Goal: Information Seeking & Learning: Learn about a topic

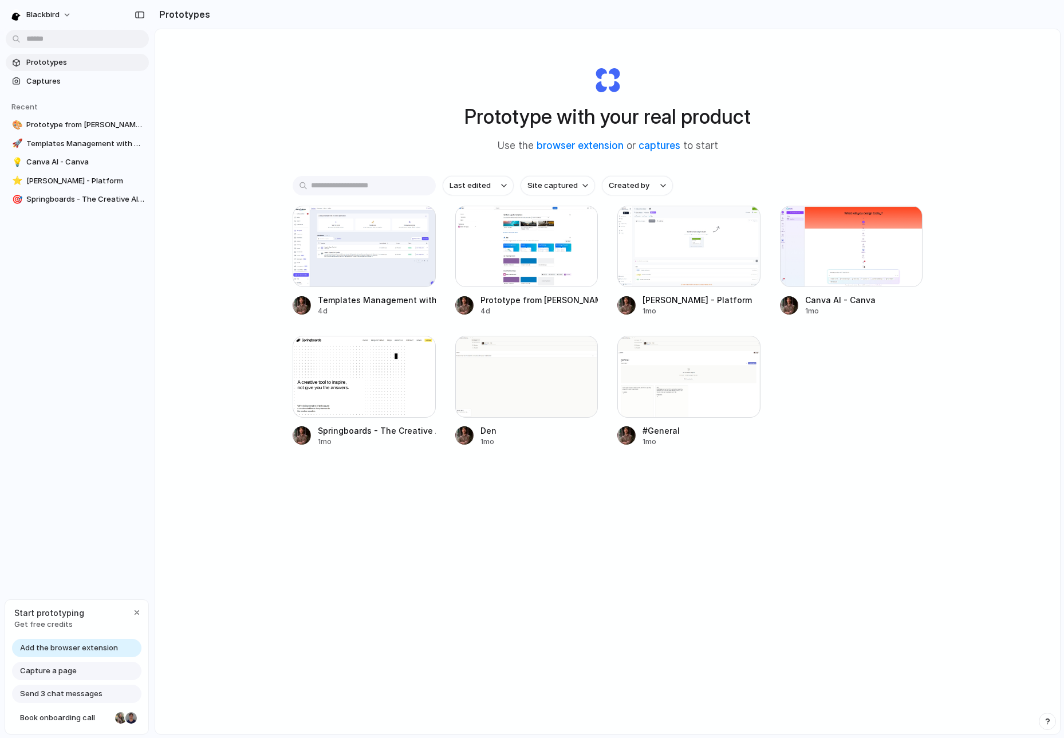
click at [367, 71] on div "Prototype with your real product Use the browser extension or captures to start…" at bounding box center [607, 411] width 905 height 765
click at [211, 455] on div "Prototype with your real product Use the browser extension or captures to start…" at bounding box center [607, 411] width 905 height 765
click at [72, 11] on button "blackbird" at bounding box center [42, 15] width 72 height 18
click at [58, 42] on li "Settings" at bounding box center [55, 41] width 95 height 18
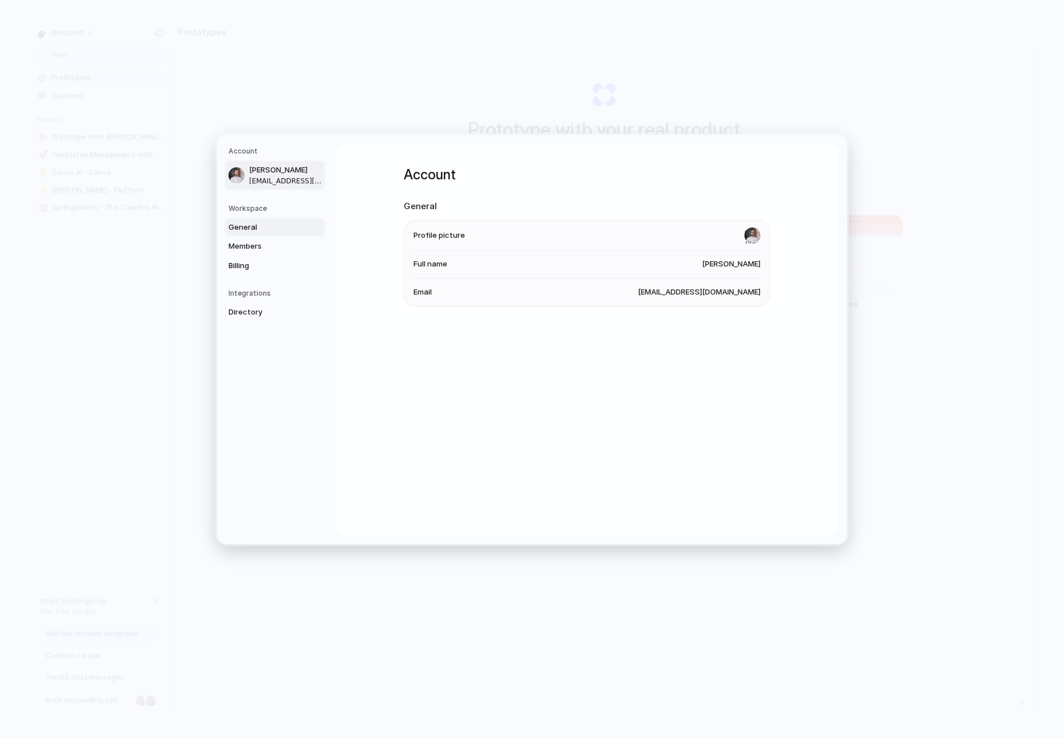
click at [260, 230] on span "General" at bounding box center [265, 226] width 73 height 11
click at [261, 243] on span "Members" at bounding box center [265, 246] width 73 height 11
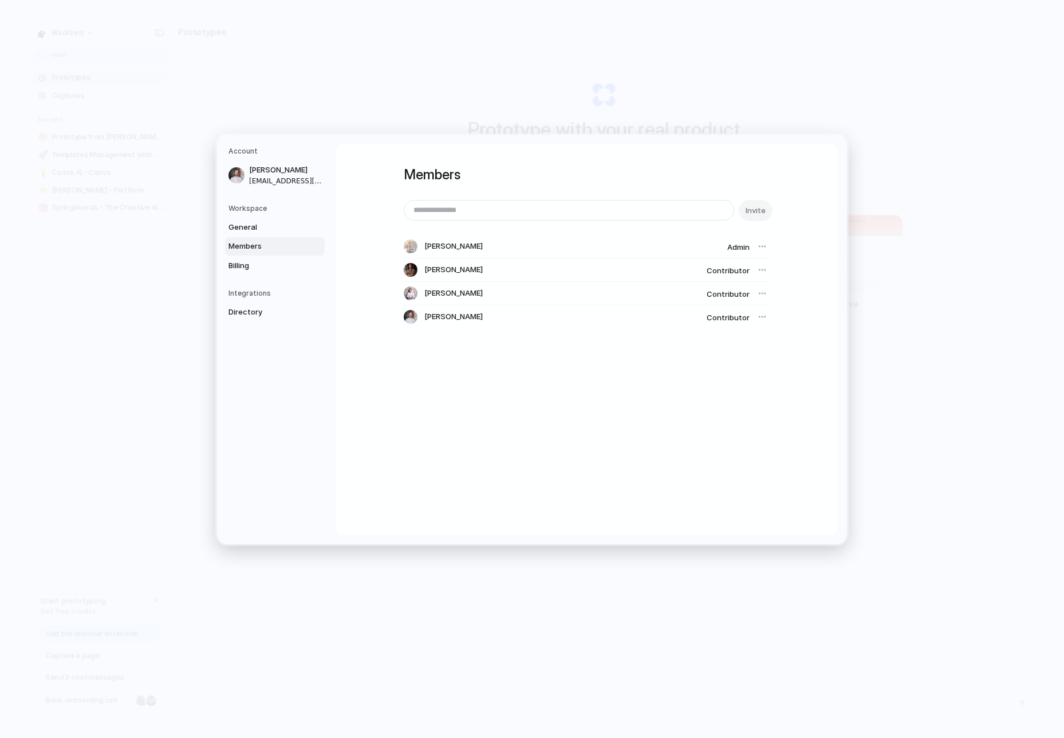
click at [764, 244] on div at bounding box center [762, 246] width 16 height 16
click at [765, 313] on div at bounding box center [762, 317] width 16 height 16
click at [762, 315] on div at bounding box center [762, 317] width 16 height 16
click at [727, 319] on span "Contributor" at bounding box center [728, 317] width 43 height 9
click at [756, 296] on div at bounding box center [762, 293] width 16 height 16
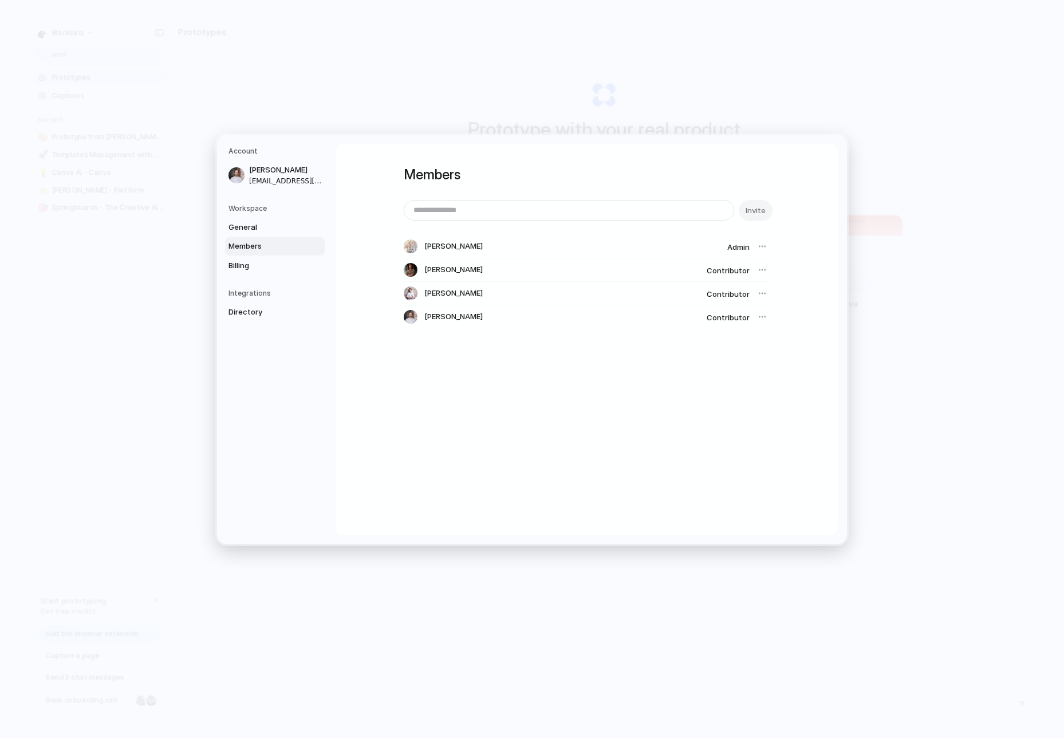
click at [764, 294] on div at bounding box center [762, 293] width 16 height 16
click at [750, 372] on div "Members Invite Luc Fagerberg Admin Max Meyer Contributor Nick Erzetic Contribut…" at bounding box center [587, 339] width 502 height 391
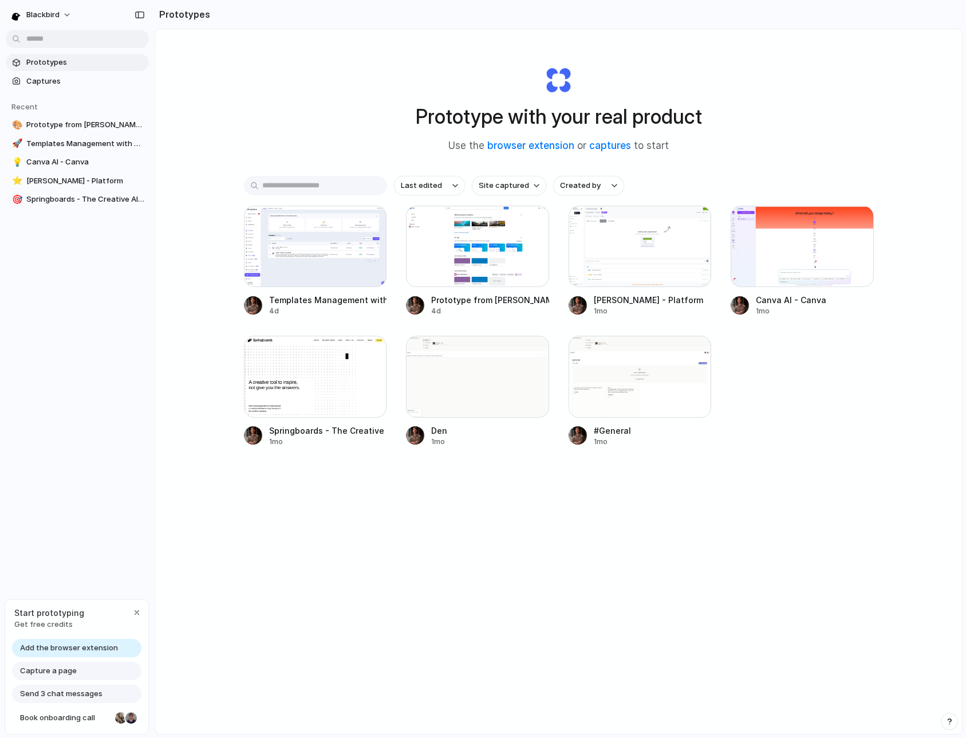
click at [520, 541] on div "Prototype with your real product Use the browser extension or captures to start…" at bounding box center [558, 411] width 807 height 765
click at [782, 250] on div at bounding box center [802, 246] width 143 height 81
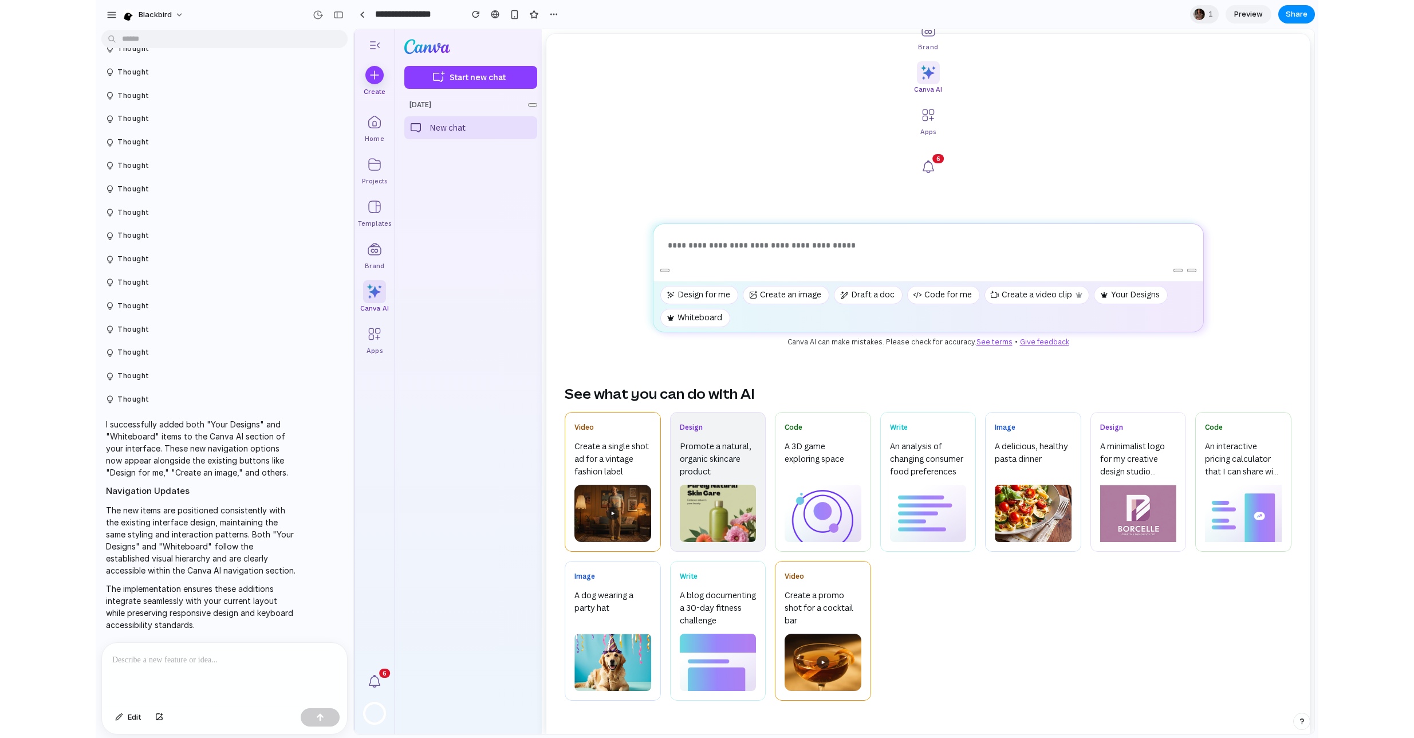
scroll to position [298, 0]
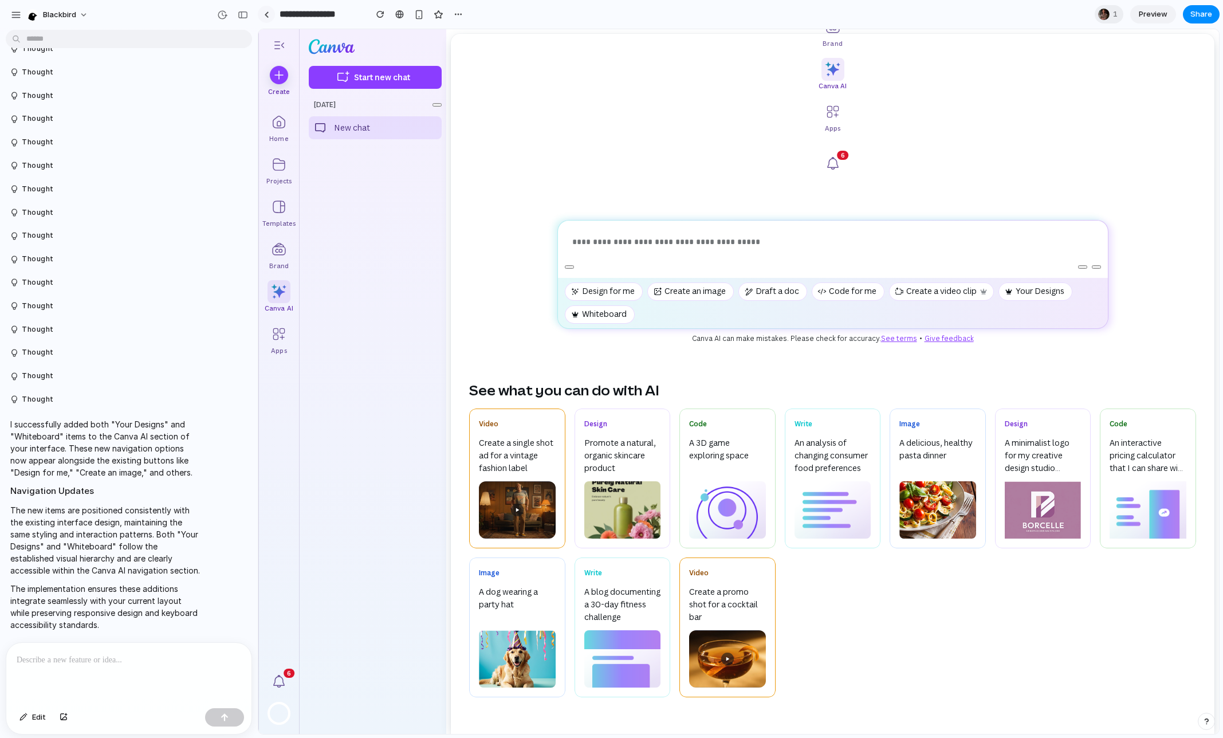
click at [268, 17] on div at bounding box center [266, 14] width 5 height 6
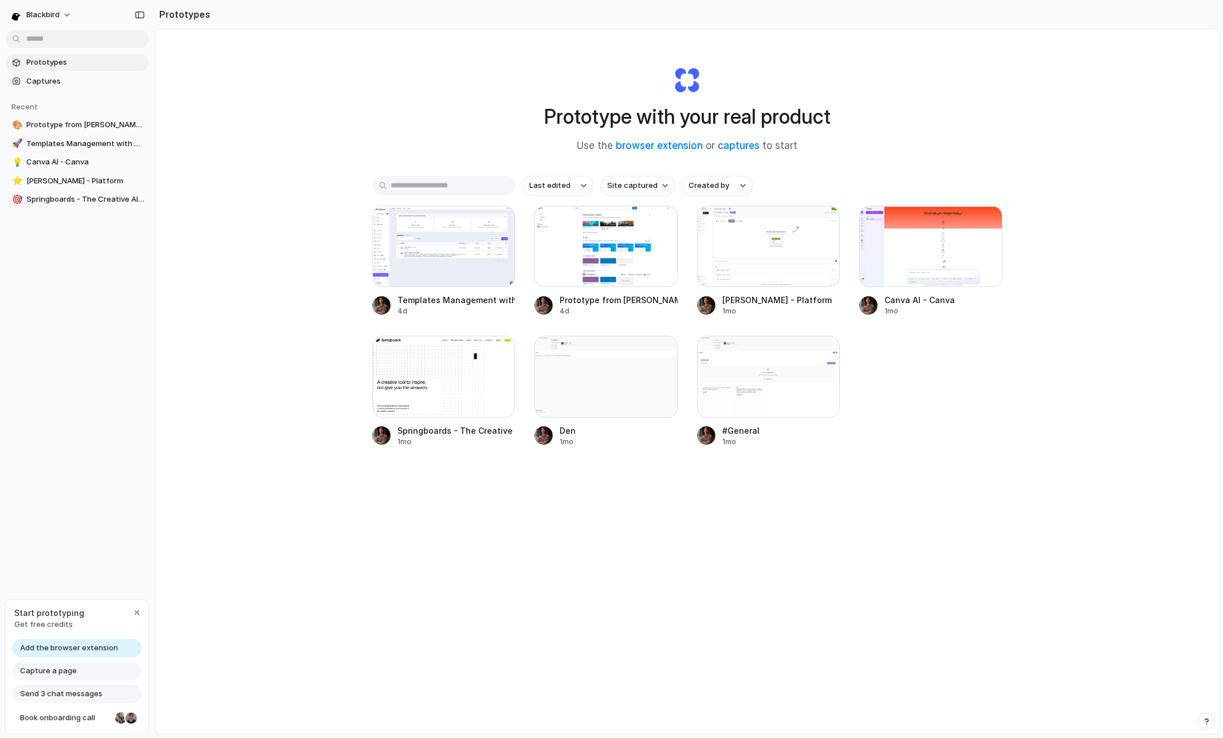
click at [238, 413] on div "Prototype with your real product Use the browser extension or captures to start…" at bounding box center [687, 411] width 1064 height 765
click at [662, 143] on link "browser extension" at bounding box center [659, 145] width 87 height 11
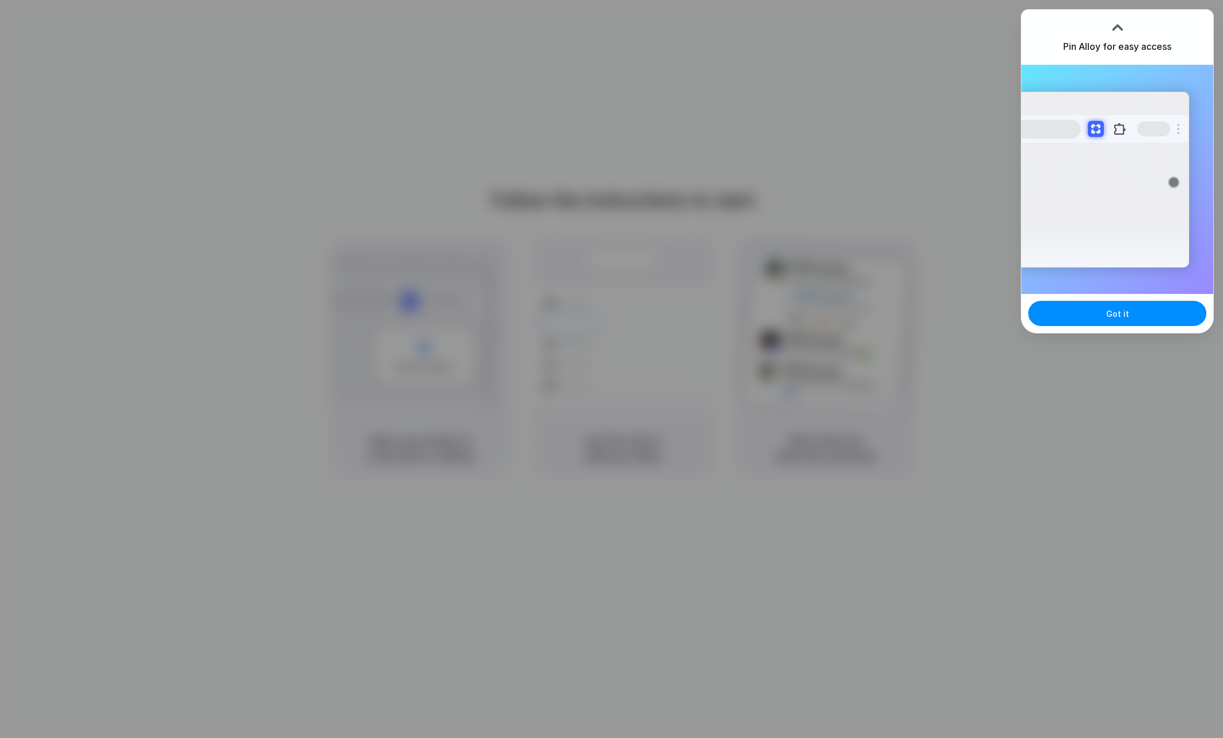
click at [1119, 286] on div "Extensions Alloy · AI Prototyping for..." at bounding box center [1117, 179] width 192 height 229
drag, startPoint x: 872, startPoint y: 144, endPoint x: 979, endPoint y: 293, distance: 183.6
click at [874, 143] on div at bounding box center [611, 369] width 1223 height 738
click at [1066, 308] on button "Got it" at bounding box center [1117, 313] width 178 height 25
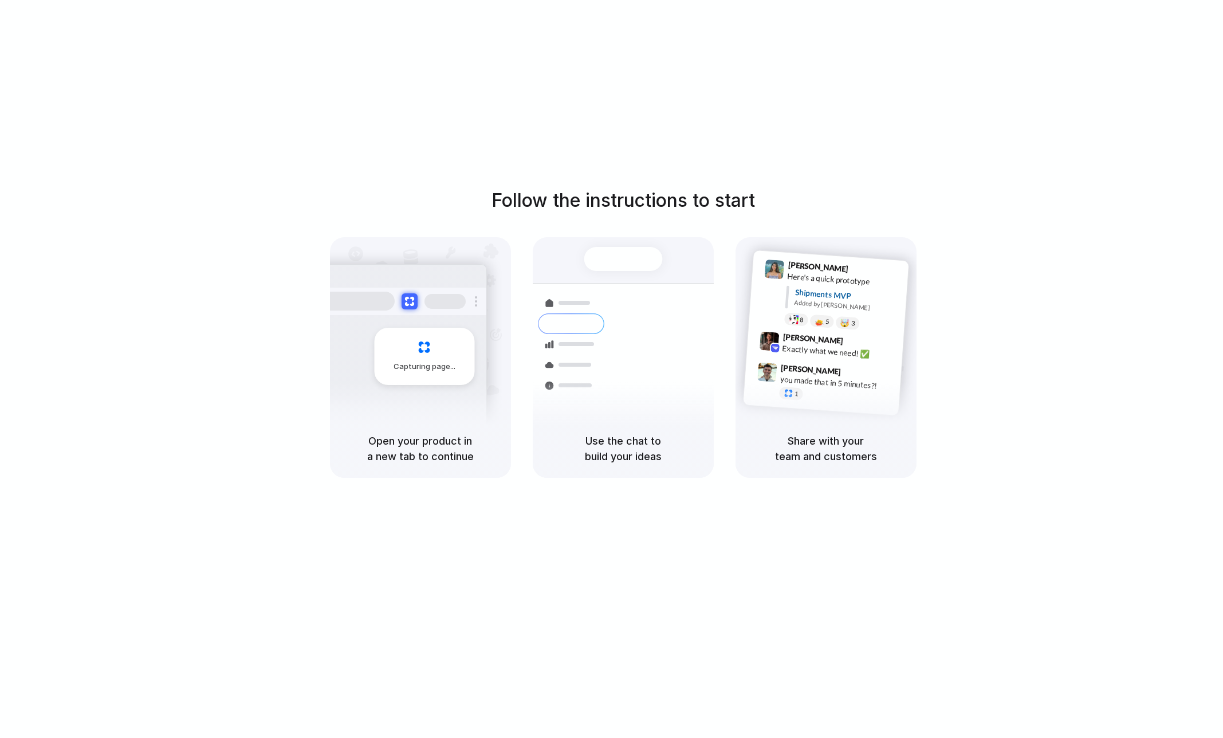
click at [904, 154] on div "Follow the instructions to start Capturing page Open your product in a new tab …" at bounding box center [623, 380] width 1246 height 761
click at [546, 150] on div "Follow the instructions to start Capturing page Open your product in a new tab …" at bounding box center [623, 380] width 1246 height 761
click at [178, 229] on div "Follow the instructions to start Capturing page Open your product in a new tab …" at bounding box center [622, 332] width 1223 height 291
click at [179, 180] on div "Follow the instructions to start Capturing page Open your product in a new tab …" at bounding box center [623, 380] width 1246 height 761
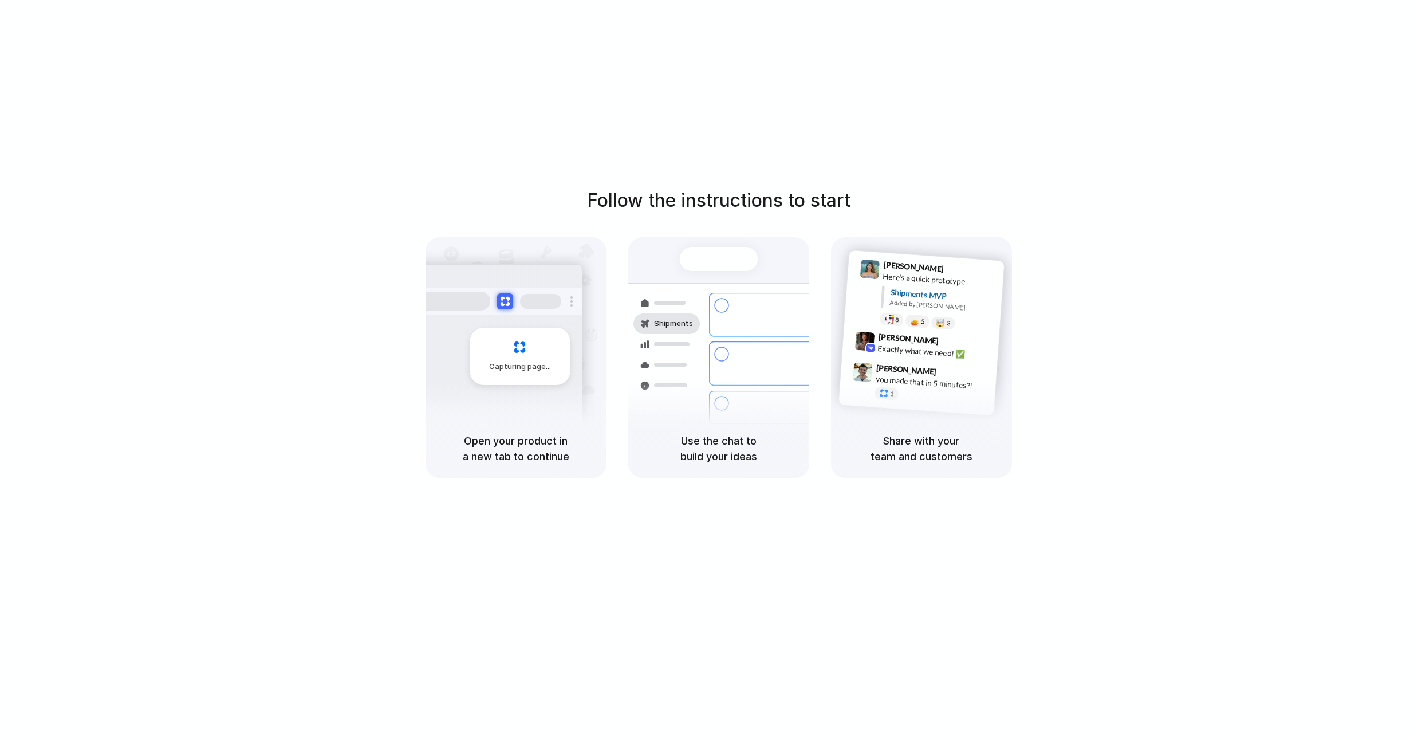
click at [1144, 36] on div "Follow the instructions to start Capturing page Open your product in a new tab …" at bounding box center [718, 380] width 1437 height 761
click at [1149, 174] on div "Follow the instructions to start Capturing page Open your product in a new tab …" at bounding box center [718, 380] width 1437 height 761
click at [426, 431] on div "Open your product in a new tab to continue" at bounding box center [516, 448] width 181 height 58
click at [1129, 176] on div "Follow the instructions to start Capturing page Open your product in a new tab …" at bounding box center [718, 380] width 1437 height 761
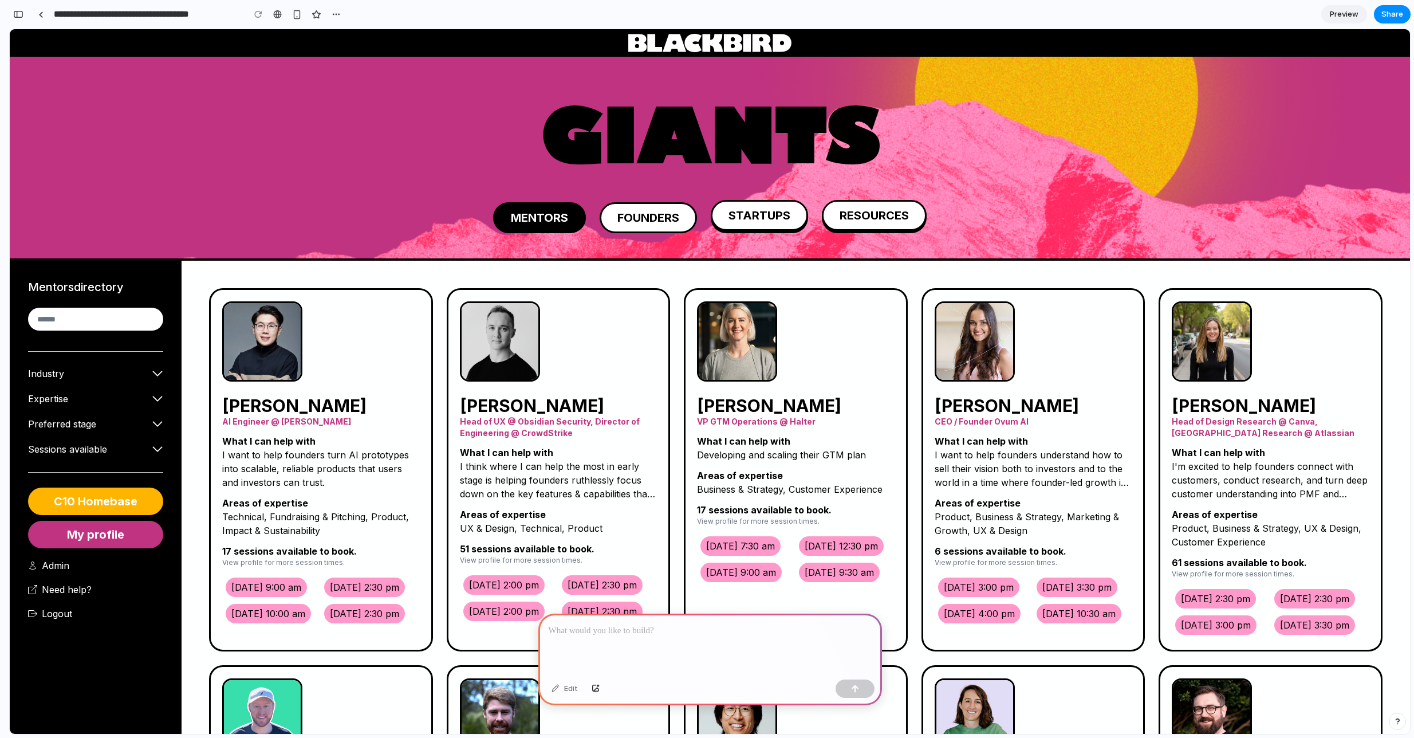
click at [639, 222] on button "FOUNDERS" at bounding box center [648, 217] width 97 height 31
click at [746, 222] on button "STARTUPS" at bounding box center [759, 217] width 97 height 31
click at [658, 224] on button "FOUNDERS" at bounding box center [648, 217] width 97 height 31
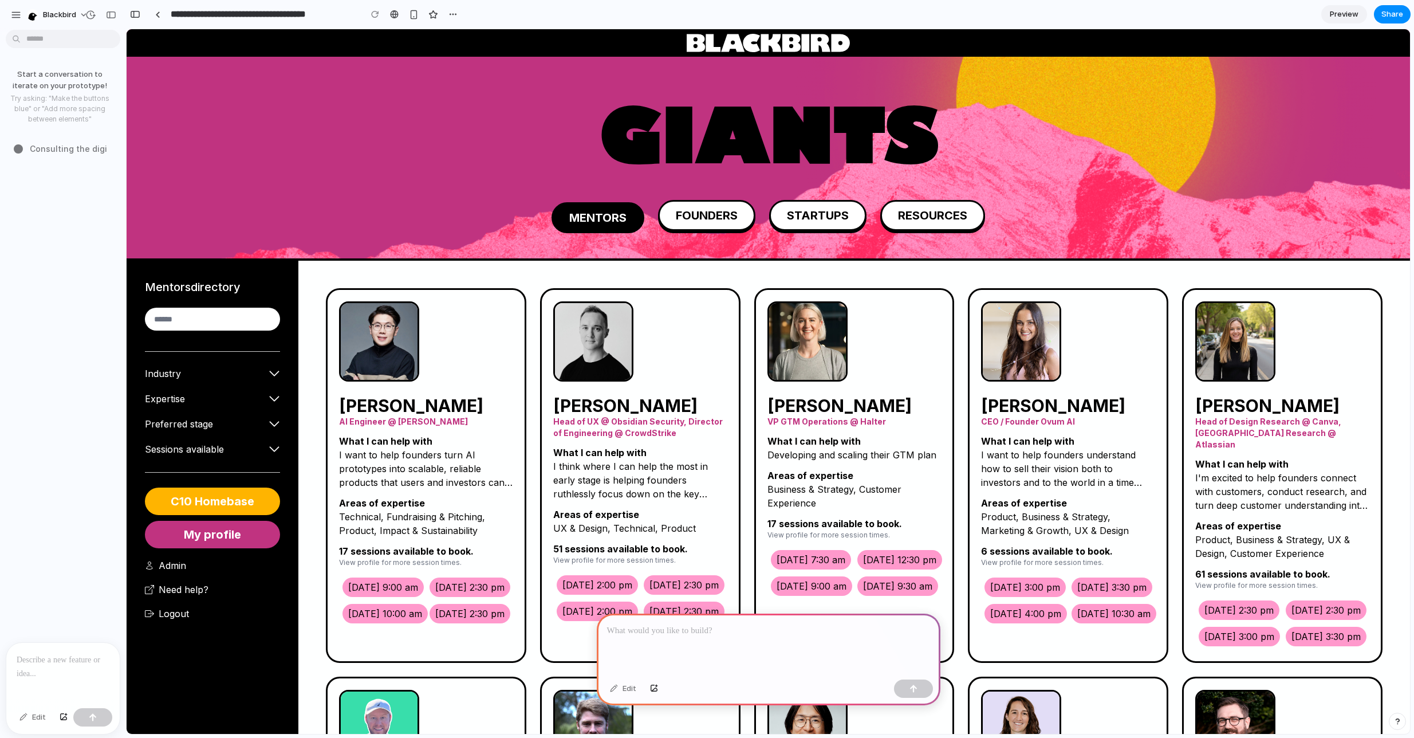
click at [710, 635] on p at bounding box center [768, 631] width 323 height 14
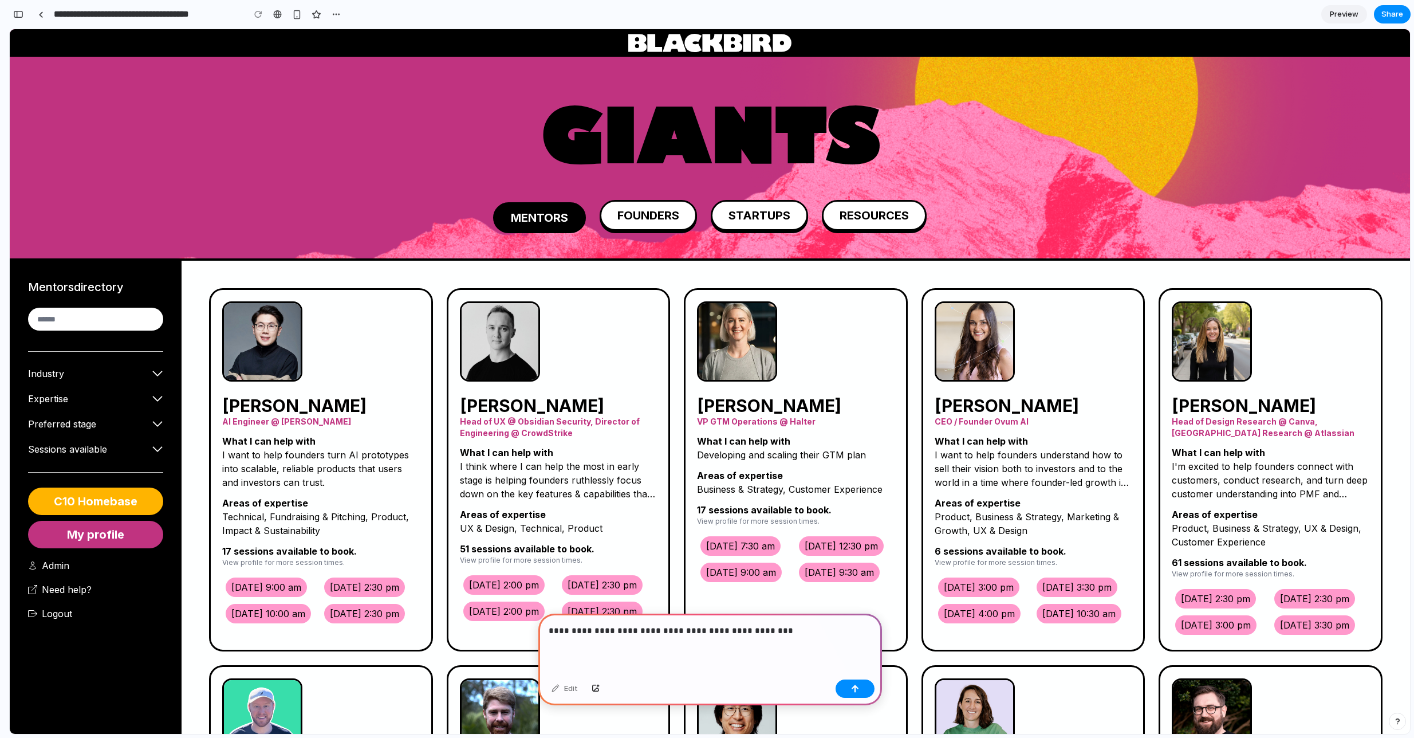
click at [790, 634] on p "**********" at bounding box center [710, 631] width 323 height 14
click at [779, 426] on p "VP GTM Operations @ Halter" at bounding box center [796, 421] width 198 height 11
click at [751, 352] on img at bounding box center [737, 341] width 80 height 80
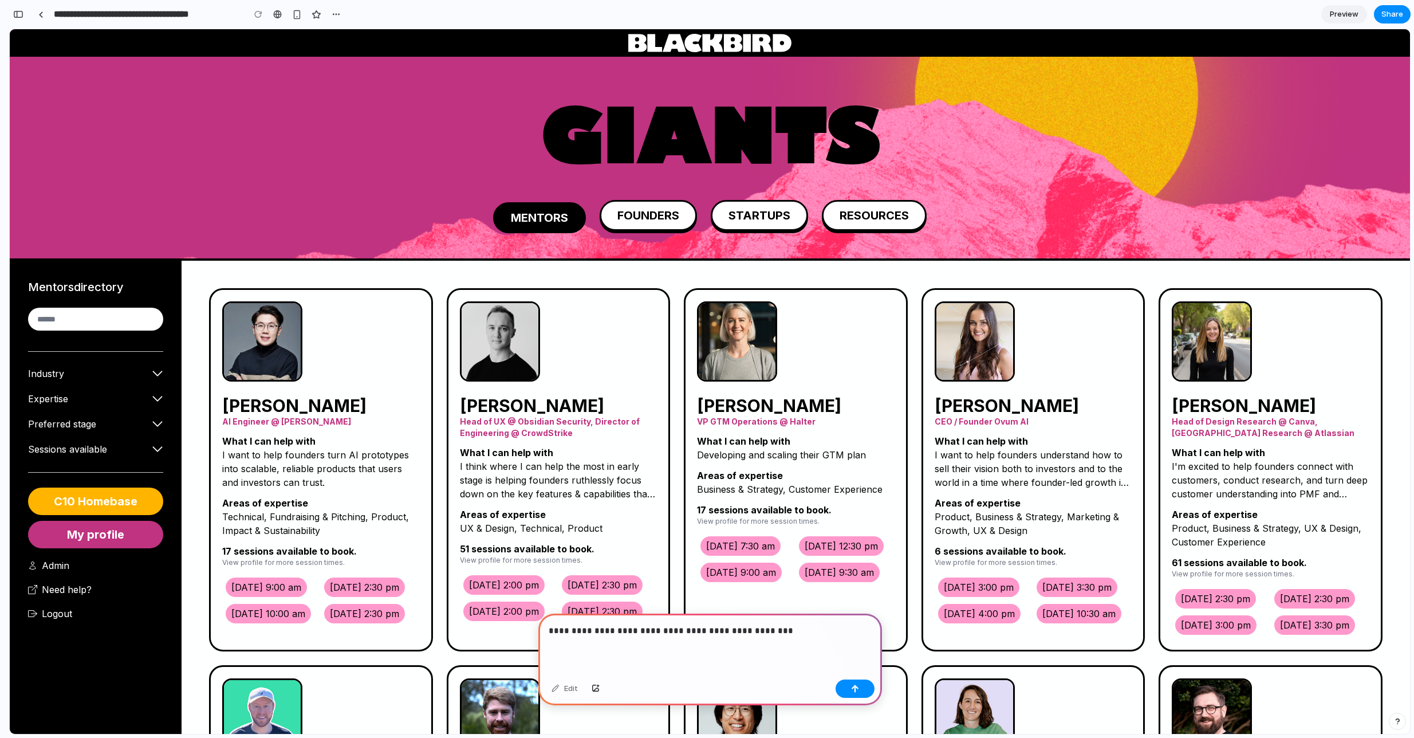
click at [673, 634] on p "**********" at bounding box center [710, 631] width 323 height 14
click at [748, 640] on div "**********" at bounding box center [710, 643] width 344 height 61
click at [737, 536] on button "3 Oct @ 7:30 am" at bounding box center [741, 545] width 80 height 19
click at [738, 549] on button "3 Oct @ 7:30 am" at bounding box center [741, 545] width 80 height 19
click at [796, 495] on p "Business & Strategy, Customer Experience" at bounding box center [796, 489] width 198 height 14
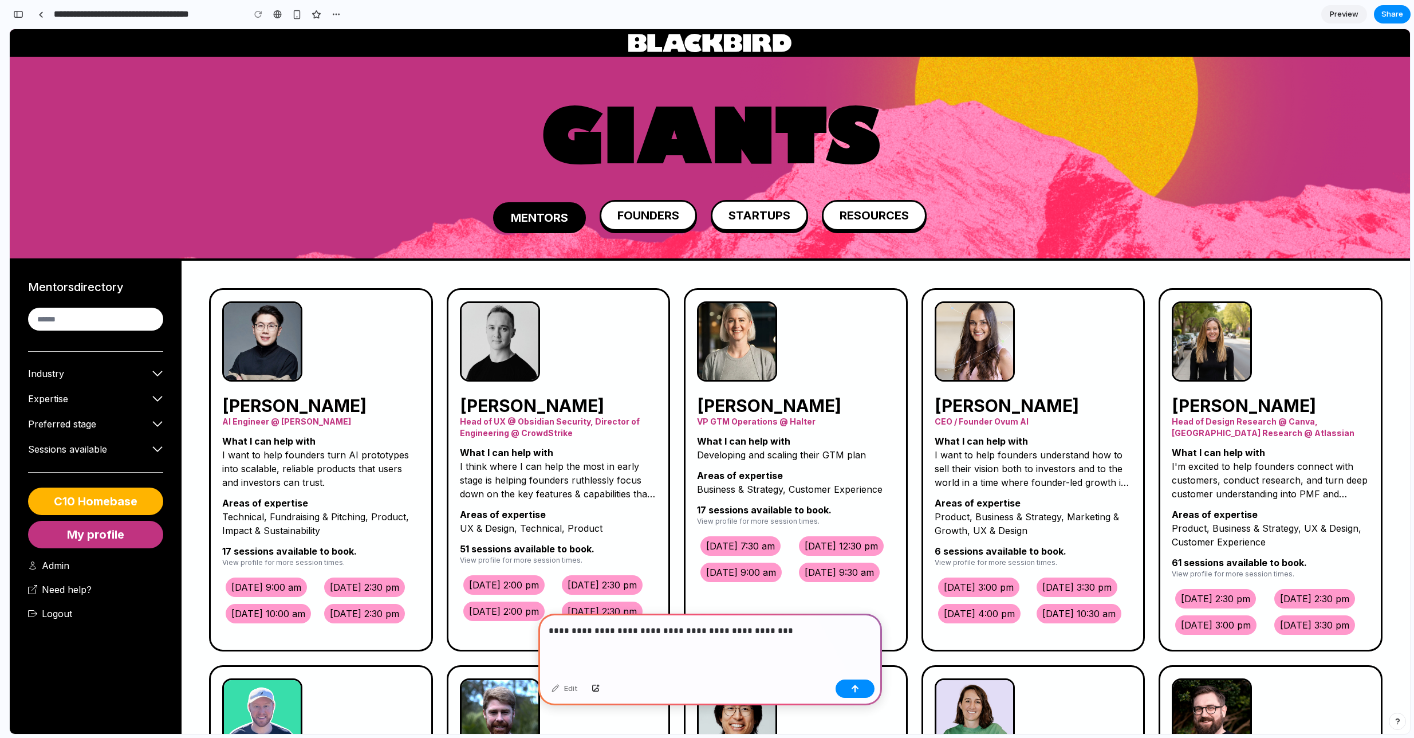
click at [775, 636] on p "**********" at bounding box center [710, 631] width 323 height 14
click at [783, 641] on div "**********" at bounding box center [710, 643] width 344 height 61
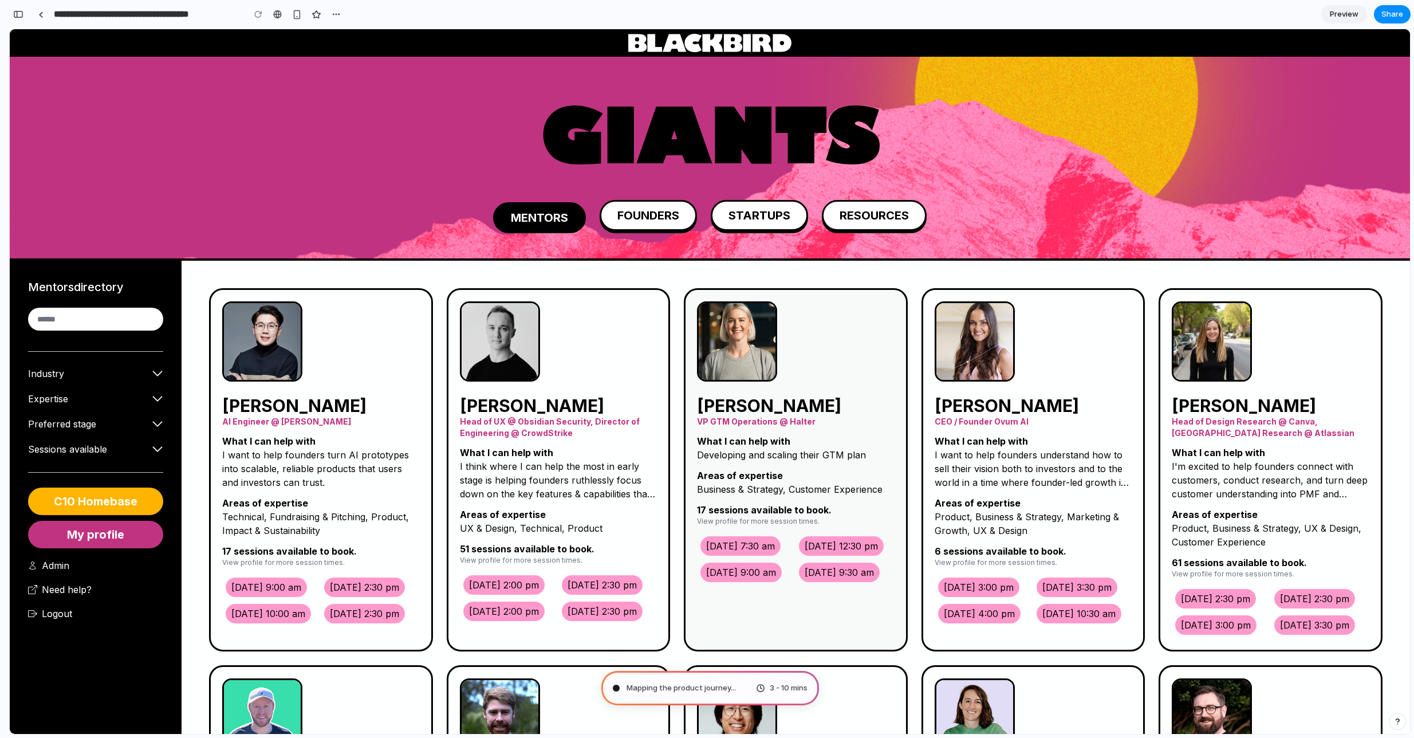
type input "**********"
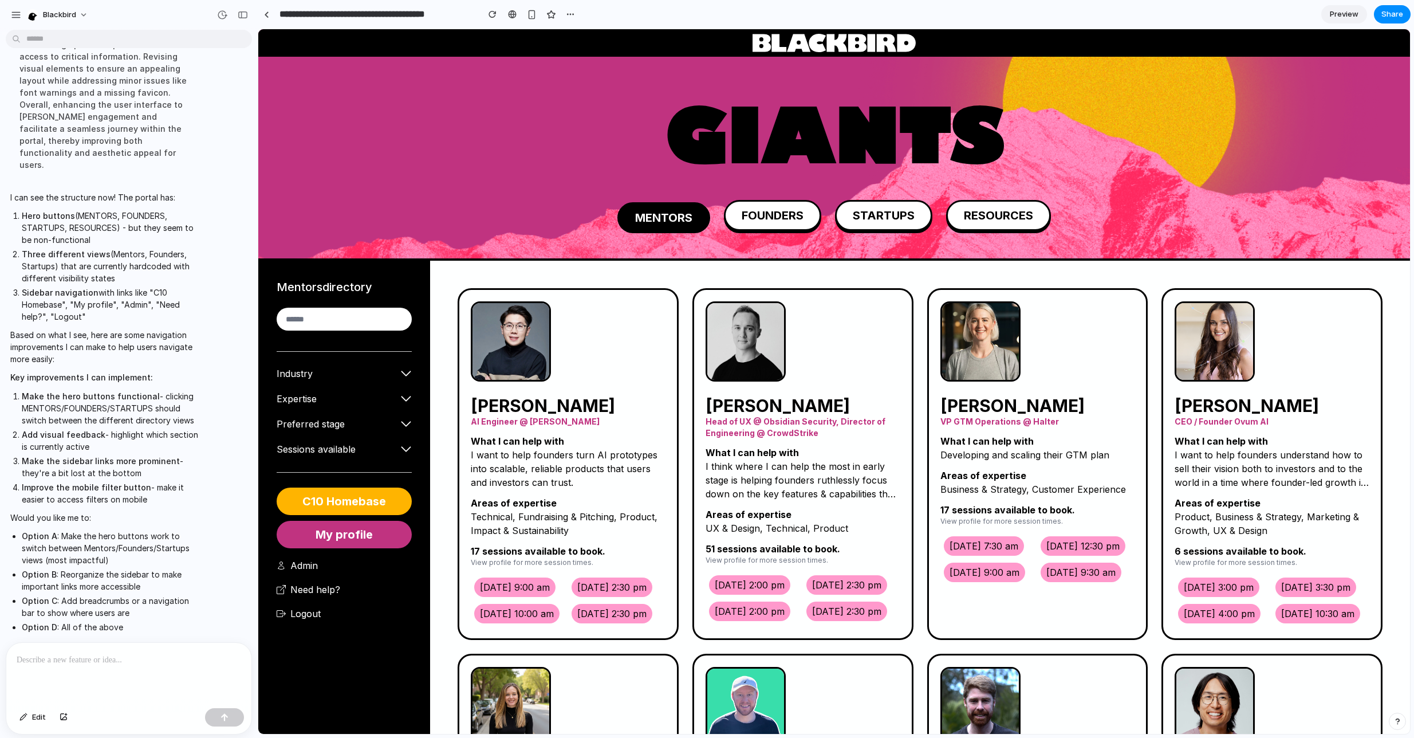
scroll to position [186, 0]
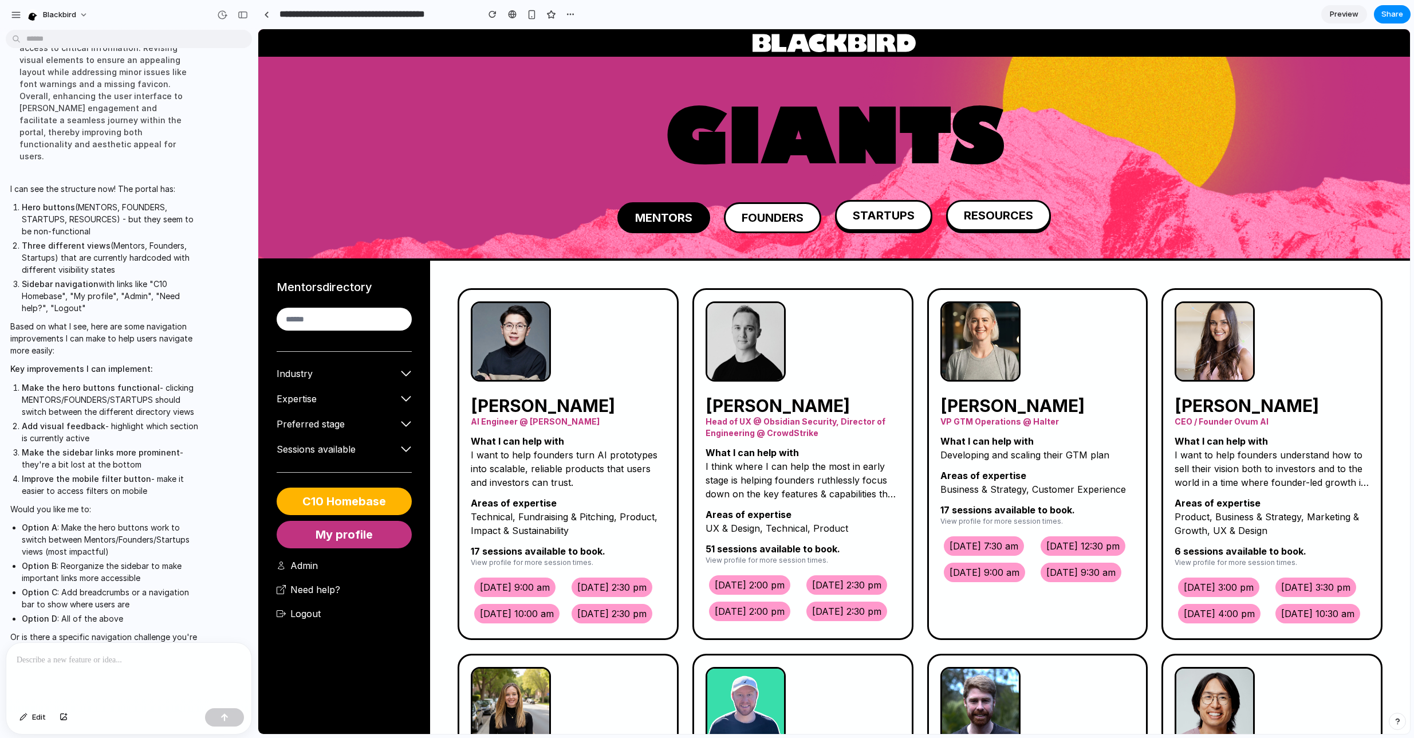
click at [781, 213] on button "FOUNDERS" at bounding box center [772, 217] width 97 height 31
click at [886, 219] on button "STARTUPS" at bounding box center [883, 217] width 97 height 31
click at [1004, 220] on button "RESOURCES" at bounding box center [998, 217] width 105 height 31
drag, startPoint x: 764, startPoint y: 223, endPoint x: 710, endPoint y: 223, distance: 53.3
click at [760, 223] on button "FOUNDERS" at bounding box center [772, 215] width 97 height 31
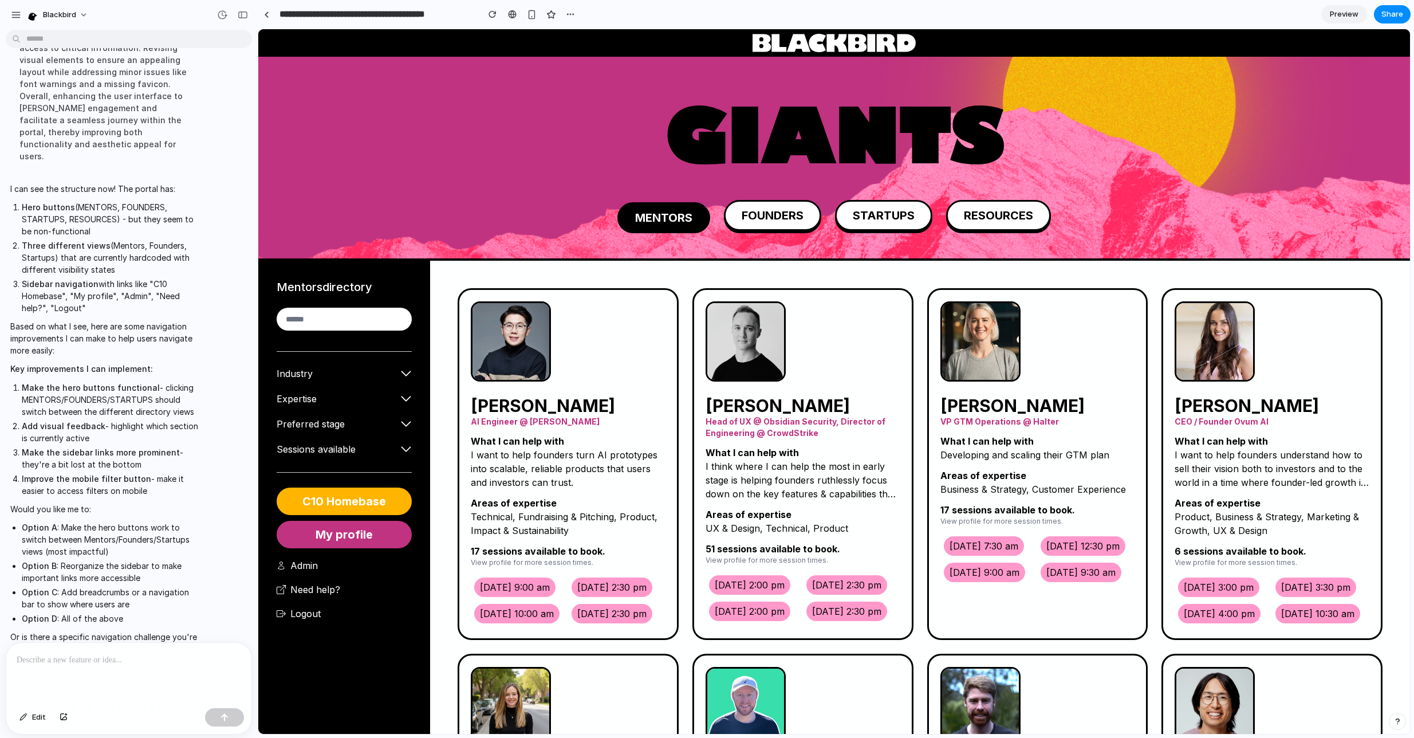
click at [161, 389] on li "Make the hero buttons functional - clicking MENTORS/FOUNDERS/STARTUPS should sw…" at bounding box center [112, 399] width 180 height 36
drag, startPoint x: 182, startPoint y: 379, endPoint x: 40, endPoint y: 377, distance: 142.1
click at [49, 381] on li "Make the hero buttons functional - clicking MENTORS/FOUNDERS/STARTUPS should sw…" at bounding box center [112, 399] width 180 height 36
click at [23, 383] on strong "Make the hero buttons functional" at bounding box center [91, 388] width 138 height 10
drag, startPoint x: 66, startPoint y: 376, endPoint x: 174, endPoint y: 398, distance: 110.5
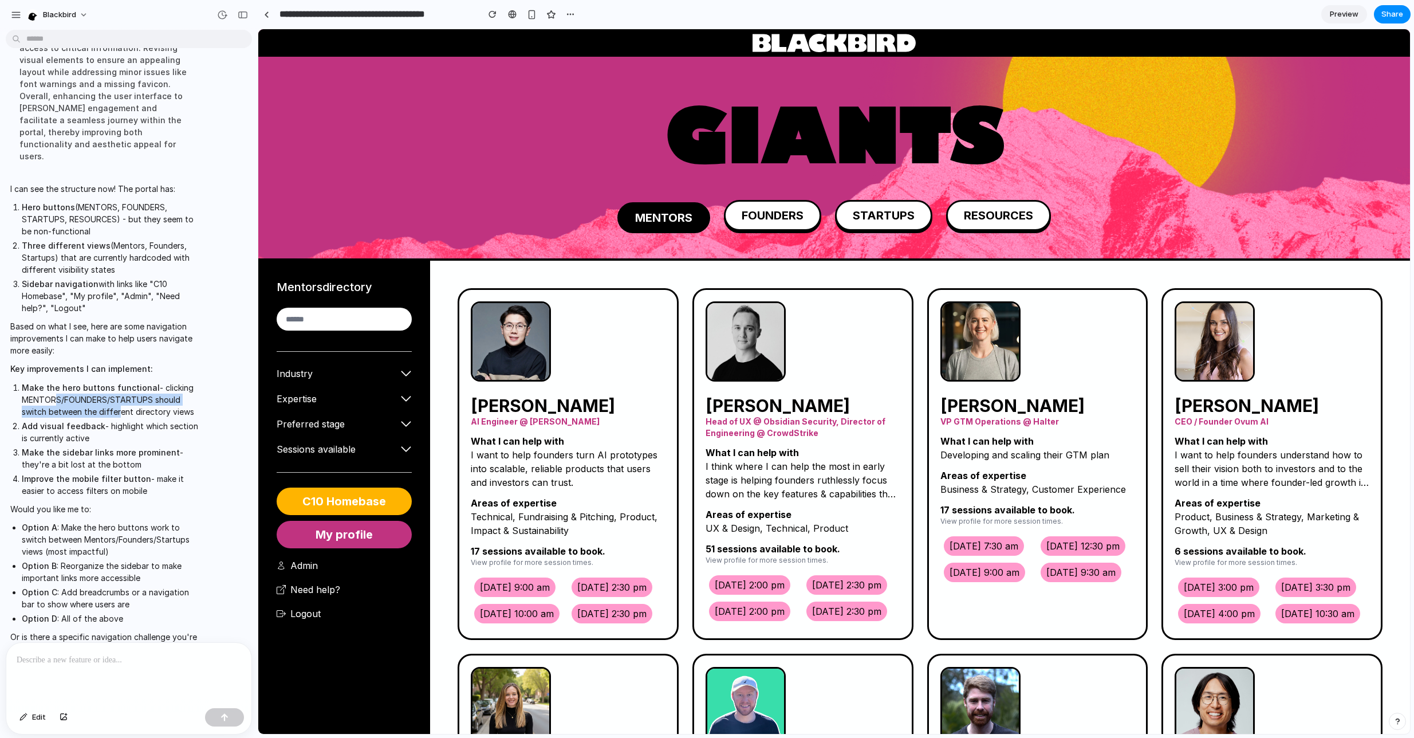
click at [148, 395] on ol "Make the hero buttons functional - clicking MENTORS/FOUNDERS/STARTUPS should sw…" at bounding box center [105, 438] width 191 height 115
click at [174, 420] on li "Add visual feedback - highlight which section is currently active" at bounding box center [112, 432] width 180 height 24
click at [126, 521] on li "Option A : Make the hero buttons work to switch between Mentors/Founders/Startu…" at bounding box center [112, 539] width 180 height 36
click at [116, 672] on div at bounding box center [128, 673] width 245 height 61
click at [801, 210] on button "FOUNDERS" at bounding box center [772, 217] width 97 height 31
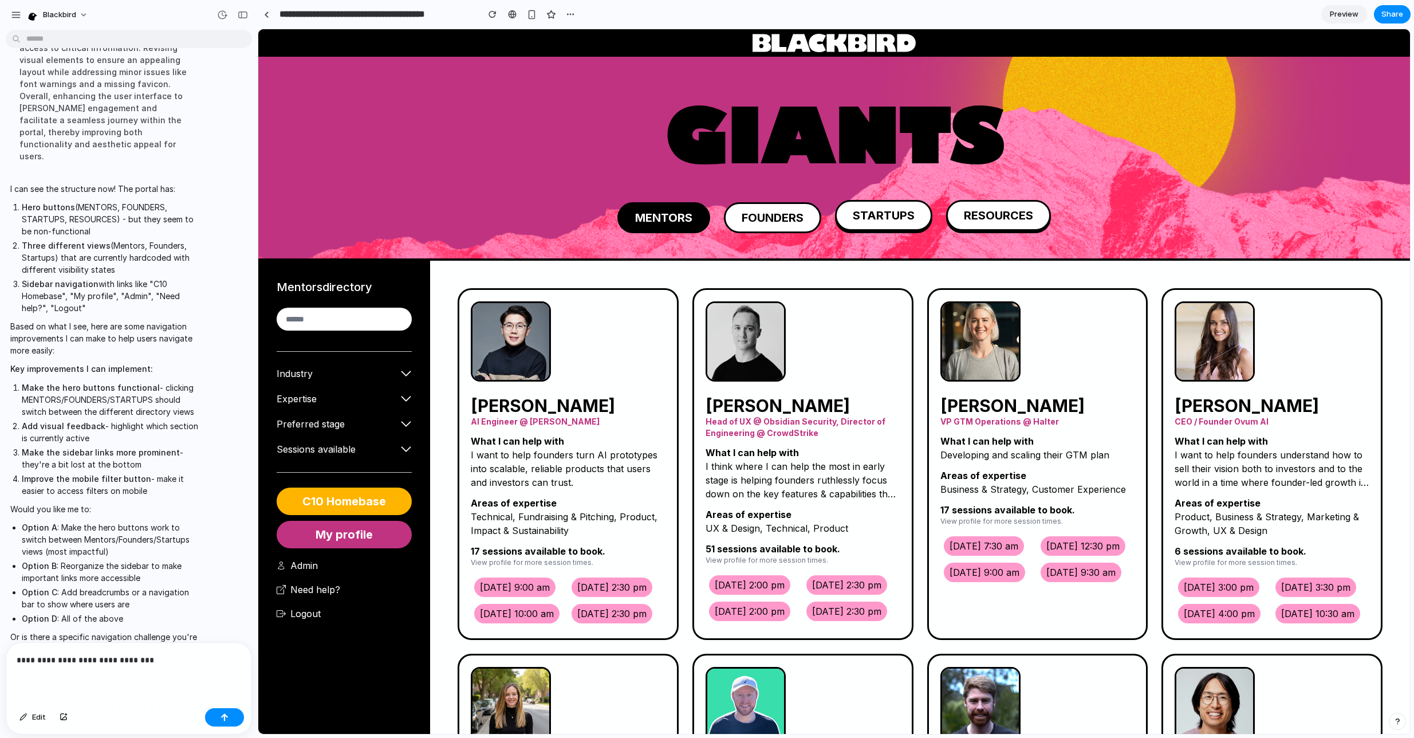
click at [780, 214] on button "FOUNDERS" at bounding box center [772, 217] width 97 height 31
drag, startPoint x: 890, startPoint y: 212, endPoint x: 988, endPoint y: 211, distance: 98.0
click at [890, 212] on button "STARTUPS" at bounding box center [883, 215] width 97 height 31
drag, startPoint x: 988, startPoint y: 211, endPoint x: 899, endPoint y: 218, distance: 89.1
click at [985, 211] on button "RESOURCES" at bounding box center [998, 215] width 105 height 31
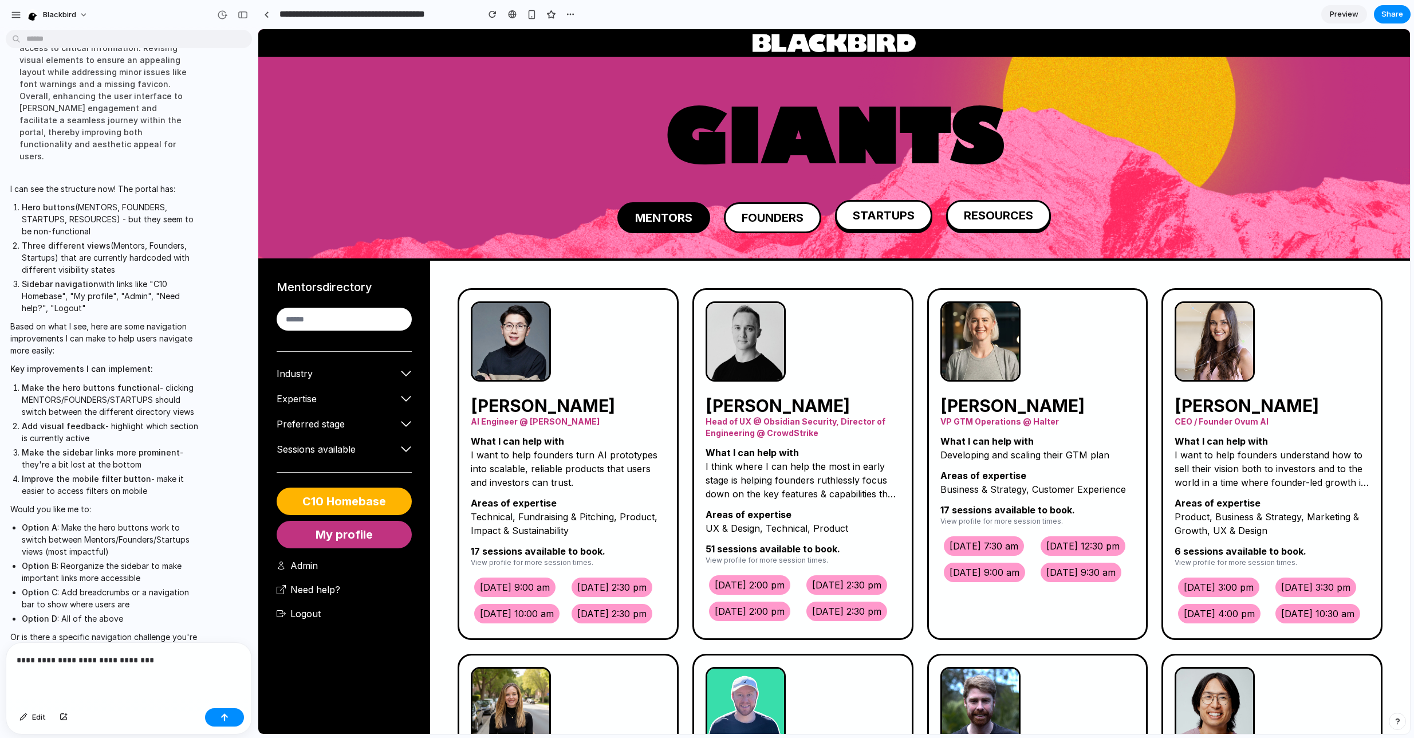
drag, startPoint x: 849, startPoint y: 220, endPoint x: 801, endPoint y: 213, distance: 49.2
click at [829, 215] on div "MENTORS FOUNDERS STARTUPS RESOURCES" at bounding box center [834, 215] width 434 height 31
click at [745, 213] on button "FOUNDERS" at bounding box center [772, 217] width 97 height 31
click at [729, 305] on img at bounding box center [746, 341] width 80 height 80
click at [678, 234] on div "GIANTS MENTORS FOUNDERS STARTUPS RESOURCES" at bounding box center [834, 167] width 1079 height 182
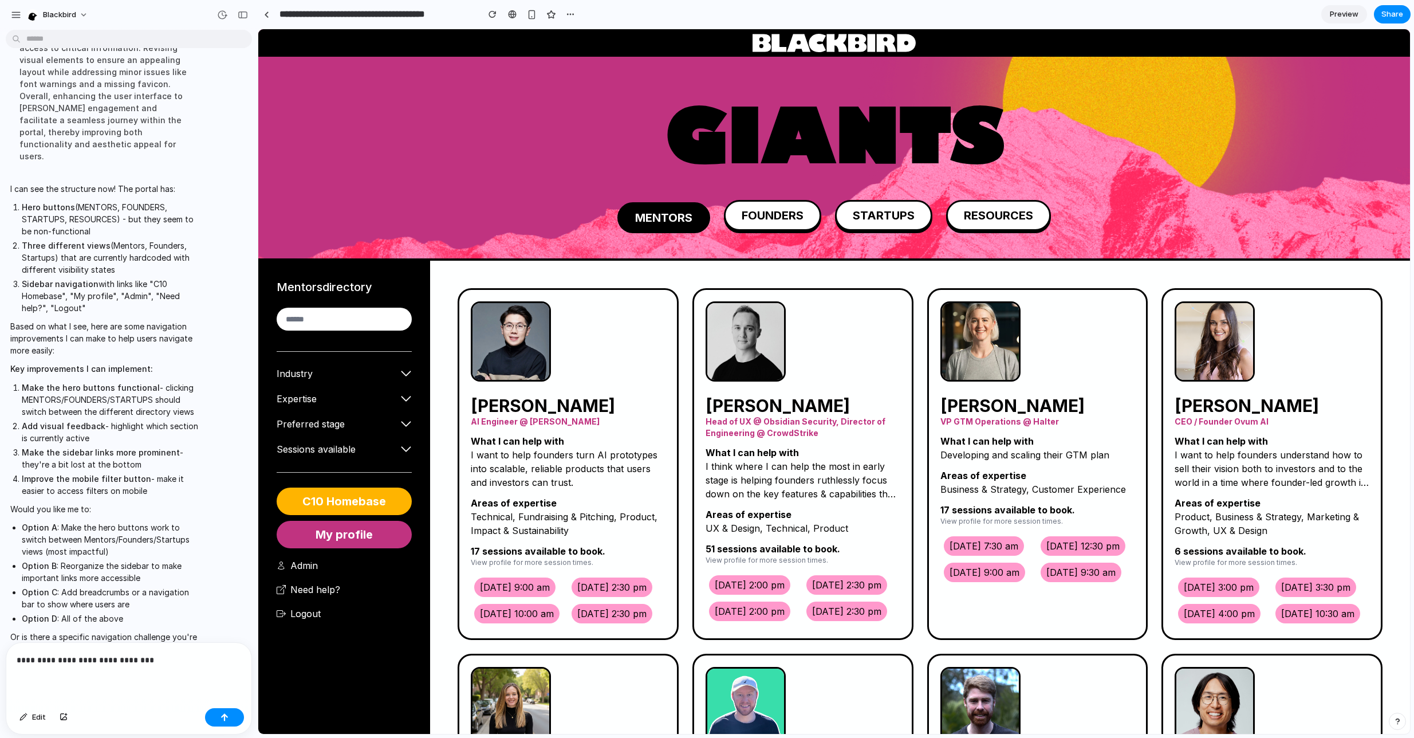
click at [668, 219] on button "MENTORS" at bounding box center [663, 217] width 93 height 31
click at [706, 295] on link "Alex Graul Head of UX @ Obsidian Security, Director of Engineering @ CrowdStrik…" at bounding box center [803, 464] width 221 height 352
click at [1180, 133] on h1 "GIANTS" at bounding box center [834, 140] width 1079 height 73
click at [766, 210] on button "FOUNDERS" at bounding box center [772, 217] width 97 height 31
click at [900, 217] on button "STARTUPS" at bounding box center [883, 217] width 97 height 31
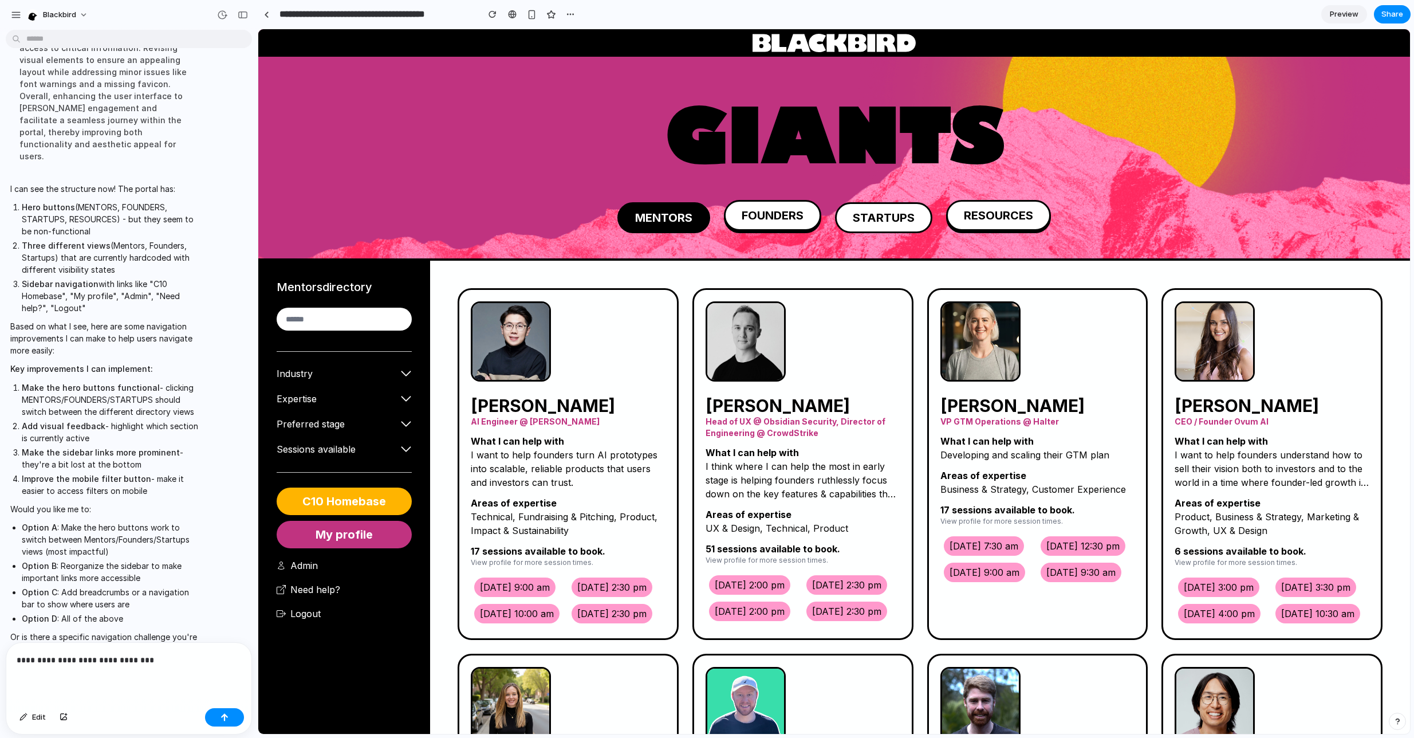
drag, startPoint x: 1007, startPoint y: 214, endPoint x: 914, endPoint y: 217, distance: 93.4
click at [1005, 214] on button "RESOURCES" at bounding box center [998, 215] width 105 height 31
click at [872, 214] on button "STARTUPS" at bounding box center [883, 217] width 97 height 31
click at [760, 215] on button "FOUNDERS" at bounding box center [772, 217] width 97 height 31
click at [664, 218] on button "MENTORS" at bounding box center [663, 217] width 93 height 31
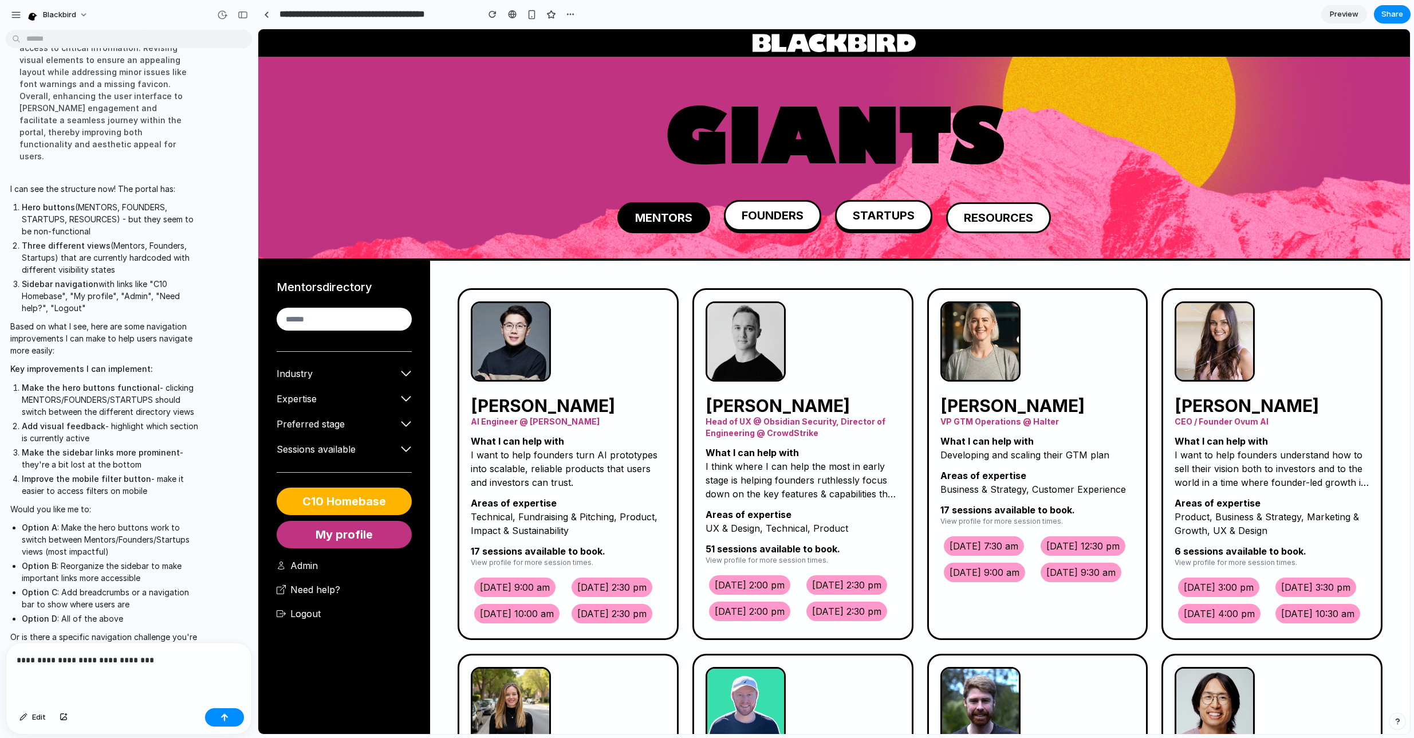
drag, startPoint x: 824, startPoint y: 219, endPoint x: 963, endPoint y: 218, distance: 139.2
click at [832, 219] on div "MENTORS FOUNDERS STARTUPS RESOURCES" at bounding box center [834, 215] width 434 height 31
click at [990, 216] on button "RESOURCES" at bounding box center [998, 217] width 105 height 31
click at [311, 386] on div "Mentors directory Industry 3D Printing Agtech Artificial intelligence and machi…" at bounding box center [344, 441] width 172 height 360
drag, startPoint x: 304, startPoint y: 399, endPoint x: 318, endPoint y: 395, distance: 15.4
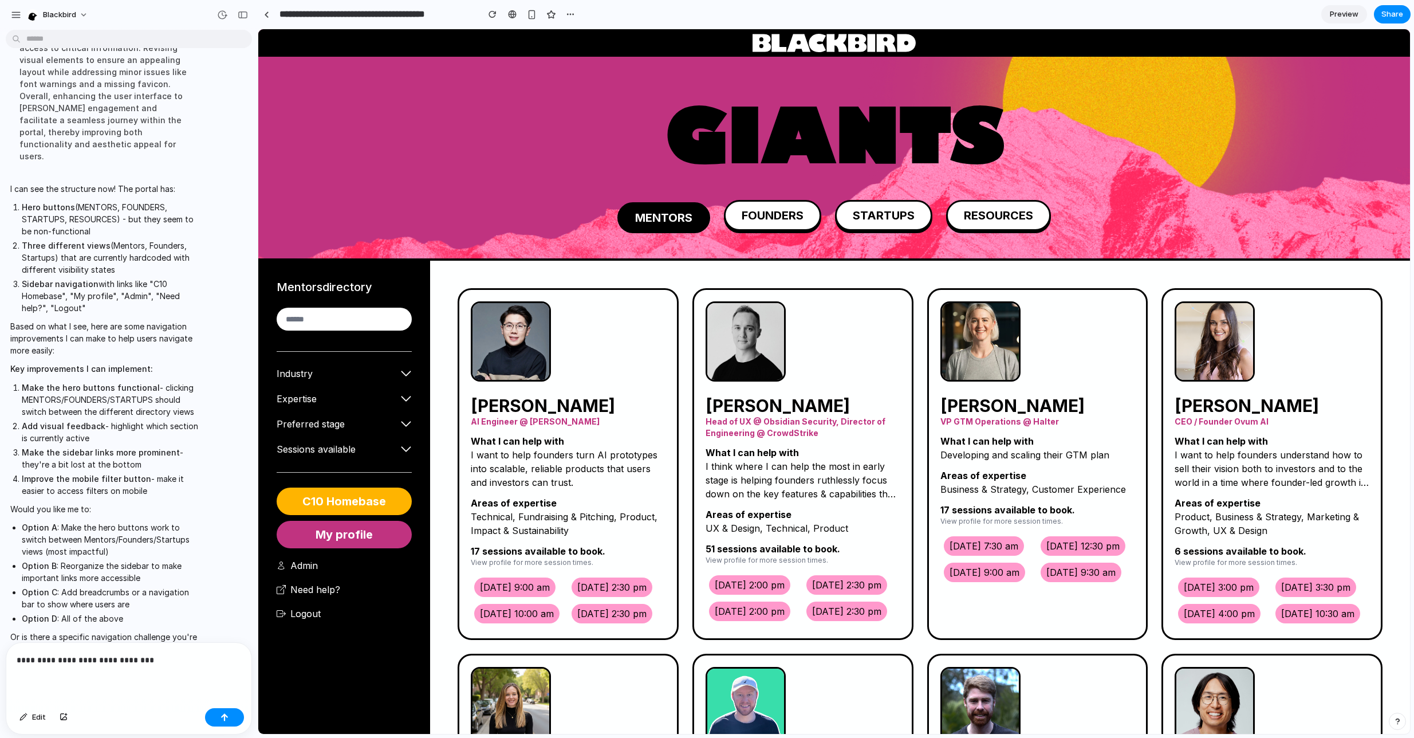
click at [304, 399] on button "Expertise" at bounding box center [344, 399] width 135 height 14
click at [404, 400] on icon at bounding box center [405, 398] width 11 height 11
drag, startPoint x: 799, startPoint y: 214, endPoint x: 933, endPoint y: 215, distance: 133.5
click at [807, 214] on button "FOUNDERS" at bounding box center [772, 215] width 97 height 31
click at [933, 215] on button "STARTUPS" at bounding box center [883, 217] width 97 height 31
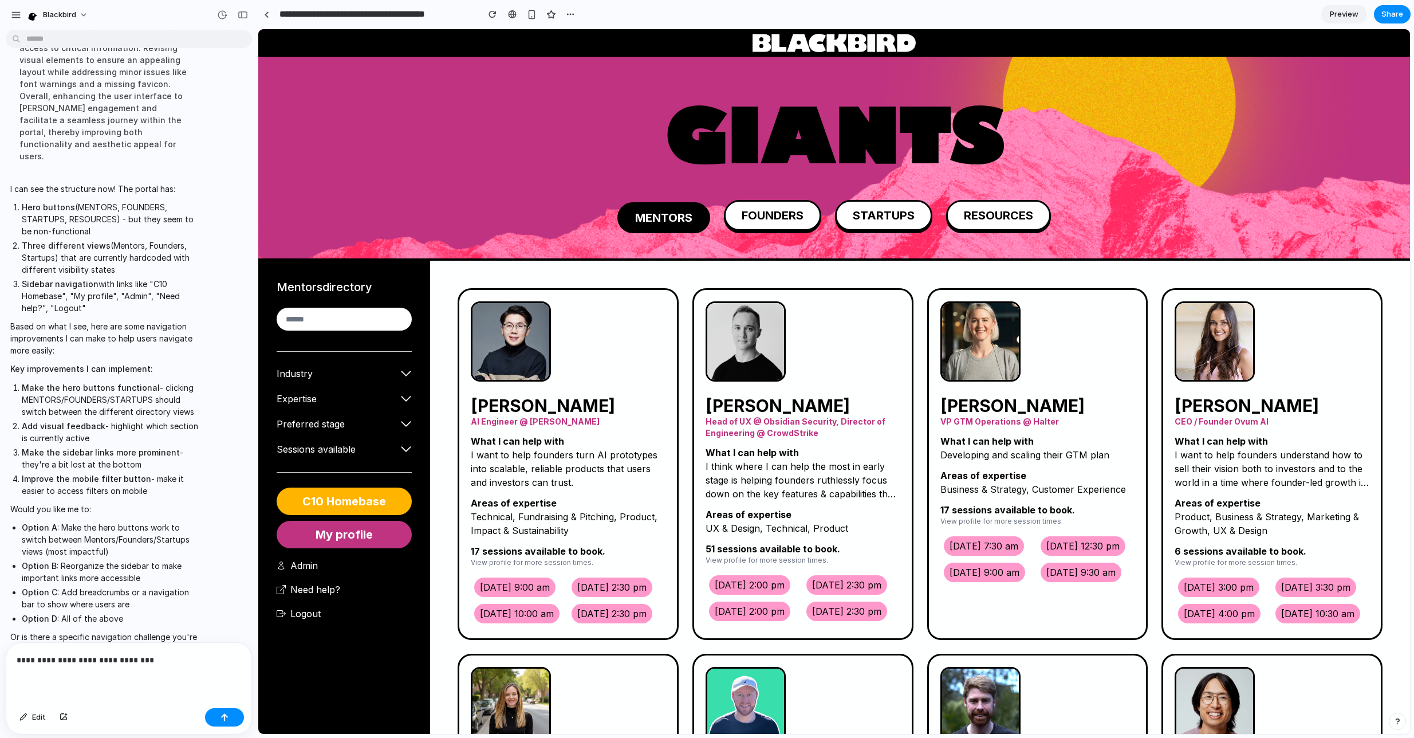
drag, startPoint x: 12, startPoint y: 182, endPoint x: 147, endPoint y: 291, distance: 173.5
click at [147, 291] on span "I can see the structure now! The portal has: Hero buttons (MENTORS, FOUNDERS, S…" at bounding box center [105, 419] width 191 height 472
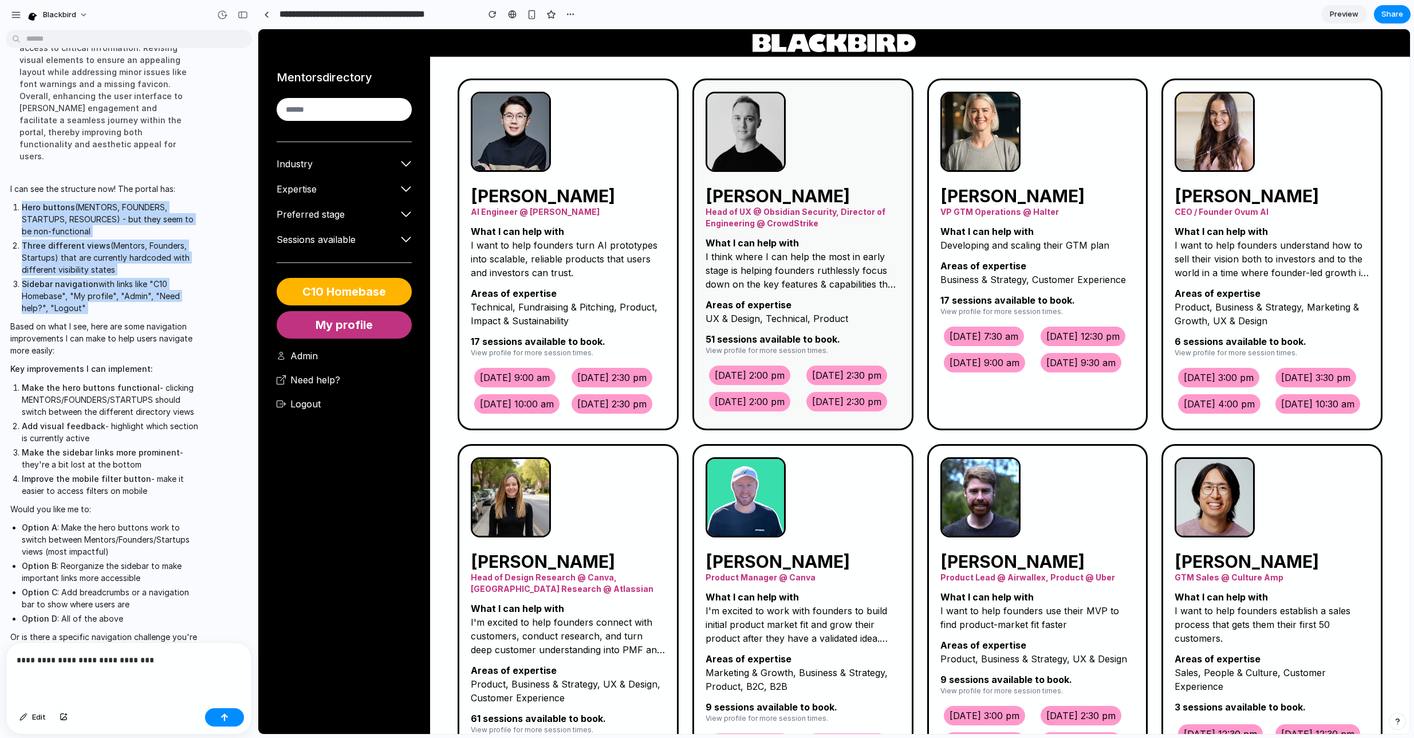
scroll to position [0, 0]
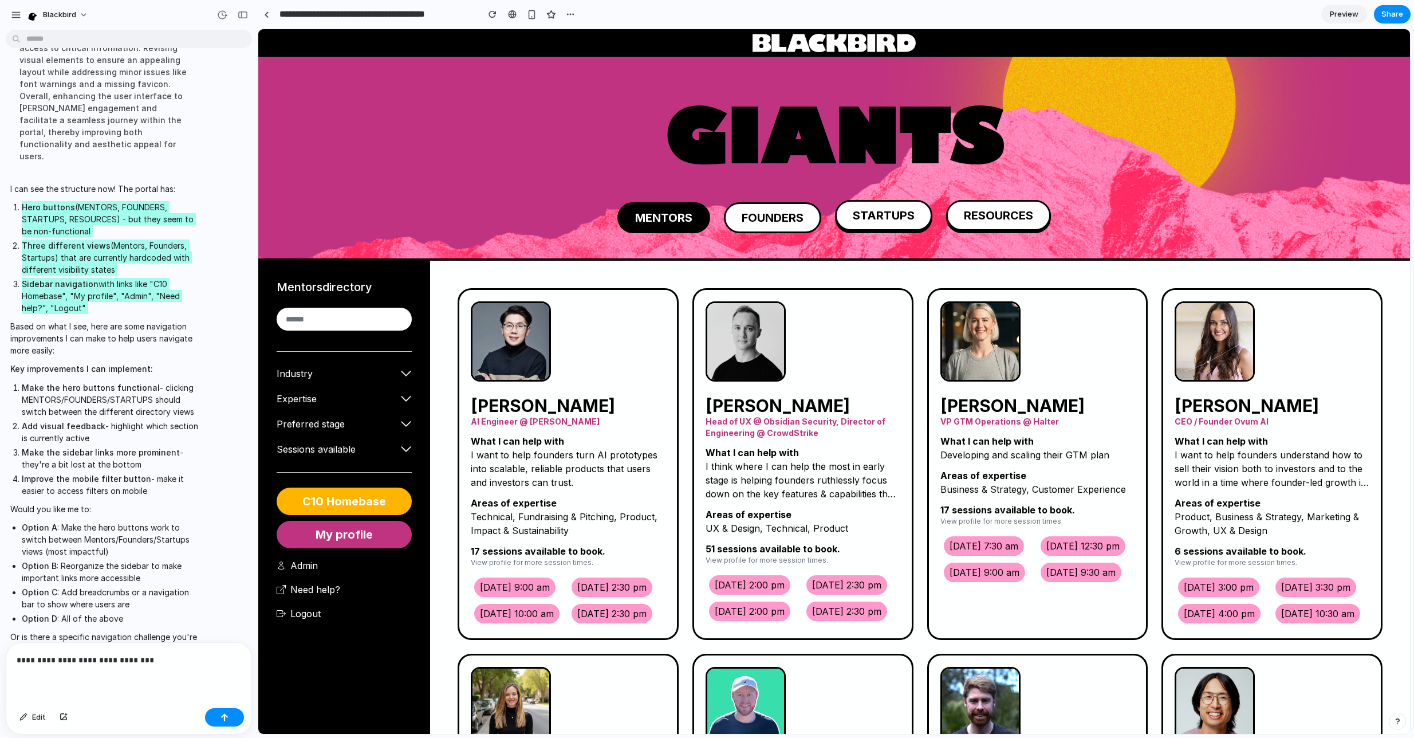
click at [765, 219] on button "FOUNDERS" at bounding box center [772, 217] width 97 height 31
click at [911, 218] on button "STARTUPS" at bounding box center [883, 217] width 97 height 31
drag, startPoint x: 1024, startPoint y: 225, endPoint x: 899, endPoint y: 223, distance: 125.5
click at [1024, 225] on button "RESOURCES" at bounding box center [998, 215] width 105 height 31
click at [855, 223] on button "STARTUPS" at bounding box center [883, 217] width 97 height 31
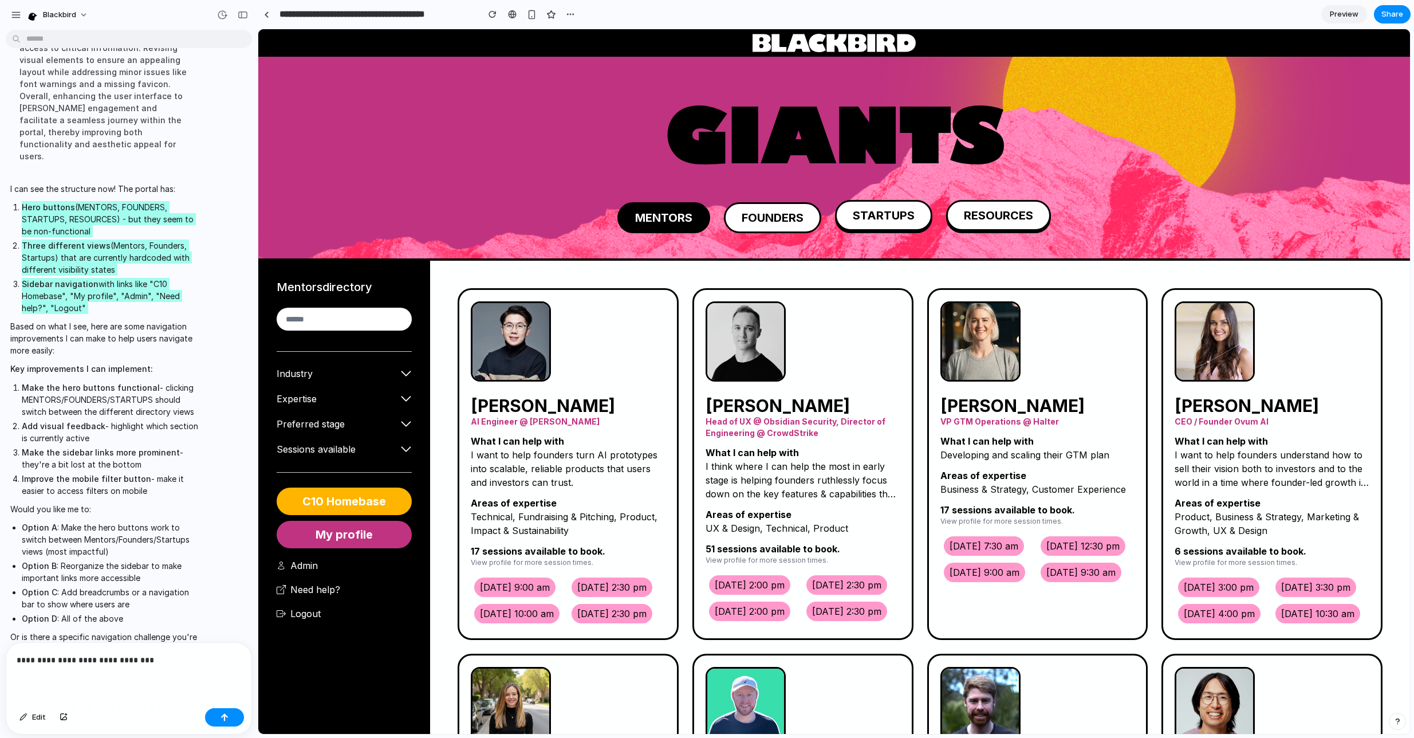
drag, startPoint x: 758, startPoint y: 219, endPoint x: 812, endPoint y: 223, distance: 54.6
click at [758, 219] on button "FOUNDERS" at bounding box center [772, 217] width 97 height 31
click at [863, 218] on button "STARTUPS" at bounding box center [883, 217] width 97 height 31
drag, startPoint x: 744, startPoint y: 224, endPoint x: 703, endPoint y: 233, distance: 41.1
click at [743, 224] on button "FOUNDERS" at bounding box center [772, 215] width 97 height 31
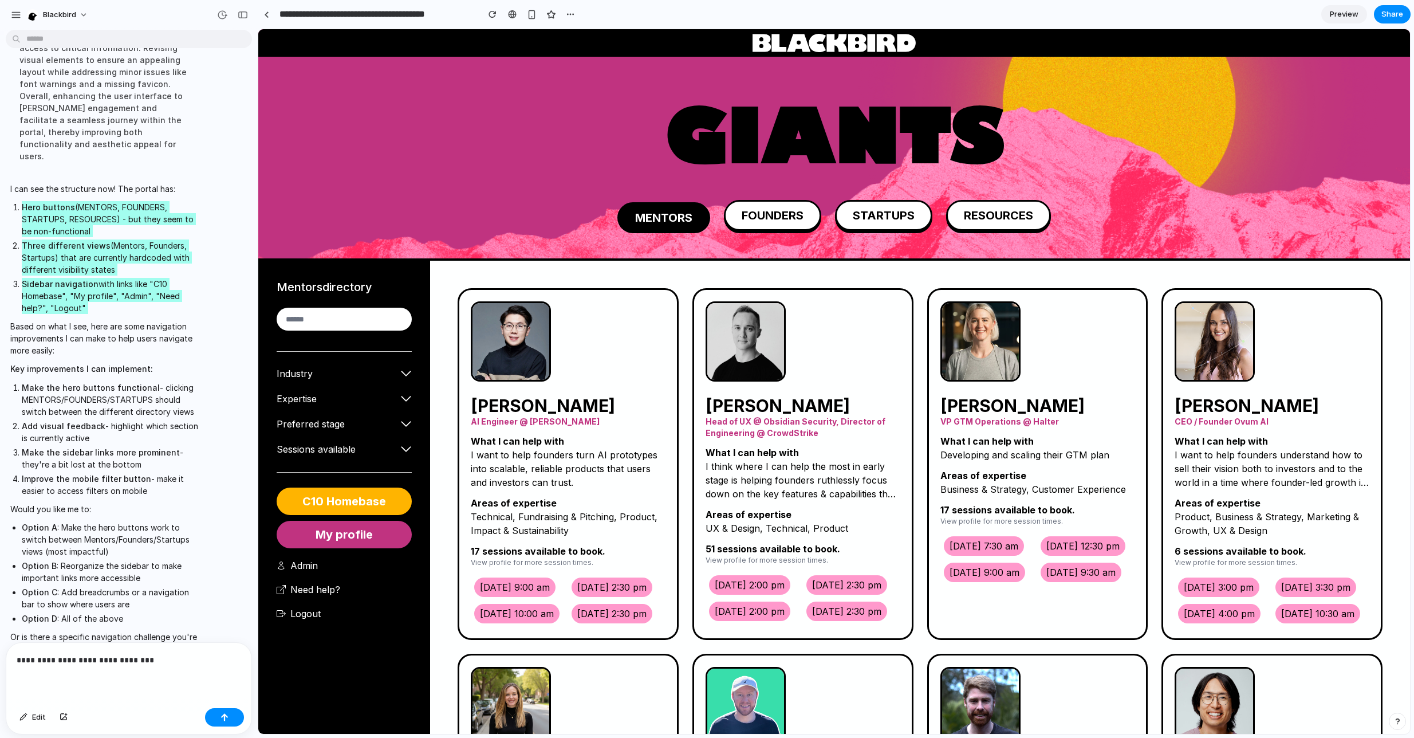
click at [345, 426] on button "Preferred stage" at bounding box center [344, 424] width 135 height 14
click at [408, 451] on icon at bounding box center [405, 448] width 11 height 11
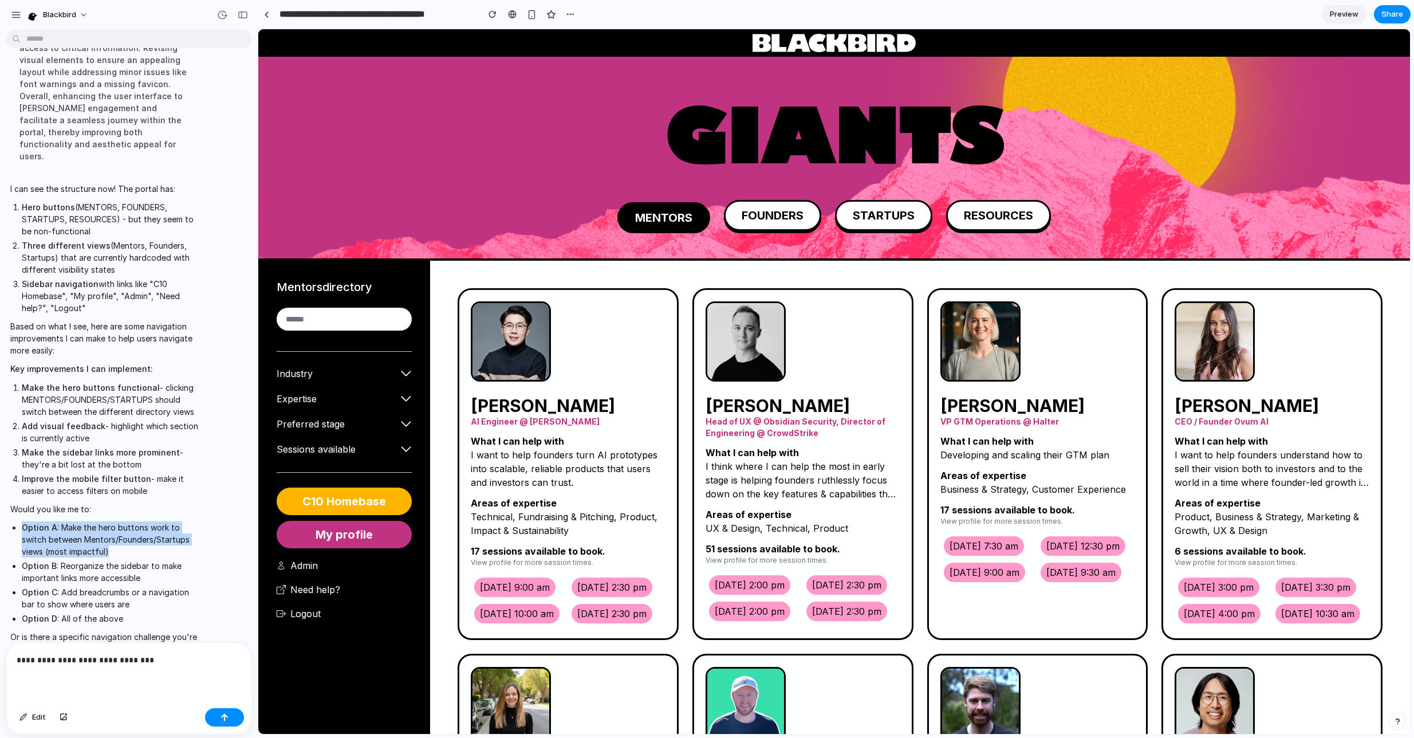
drag, startPoint x: 88, startPoint y: 522, endPoint x: 10, endPoint y: 501, distance: 80.9
click at [10, 521] on ul "Option A : Make the hero buttons work to switch between Mentors/Founders/Startu…" at bounding box center [105, 572] width 191 height 103
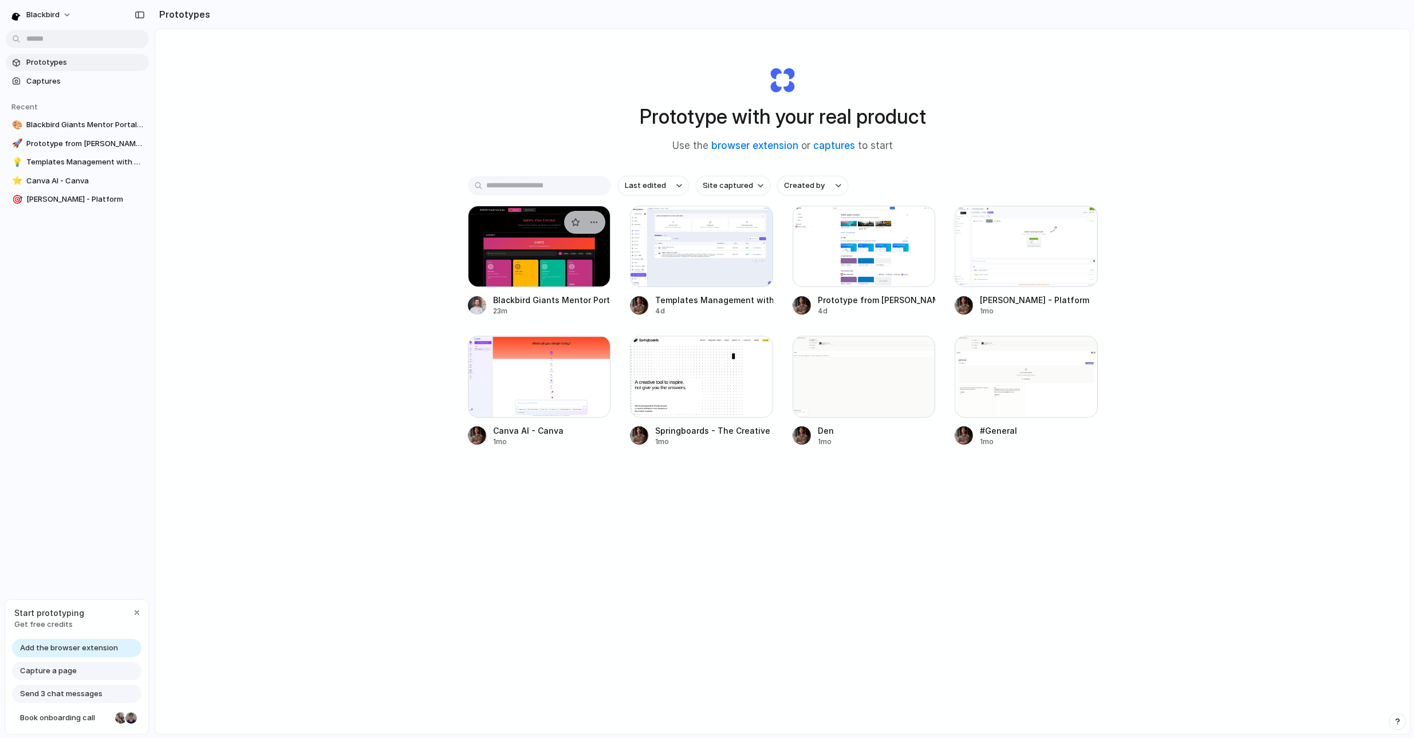
click at [554, 252] on div at bounding box center [539, 246] width 143 height 81
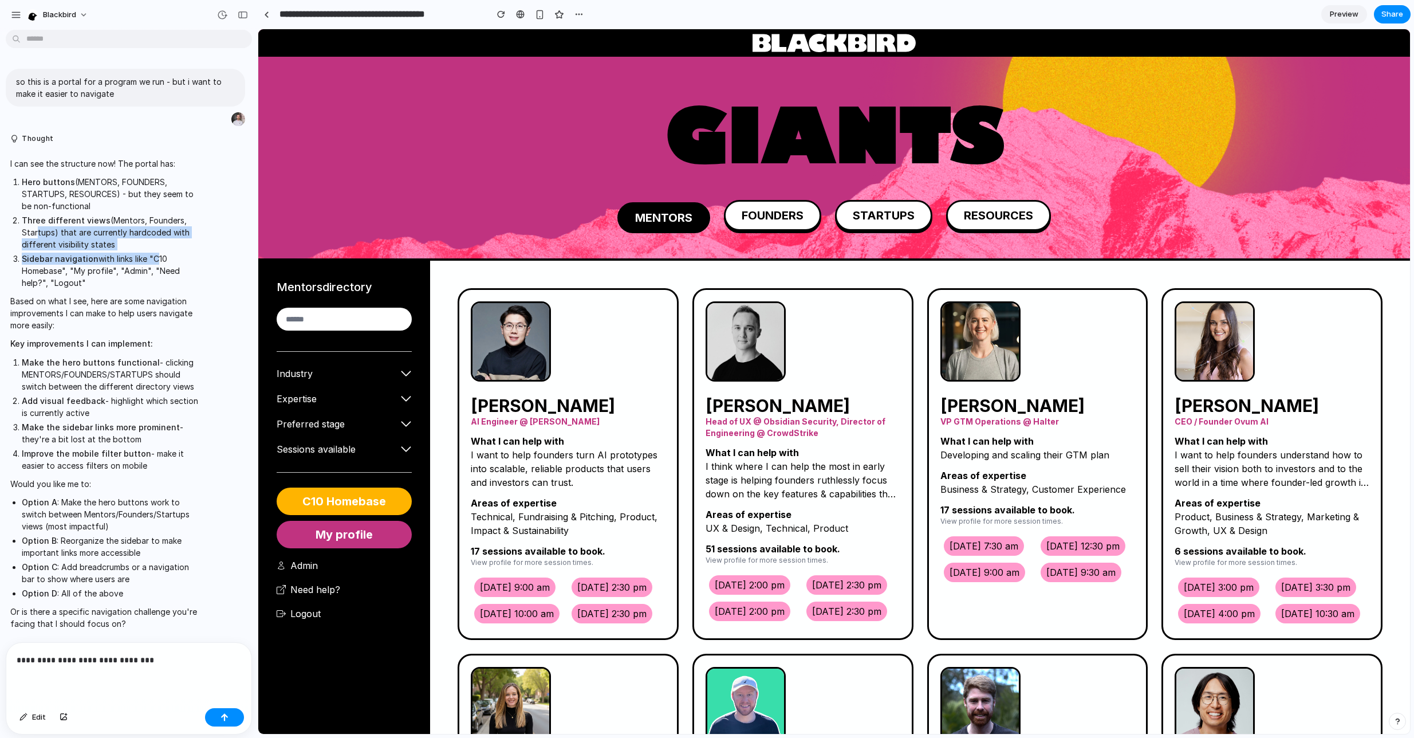
drag, startPoint x: 53, startPoint y: 227, endPoint x: 172, endPoint y: 257, distance: 122.3
click at [150, 253] on ol "Hero buttons (MENTORS, FOUNDERS, STARTUPS, RESOURCES) - but they seem to be non…" at bounding box center [105, 232] width 191 height 113
click at [172, 257] on li "Sidebar navigation with links like "C10 Homebase", "My profile", "Admin", "Need…" at bounding box center [112, 271] width 180 height 36
drag, startPoint x: 130, startPoint y: 407, endPoint x: 154, endPoint y: 412, distance: 24.7
click at [154, 412] on li "Add visual feedback - highlight which section is currently active" at bounding box center [112, 407] width 180 height 24
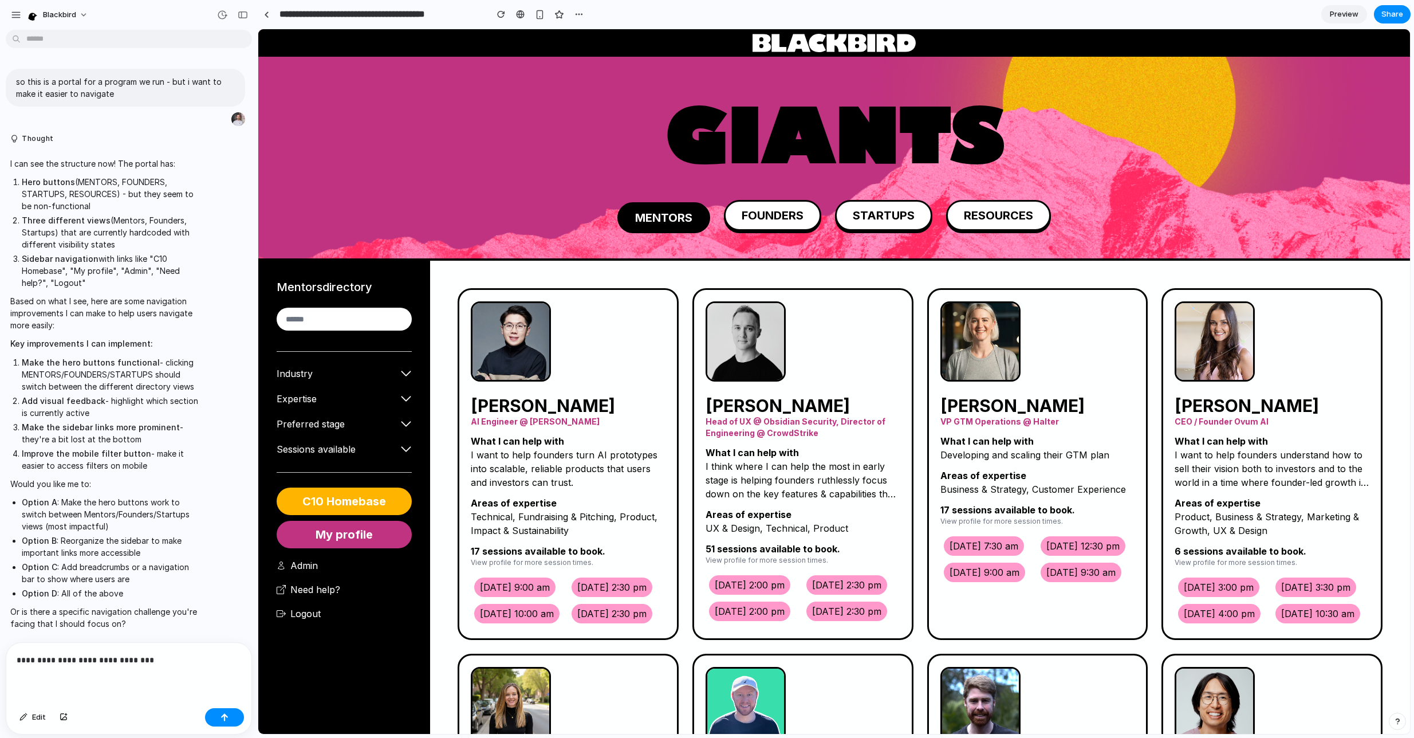
click at [154, 413] on li "Add visual feedback - highlight which section is currently active" at bounding box center [112, 407] width 180 height 24
drag, startPoint x: 149, startPoint y: 442, endPoint x: -1, endPoint y: 428, distance: 150.1
click at [0, 428] on div "I can see the structure now! The portal has: Hero buttons (MENTORS, FOUNDERS, S…" at bounding box center [125, 394] width 251 height 486
click at [132, 439] on li "Make the sidebar links more prominent - they're a bit lost at the bottom" at bounding box center [112, 433] width 180 height 24
click at [460, 195] on div "GIANTS MENTORS FOUNDERS STARTUPS RESOURCES" at bounding box center [834, 167] width 1079 height 182
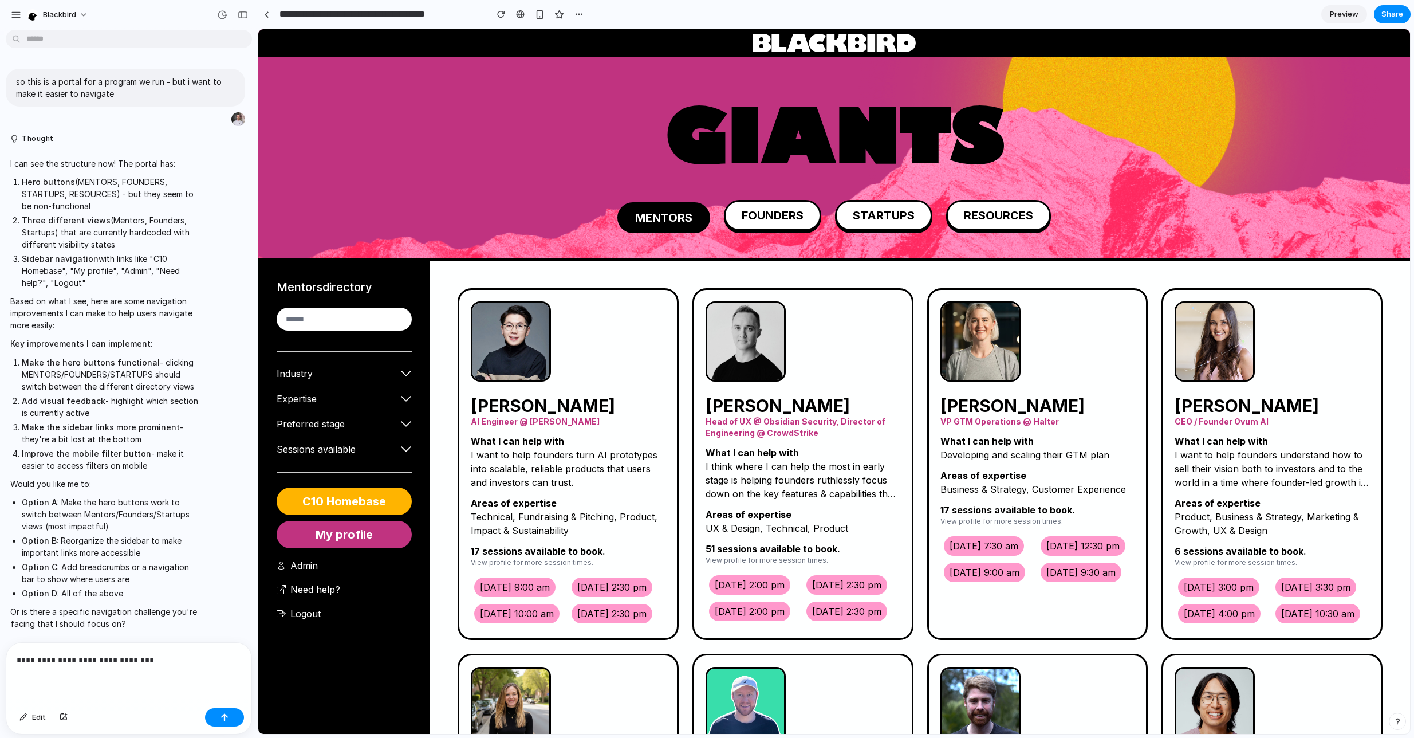
click at [1085, 160] on h1 "GIANTS" at bounding box center [834, 140] width 1079 height 73
click at [85, 653] on p "**********" at bounding box center [129, 660] width 225 height 14
click at [88, 663] on p "**********" at bounding box center [129, 660] width 225 height 14
drag, startPoint x: 179, startPoint y: 652, endPoint x: -51, endPoint y: 643, distance: 229.9
click at [0, 643] on html "blackbird so this is a portal for a program we run - but i want to make it easi…" at bounding box center [707, 369] width 1414 height 738
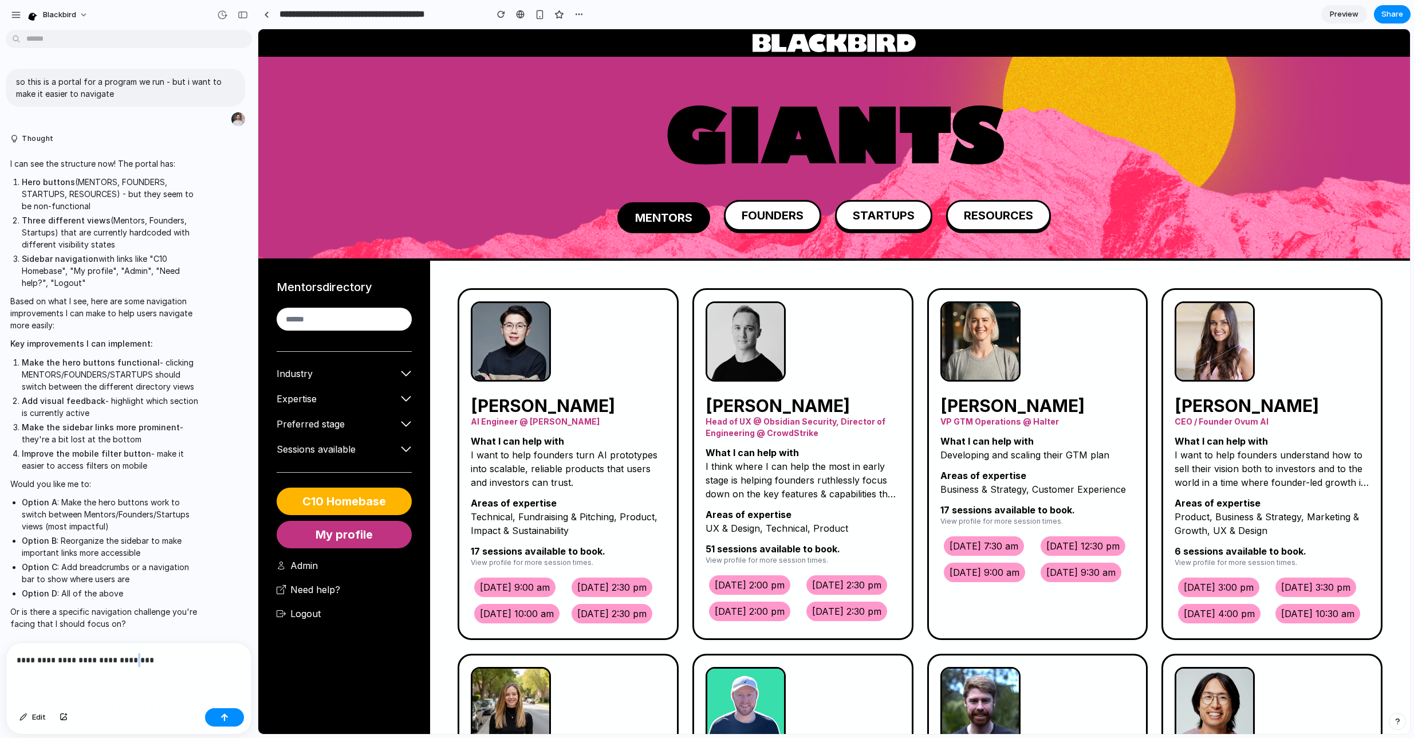
click at [136, 657] on p "**********" at bounding box center [129, 660] width 225 height 14
drag, startPoint x: 176, startPoint y: 667, endPoint x: -53, endPoint y: 662, distance: 229.2
click at [0, 662] on html "blackbird so this is a portal for a program we run - but i want to make it easi…" at bounding box center [707, 369] width 1414 height 738
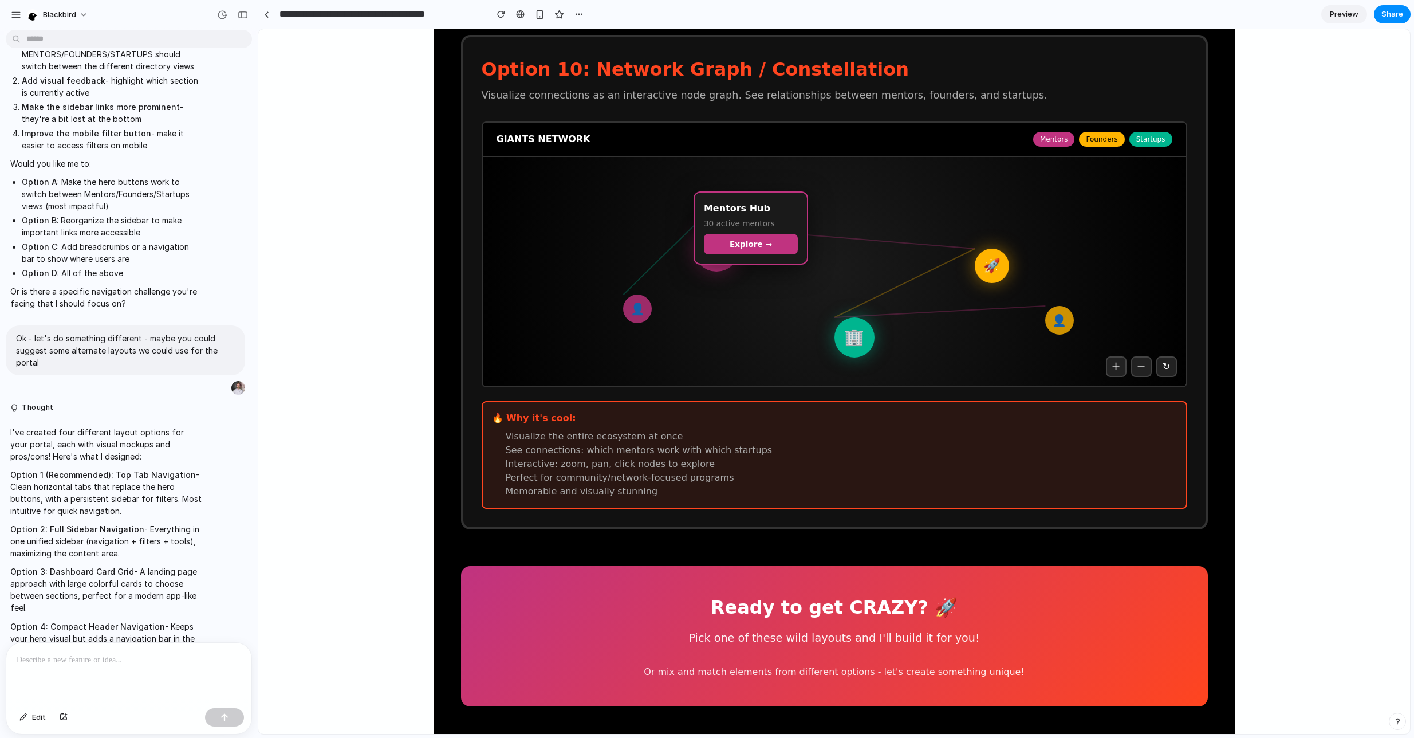
scroll to position [278, 0]
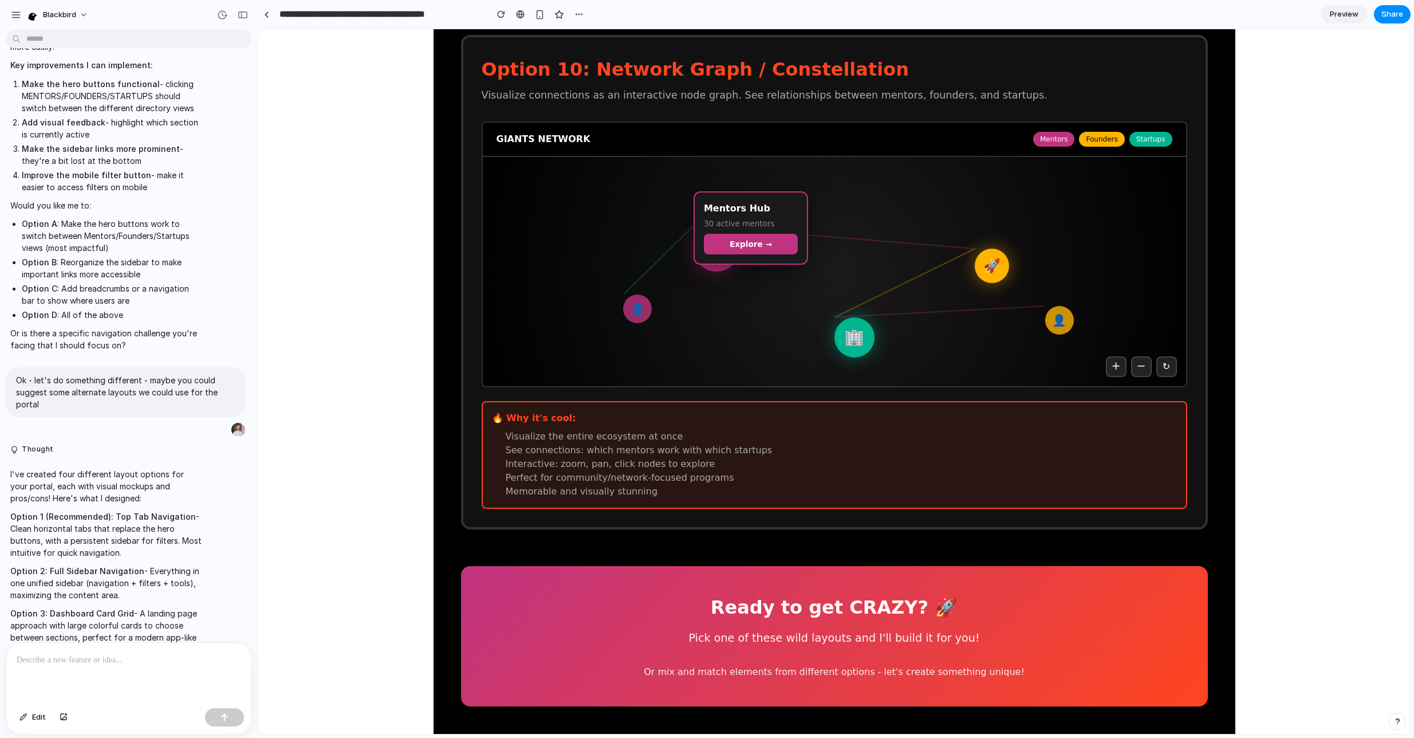
click at [47, 526] on p "Option 1 (Recommended): Top Tab Navigation - Clean horizontal tabs that replace…" at bounding box center [105, 534] width 191 height 48
click at [88, 475] on p "I've created four different layout options for your portal, each with visual mo…" at bounding box center [105, 486] width 191 height 36
click at [270, 17] on link at bounding box center [266, 14] width 17 height 17
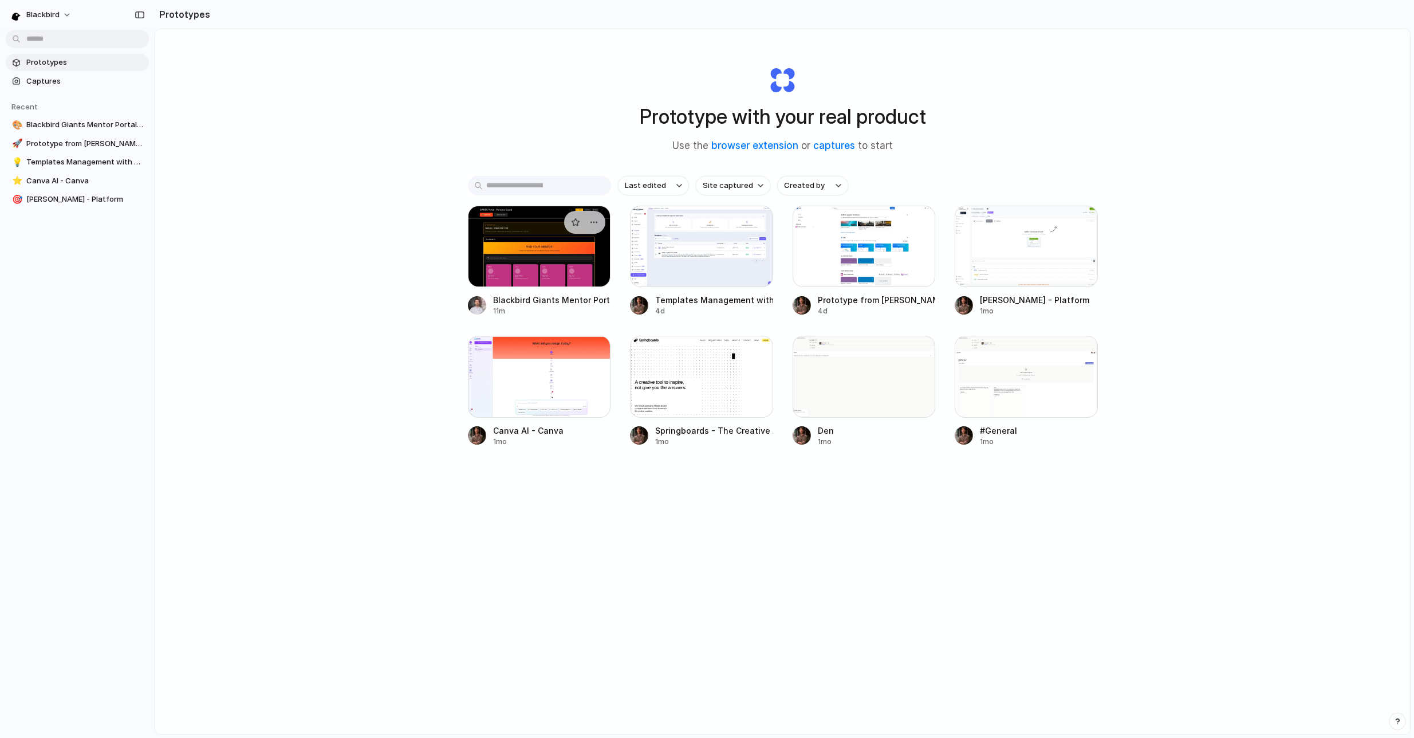
click at [509, 255] on div at bounding box center [539, 246] width 143 height 81
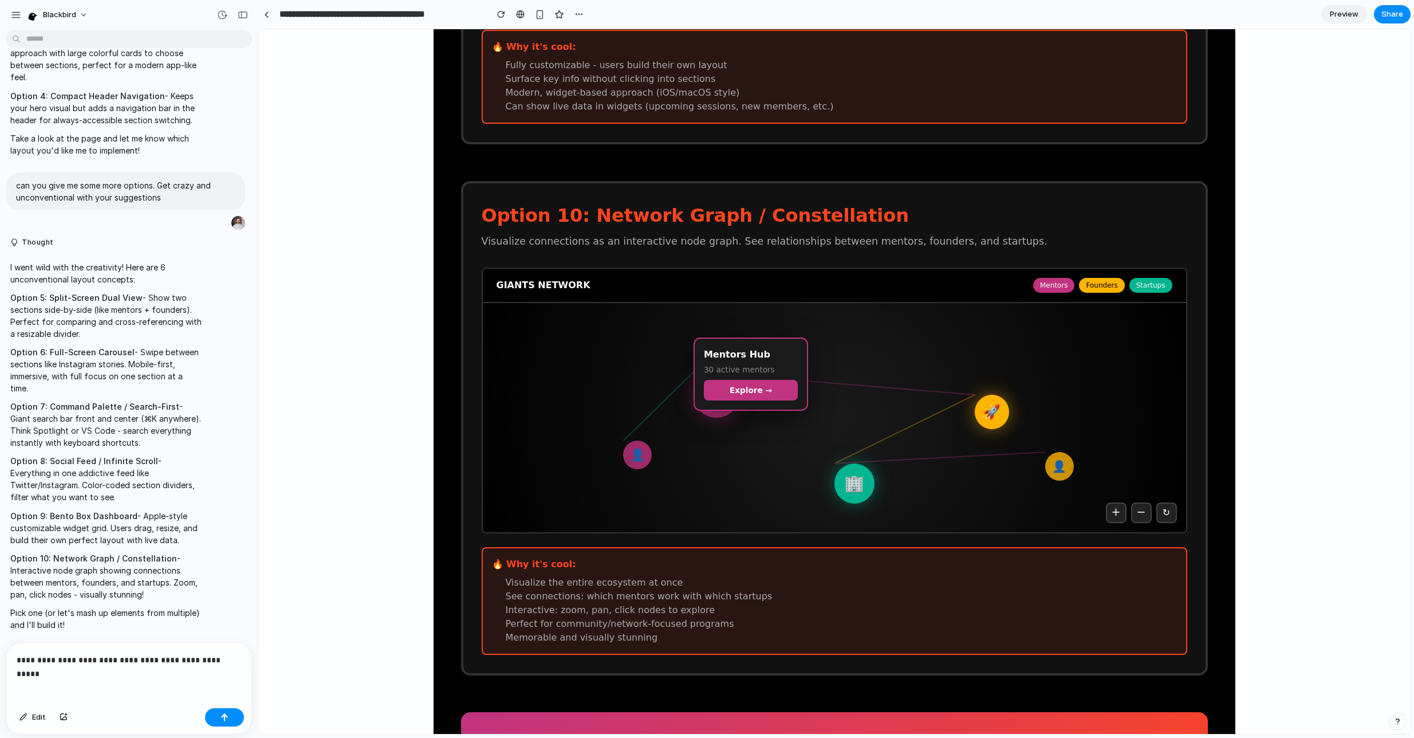
scroll to position [932, 0]
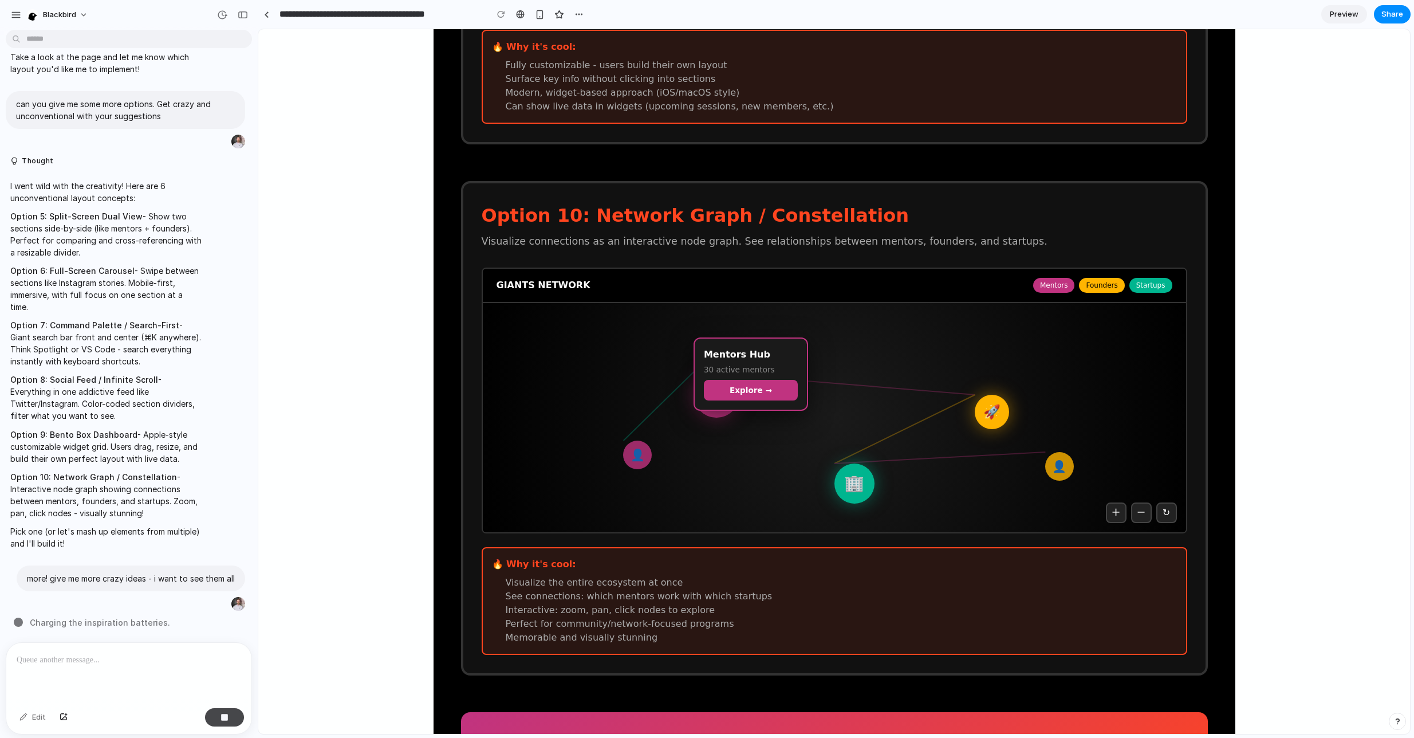
click at [207, 720] on button "button" at bounding box center [224, 717] width 39 height 18
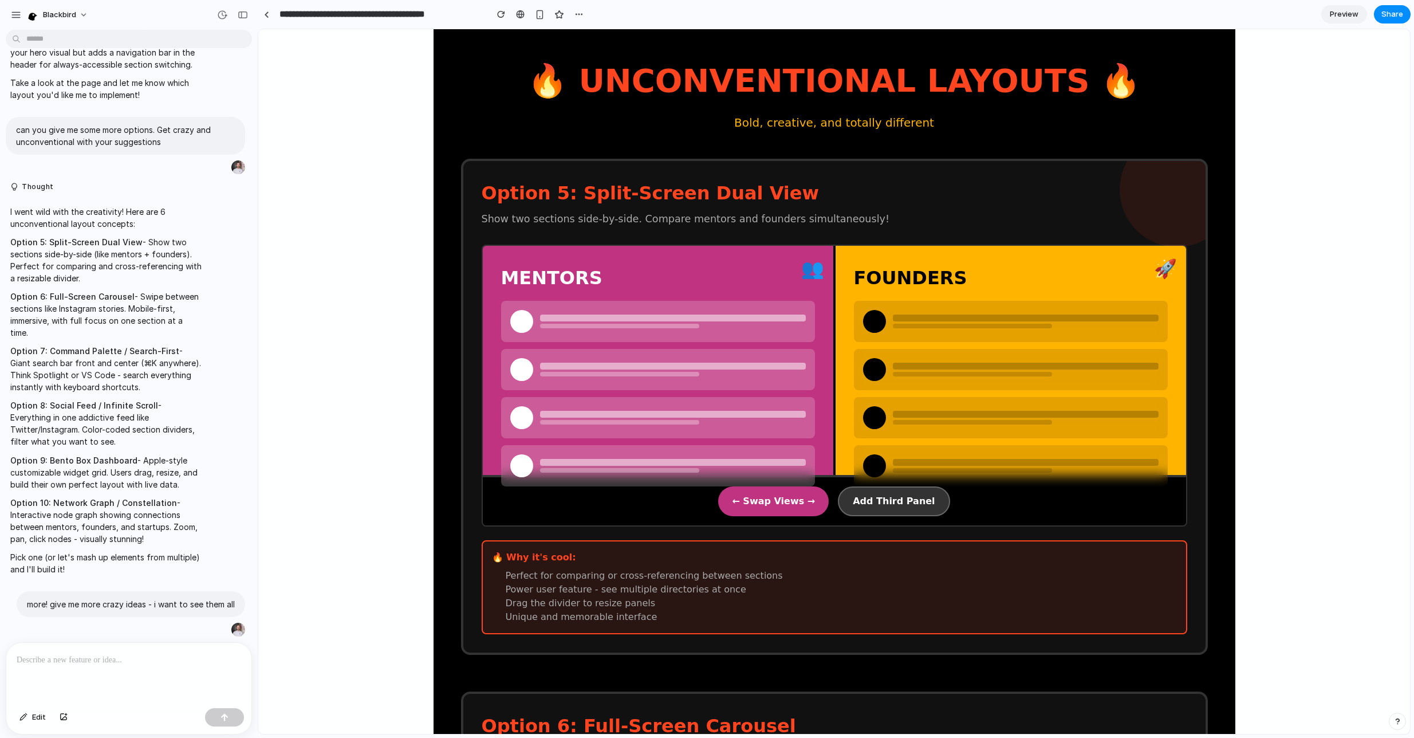
scroll to position [0, 0]
click at [124, 670] on div at bounding box center [128, 673] width 245 height 61
click at [215, 624] on button "button" at bounding box center [219, 629] width 16 height 16
click at [161, 674] on div at bounding box center [128, 673] width 245 height 61
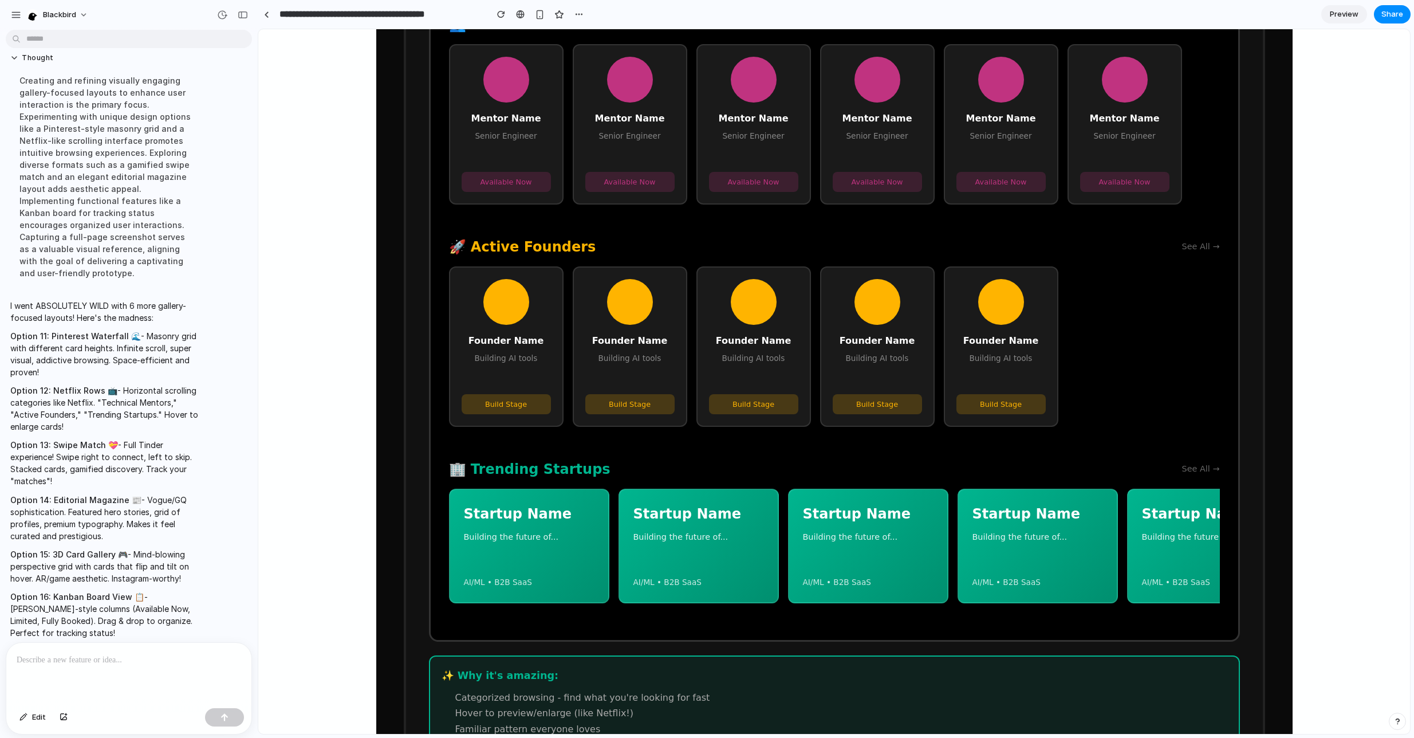
scroll to position [990, 0]
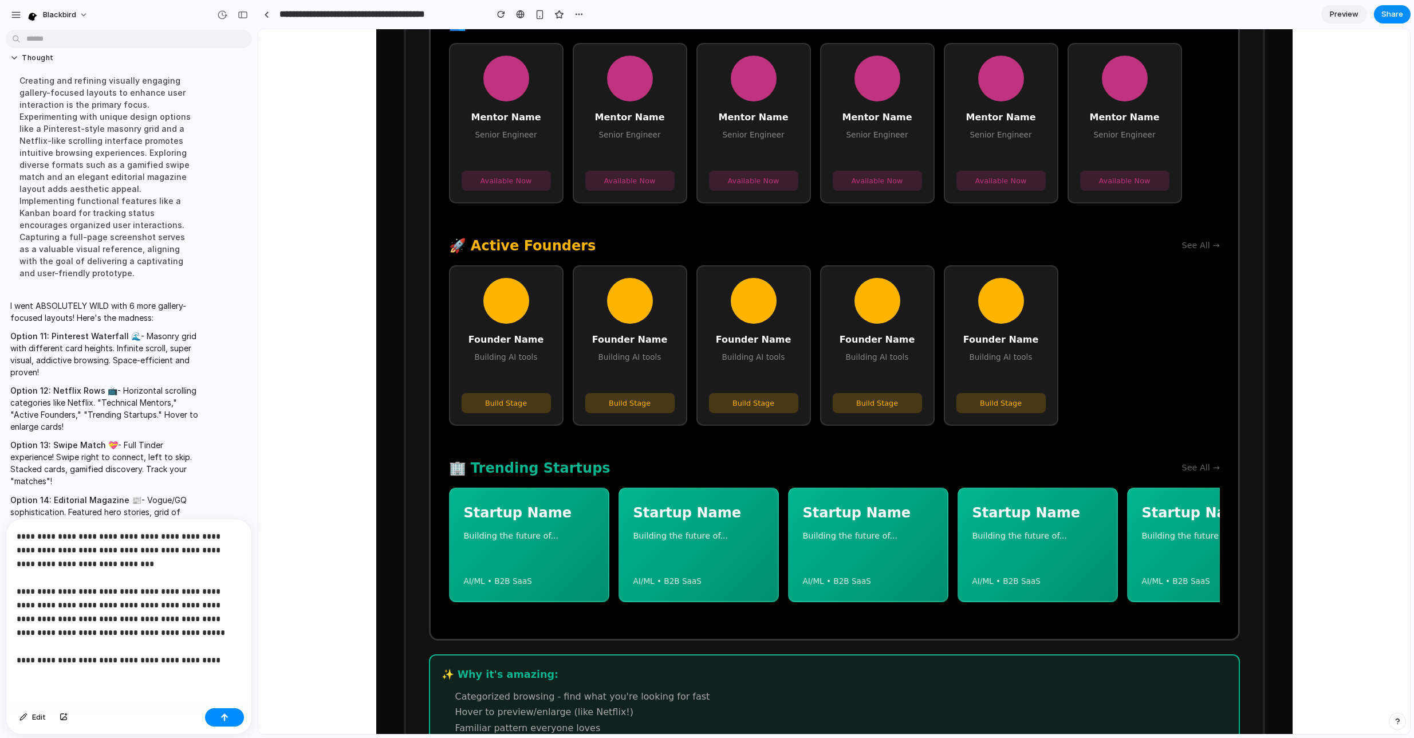
click at [90, 679] on div "**********" at bounding box center [128, 611] width 245 height 184
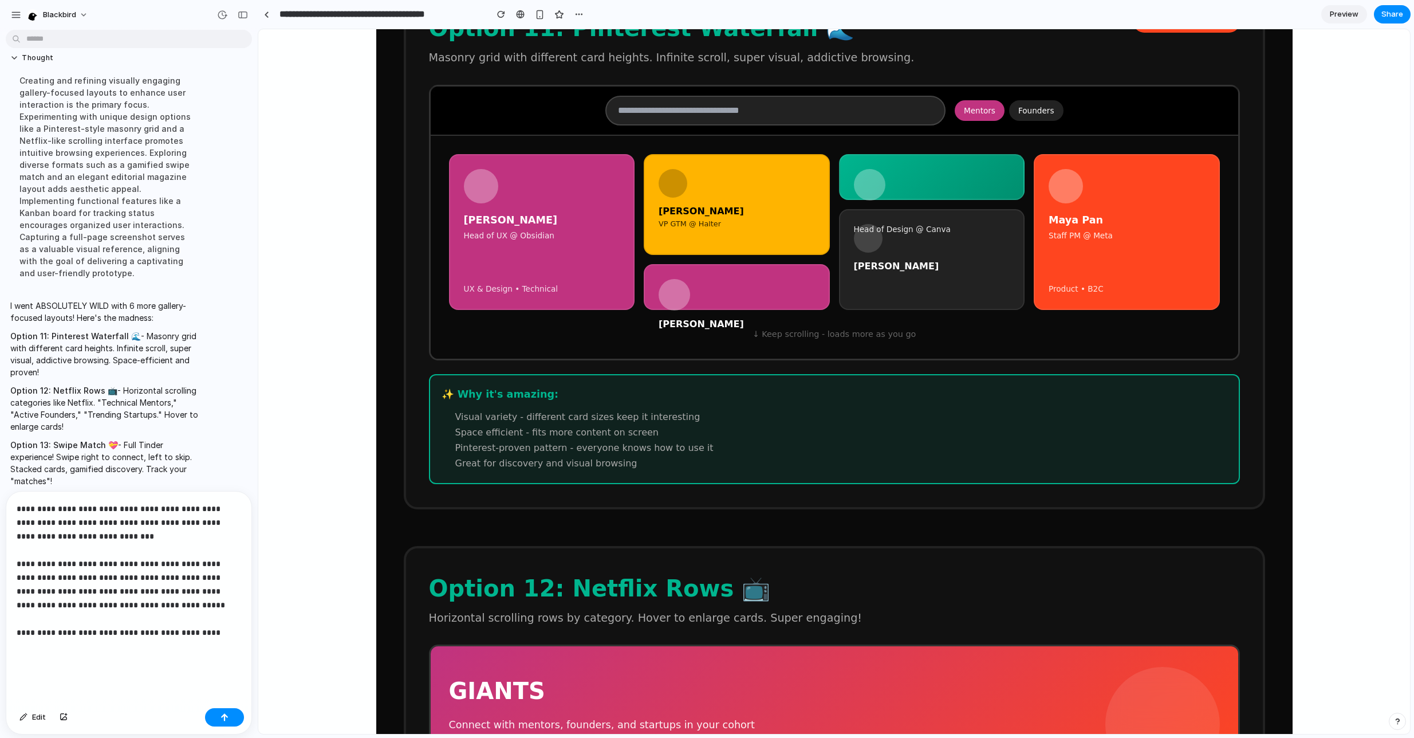
scroll to position [0, 0]
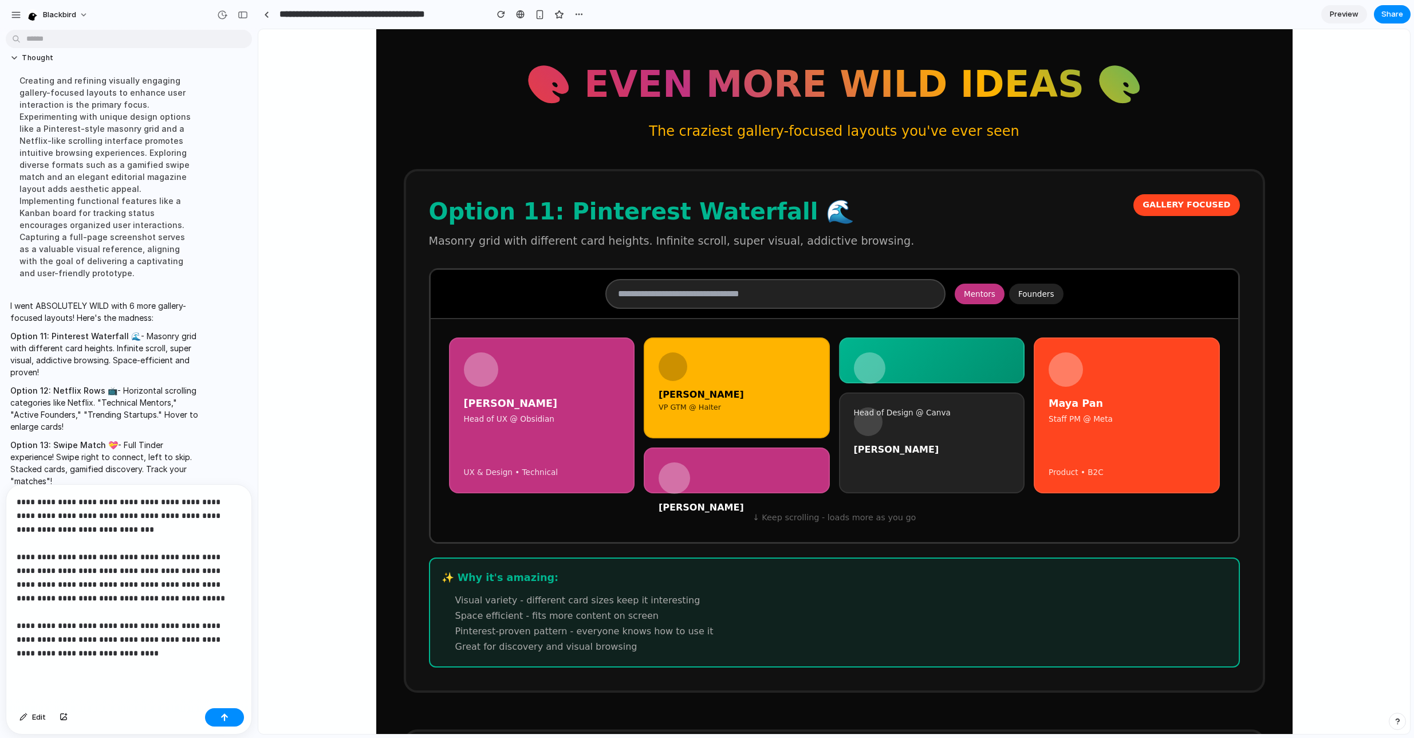
click at [497, 312] on div "Mentors Founders" at bounding box center [835, 294] width 808 height 49
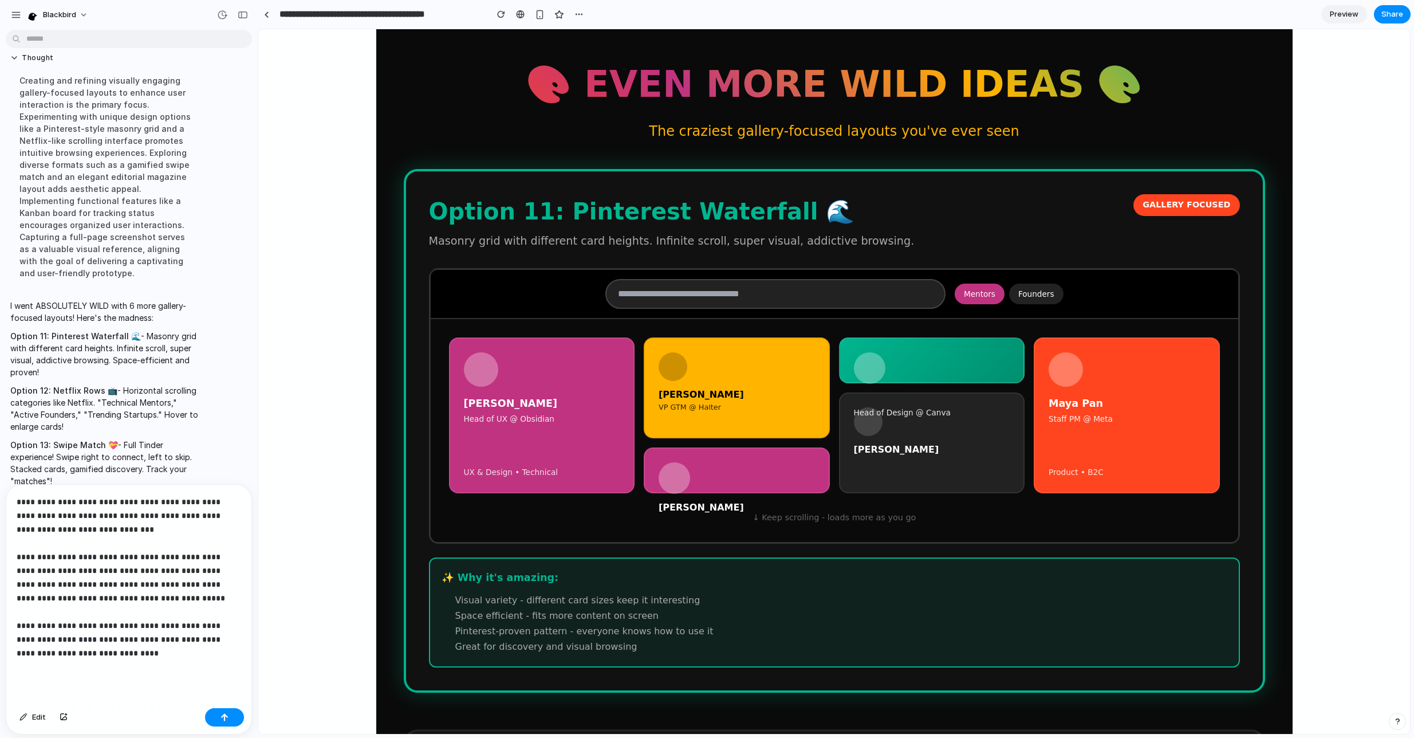
click at [424, 132] on p "The craziest gallery-focused layouts you've ever seen" at bounding box center [835, 131] width 862 height 21
click at [974, 92] on h1 "🎨 EVEN MORE WILD IDEAS 🎨" at bounding box center [835, 84] width 862 height 55
click at [1047, 104] on h1 "🎨 EVEN MORE WILD IDEAS 🎨" at bounding box center [835, 84] width 862 height 55
click at [511, 113] on div "🎨 EVEN MORE WILD IDEAS 🎨 The craziest gallery-focused layouts you've ever seen" at bounding box center [835, 99] width 862 height 85
click at [652, 73] on h1 "🎨 EVEN MORE WILD IDEAS 🎨" at bounding box center [835, 84] width 862 height 55
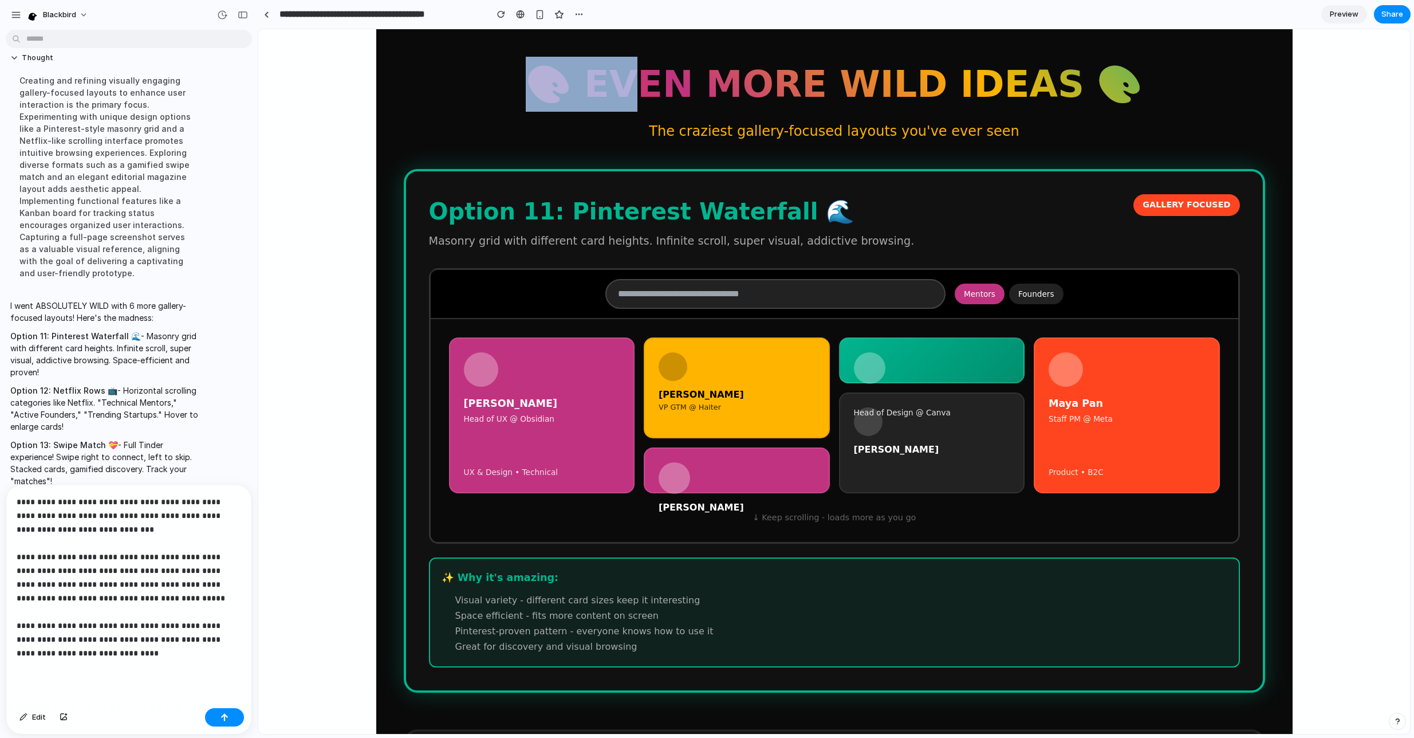
drag, startPoint x: 565, startPoint y: 58, endPoint x: 765, endPoint y: 84, distance: 202.2
click at [746, 84] on h1 "🎨 EVEN MORE WILD IDEAS 🎨" at bounding box center [835, 84] width 862 height 55
drag, startPoint x: 777, startPoint y: 84, endPoint x: 765, endPoint y: 85, distance: 12.1
click at [768, 85] on h1 "🎨 EVEN MORE WILD IDEAS 🎨" at bounding box center [835, 84] width 862 height 55
drag, startPoint x: 453, startPoint y: 59, endPoint x: 315, endPoint y: 64, distance: 137.6
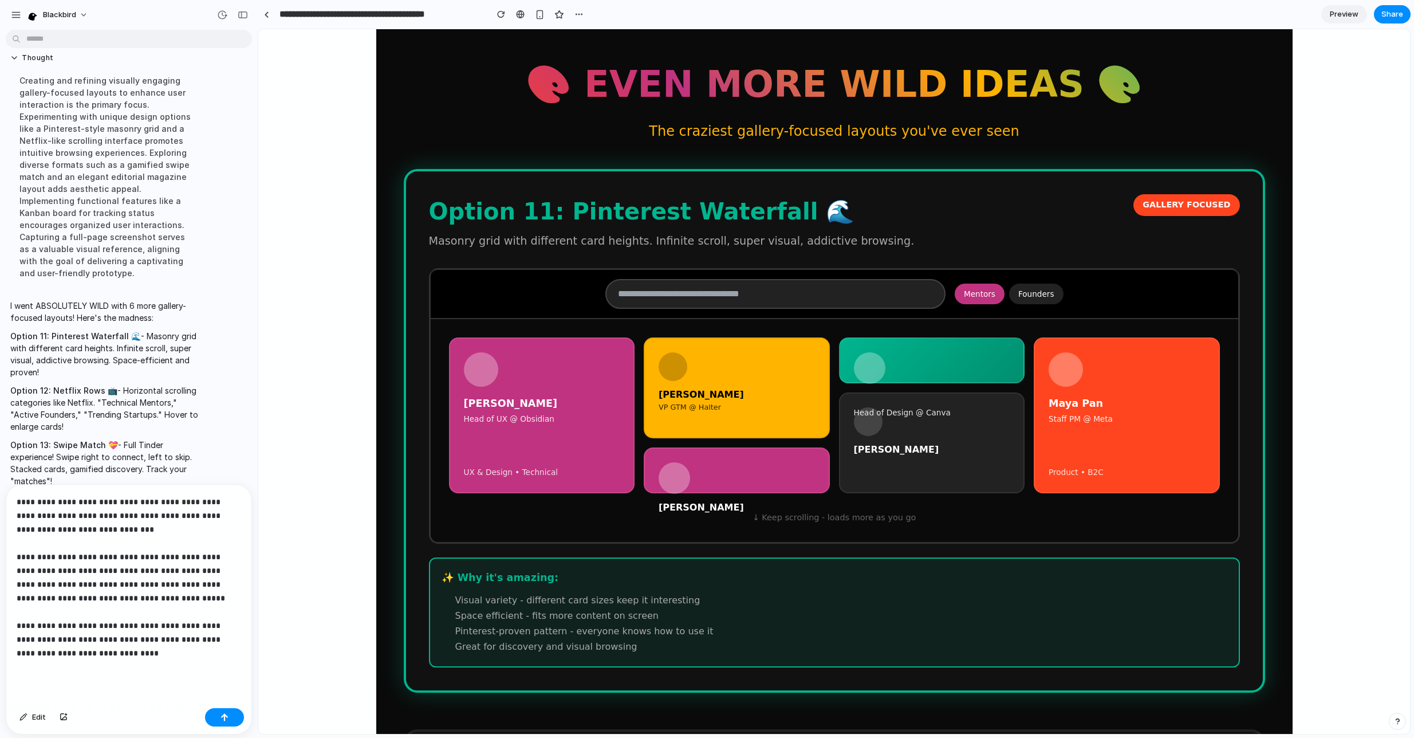
click at [450, 60] on h1 "🎨 EVEN MORE WILD IDEAS 🎨" at bounding box center [835, 84] width 862 height 55
click at [590, 17] on section "**********" at bounding box center [834, 14] width 1153 height 29
click at [584, 17] on button "button" at bounding box center [579, 14] width 17 height 17
click at [583, 16] on div "Duplicate Delete" at bounding box center [707, 369] width 1414 height 738
click at [160, 666] on p "**********" at bounding box center [129, 584] width 225 height 179
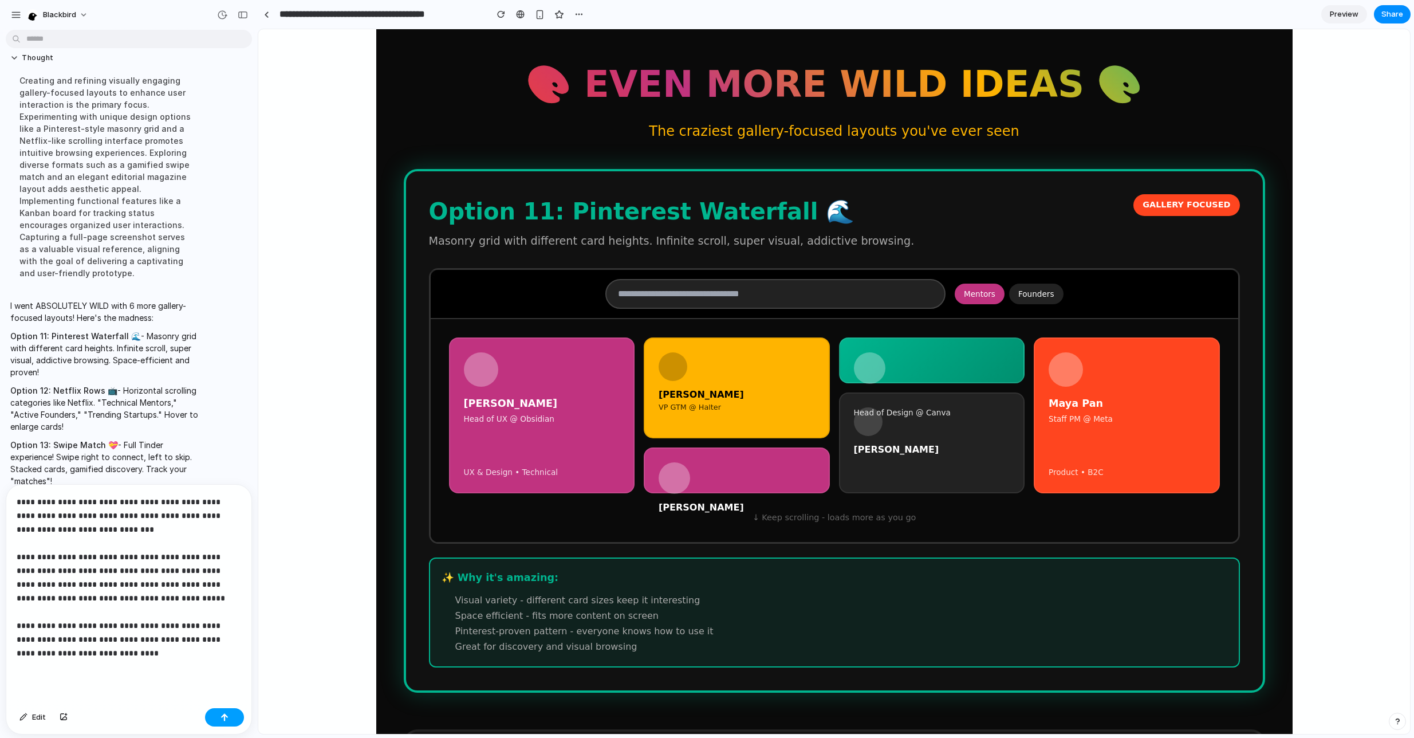
click at [213, 719] on button "button" at bounding box center [224, 717] width 39 height 18
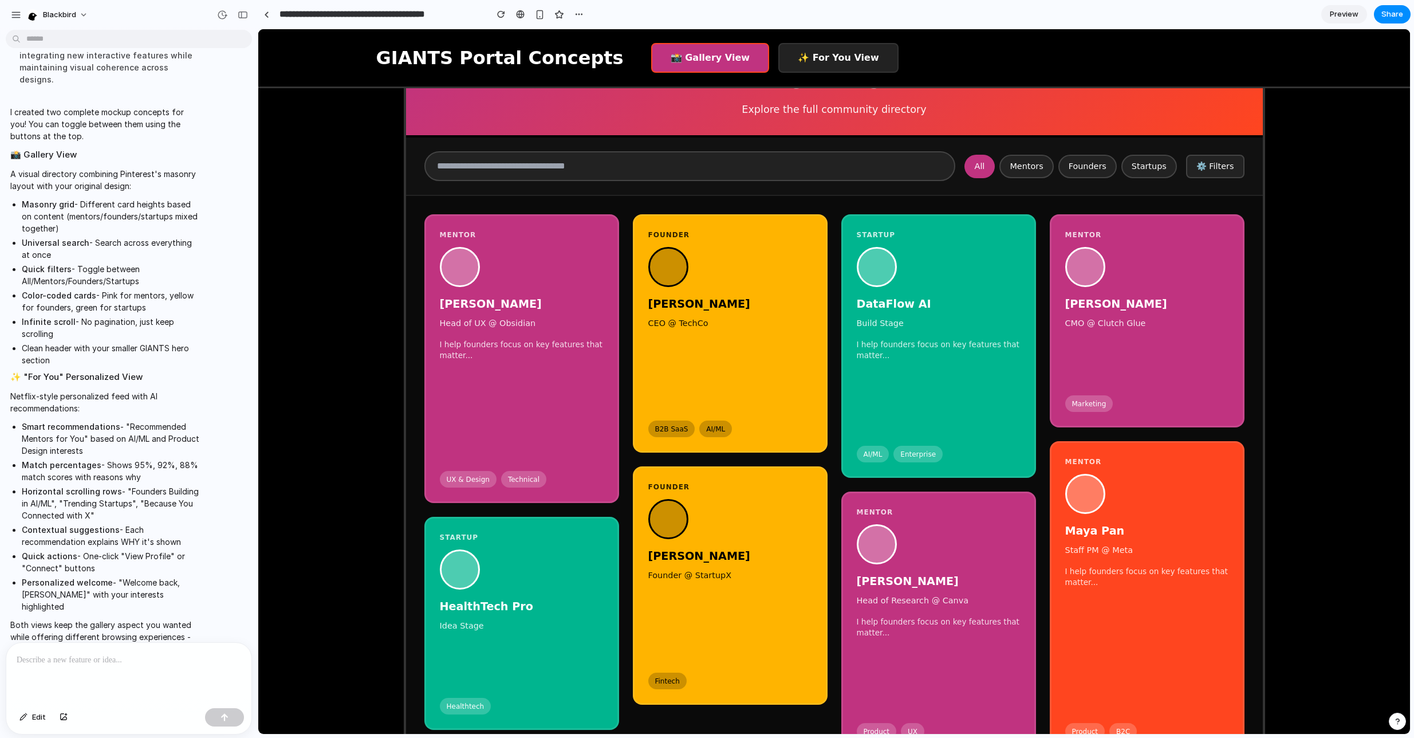
scroll to position [231, 0]
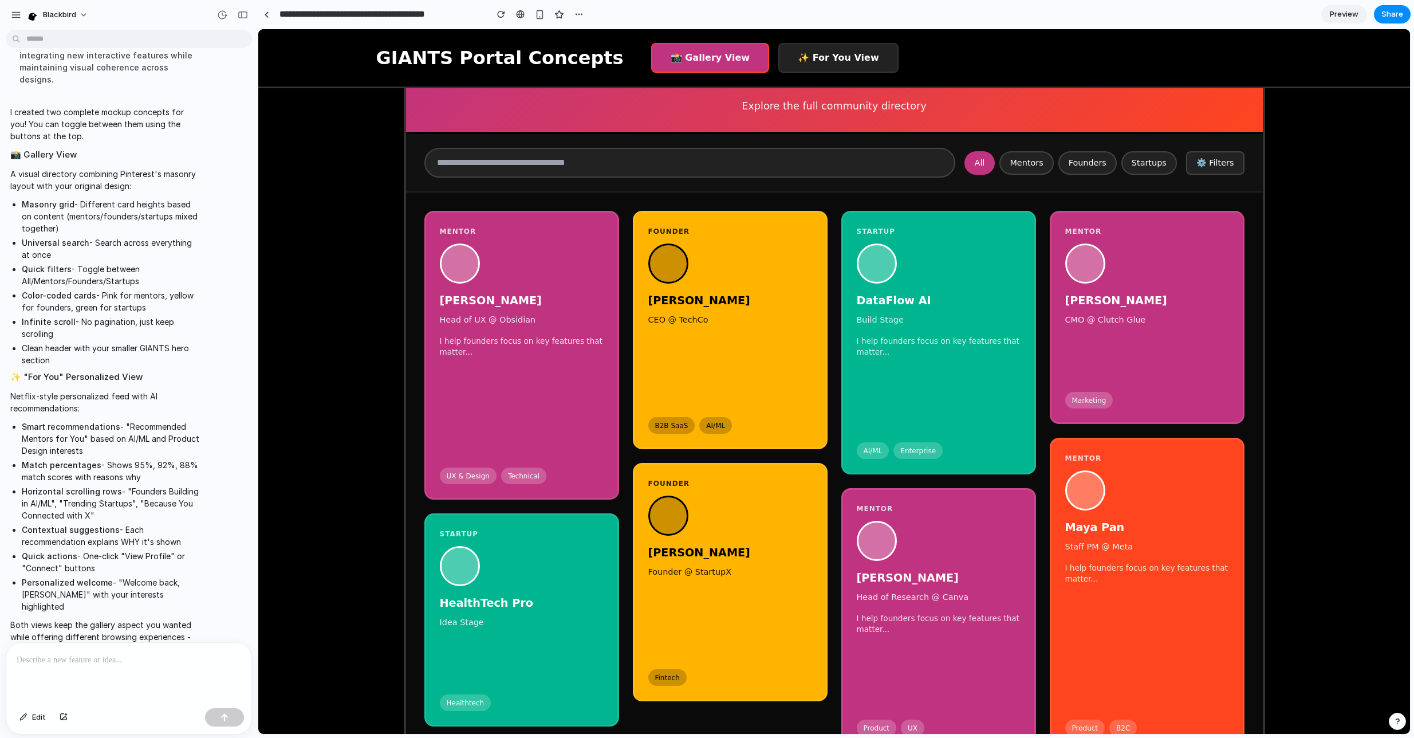
click at [134, 658] on p at bounding box center [129, 660] width 225 height 14
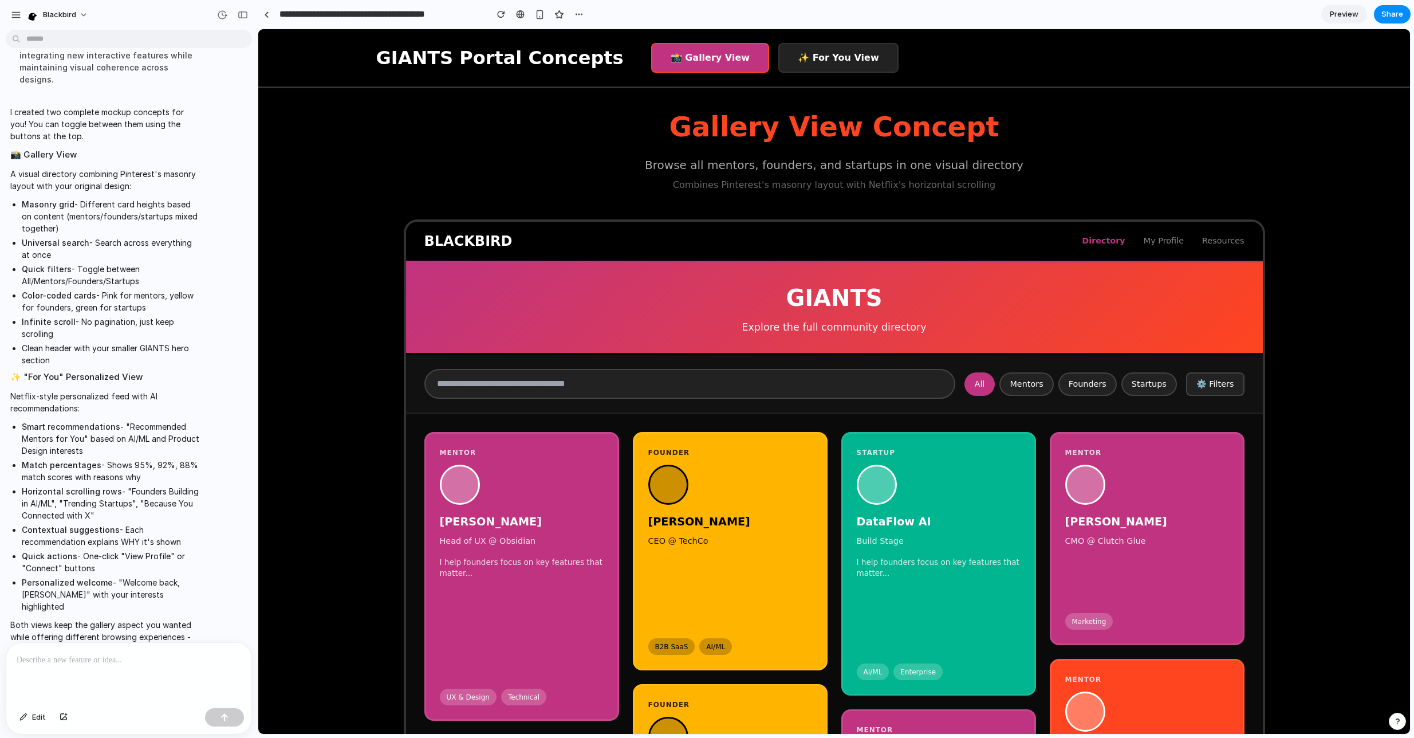
scroll to position [0, 0]
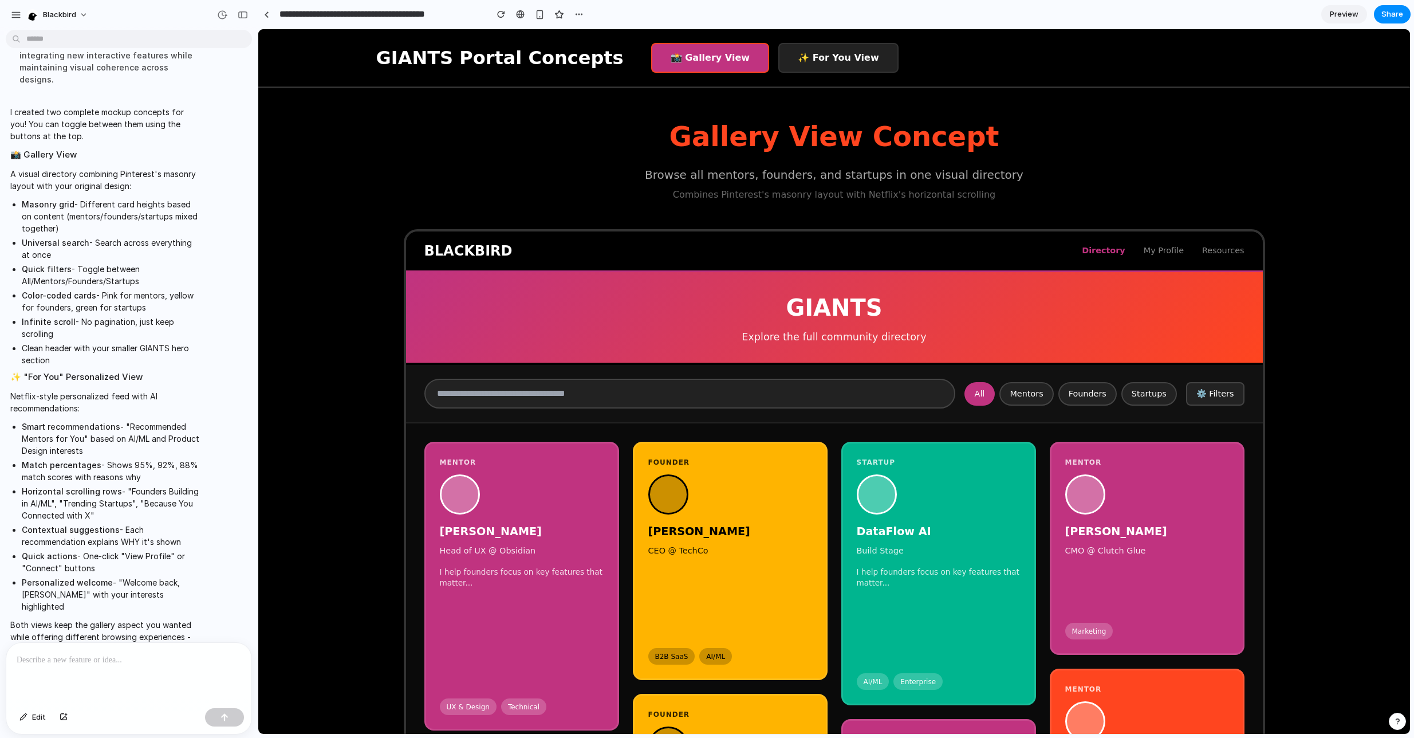
click at [789, 60] on button "✨ For You View" at bounding box center [838, 58] width 120 height 30
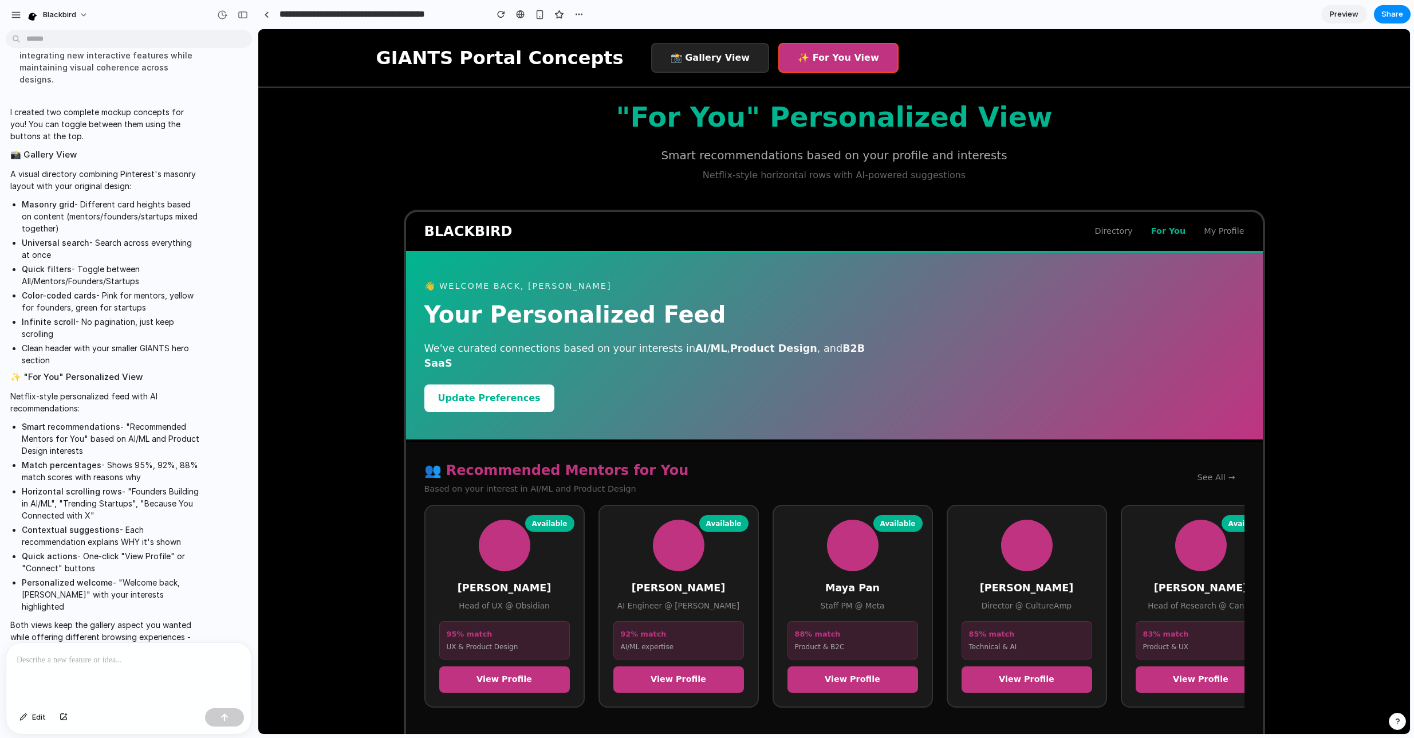
scroll to position [21, 0]
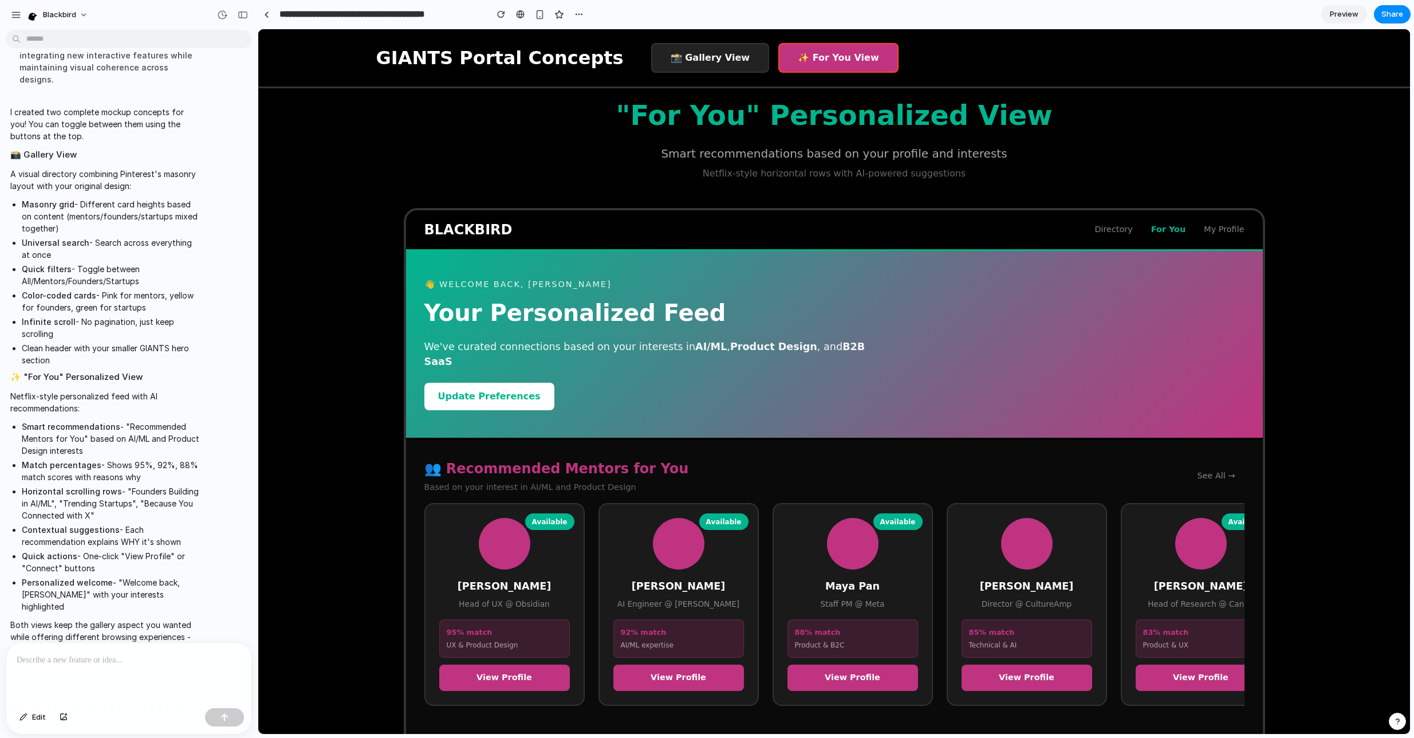
click at [1222, 227] on span "My Profile" at bounding box center [1224, 229] width 40 height 13
click at [1121, 231] on span "Directory" at bounding box center [1114, 229] width 38 height 13
click at [1168, 231] on span "For You" at bounding box center [1168, 229] width 34 height 13
click at [1131, 231] on span "Directory" at bounding box center [1114, 229] width 38 height 13
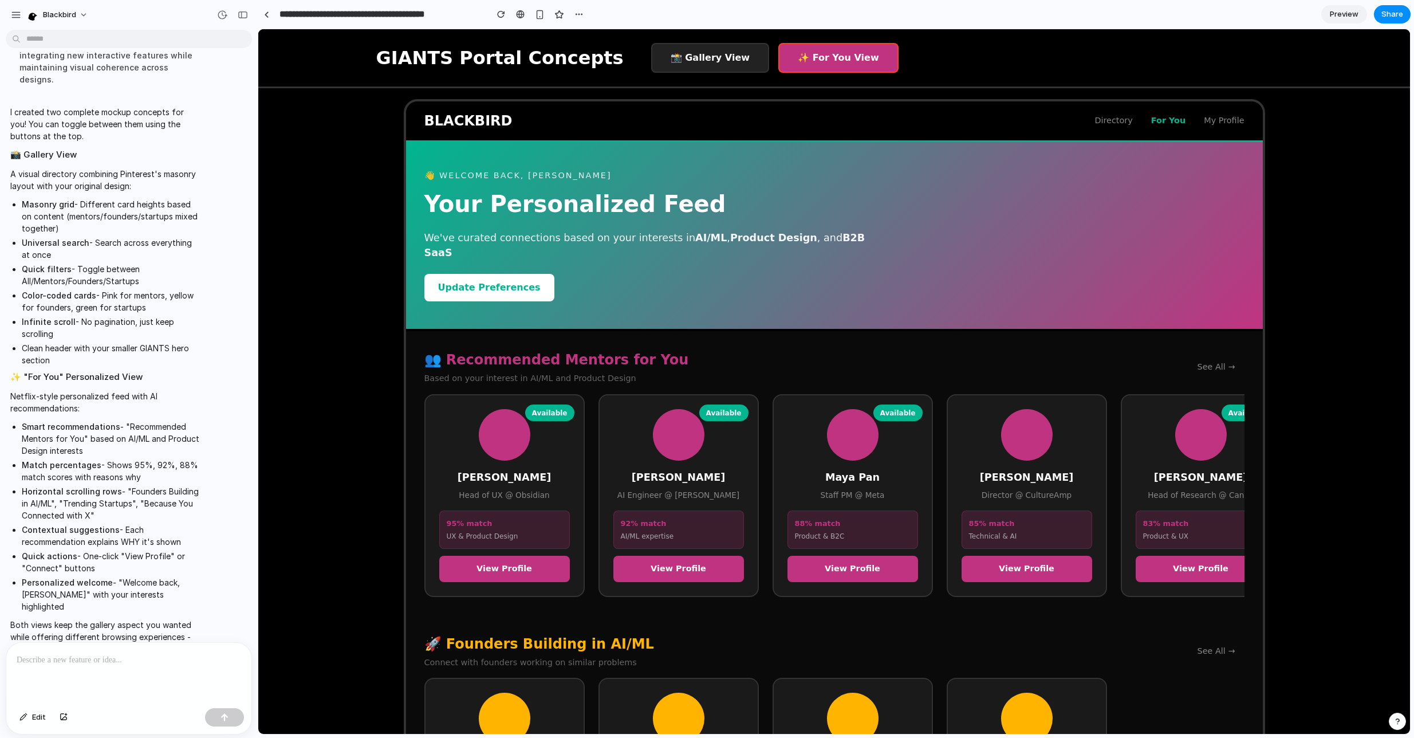
scroll to position [132, 0]
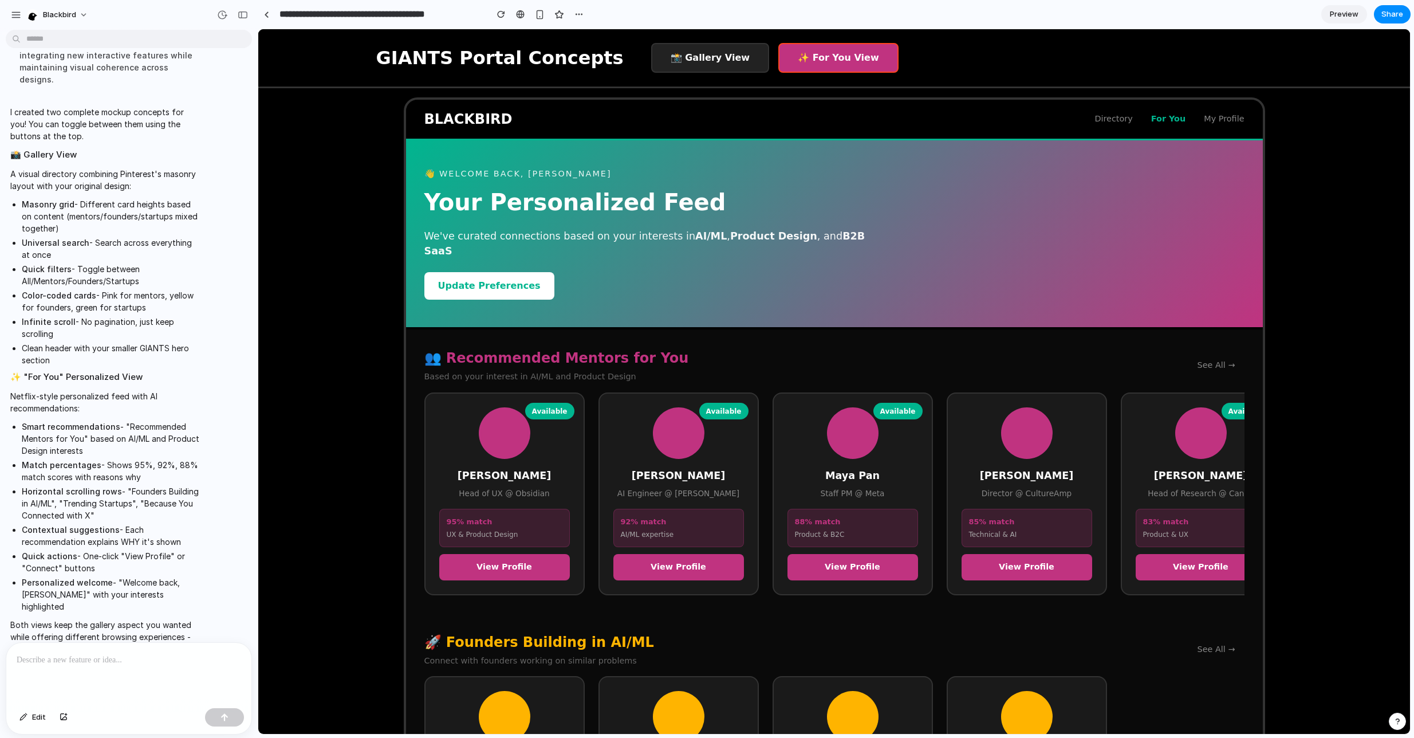
click at [489, 272] on button "Update Preferences" at bounding box center [489, 285] width 130 height 27
click at [730, 276] on div "Update Preferences" at bounding box center [653, 285] width 458 height 27
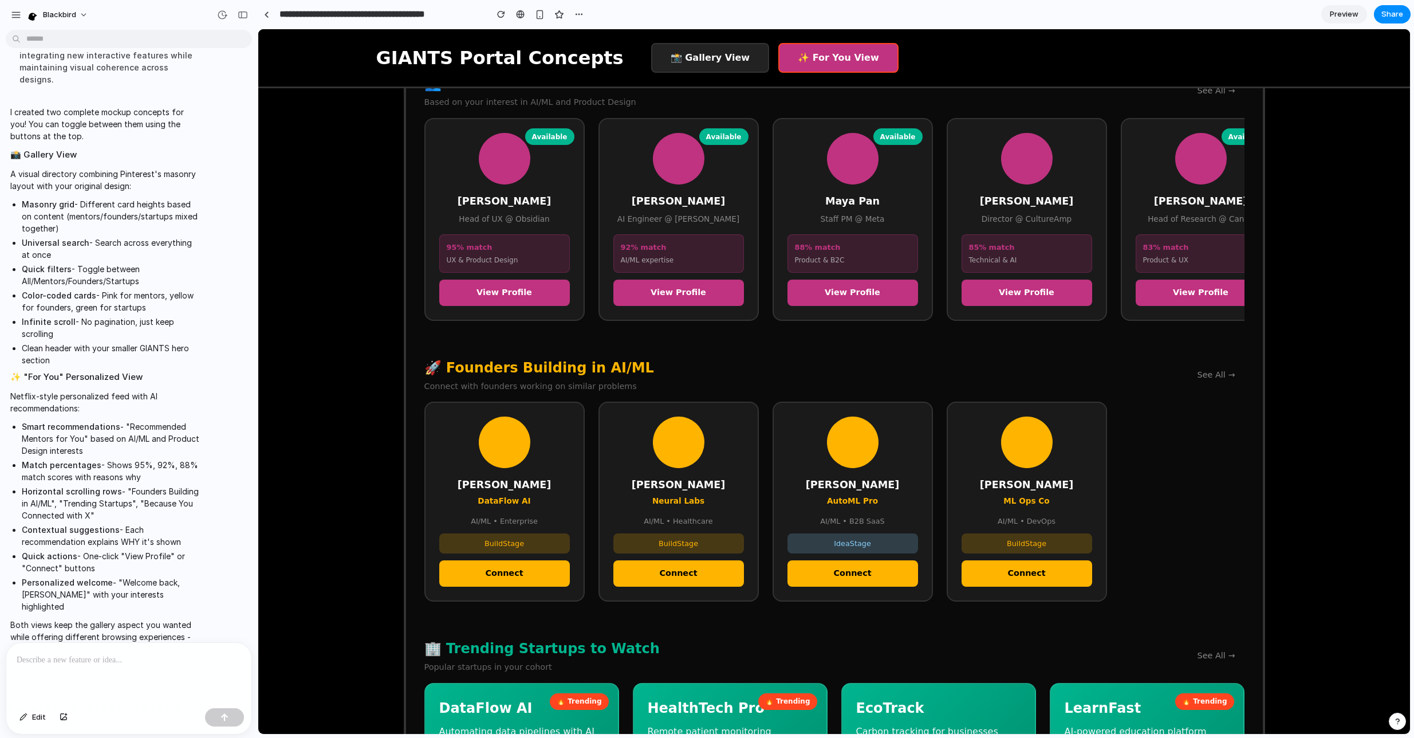
scroll to position [393, 0]
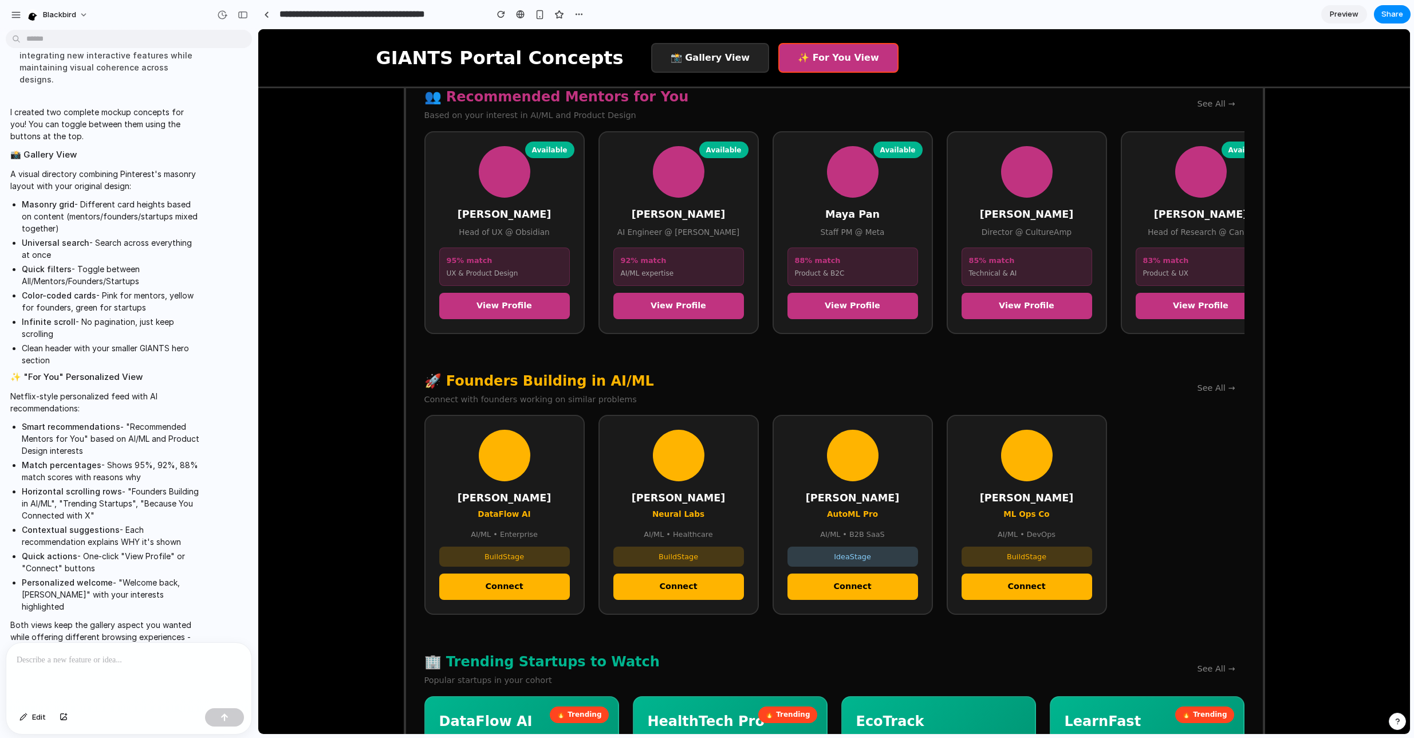
click at [680, 57] on button "📸 Gallery View" at bounding box center [710, 58] width 118 height 30
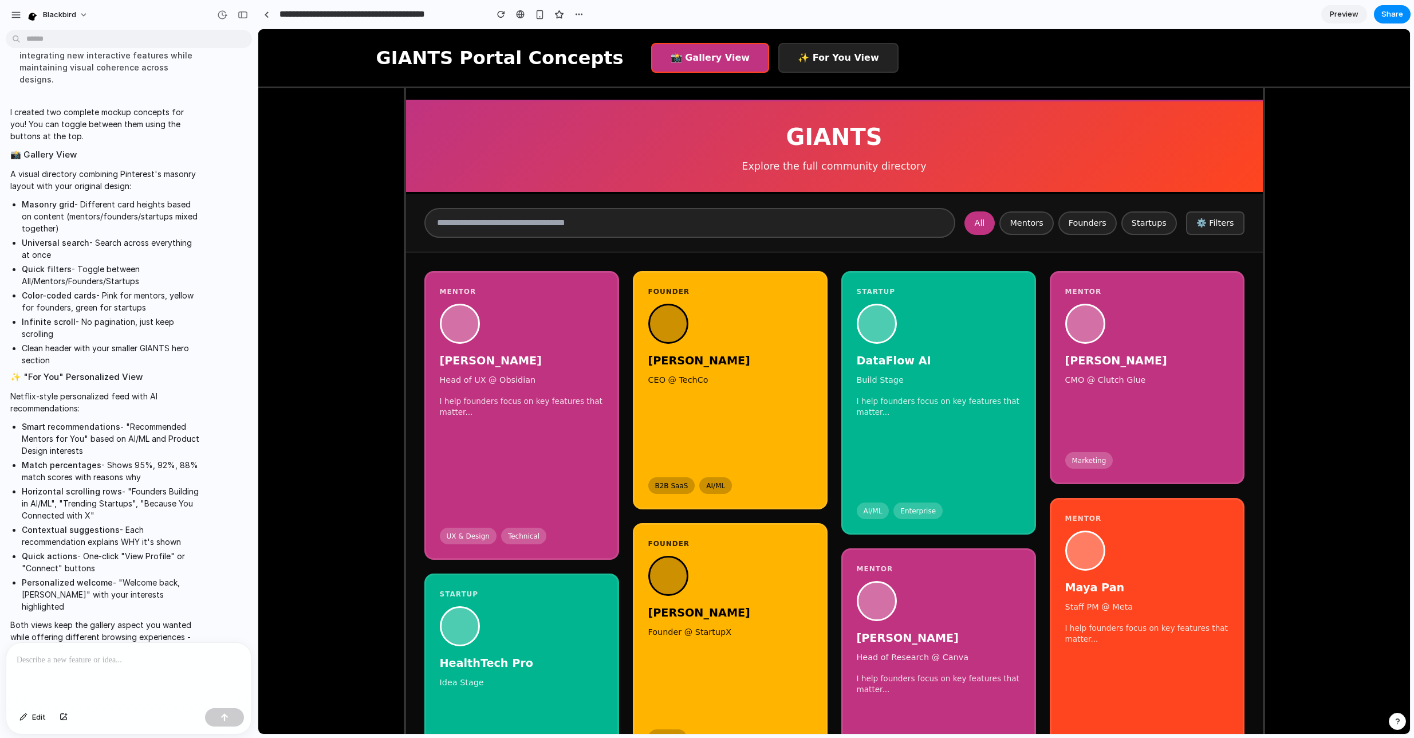
scroll to position [168, 0]
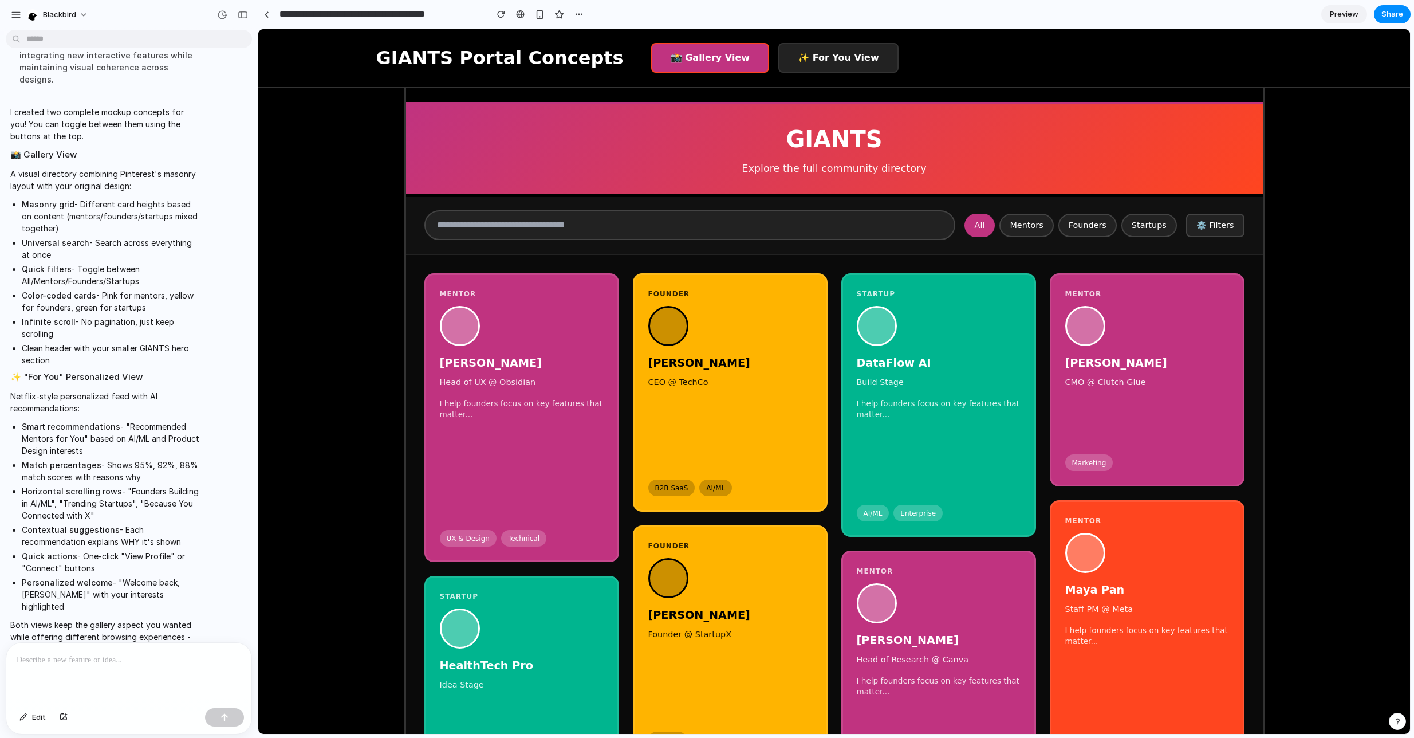
click at [337, 445] on div "GIANTS Portal Concepts 📸 Gallery View ✨ For You View Gallery View Concept Brows…" at bounding box center [834, 467] width 1152 height 1213
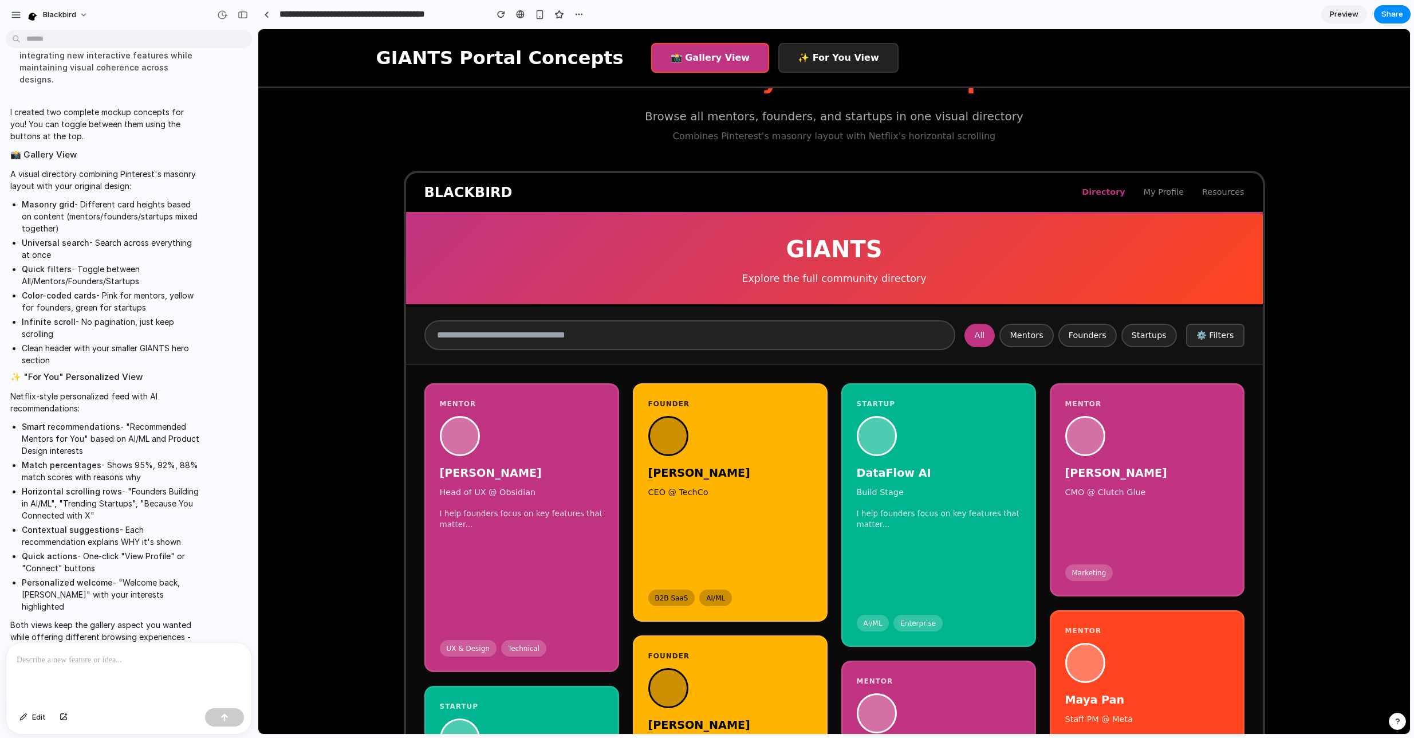
scroll to position [0, 0]
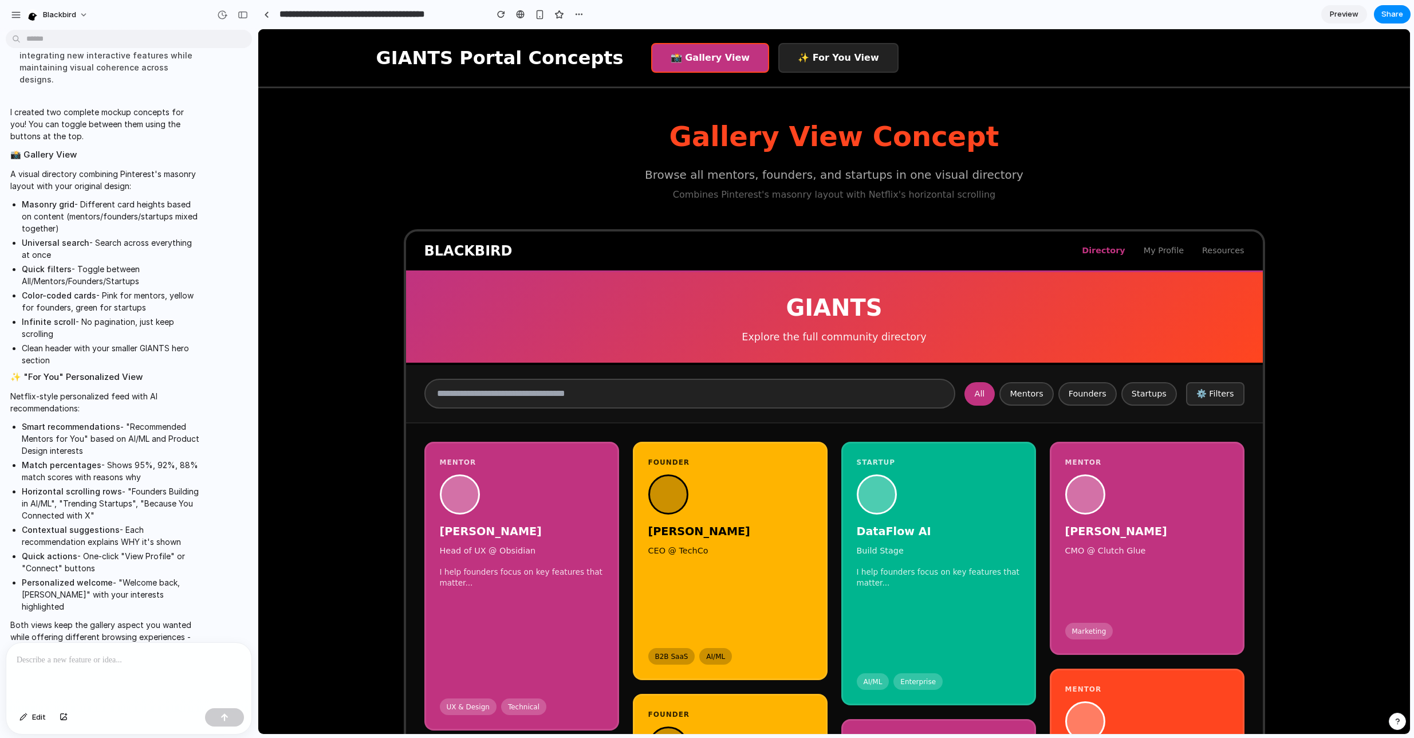
click at [1157, 131] on h2 "Gallery View Concept" at bounding box center [835, 136] width 862 height 41
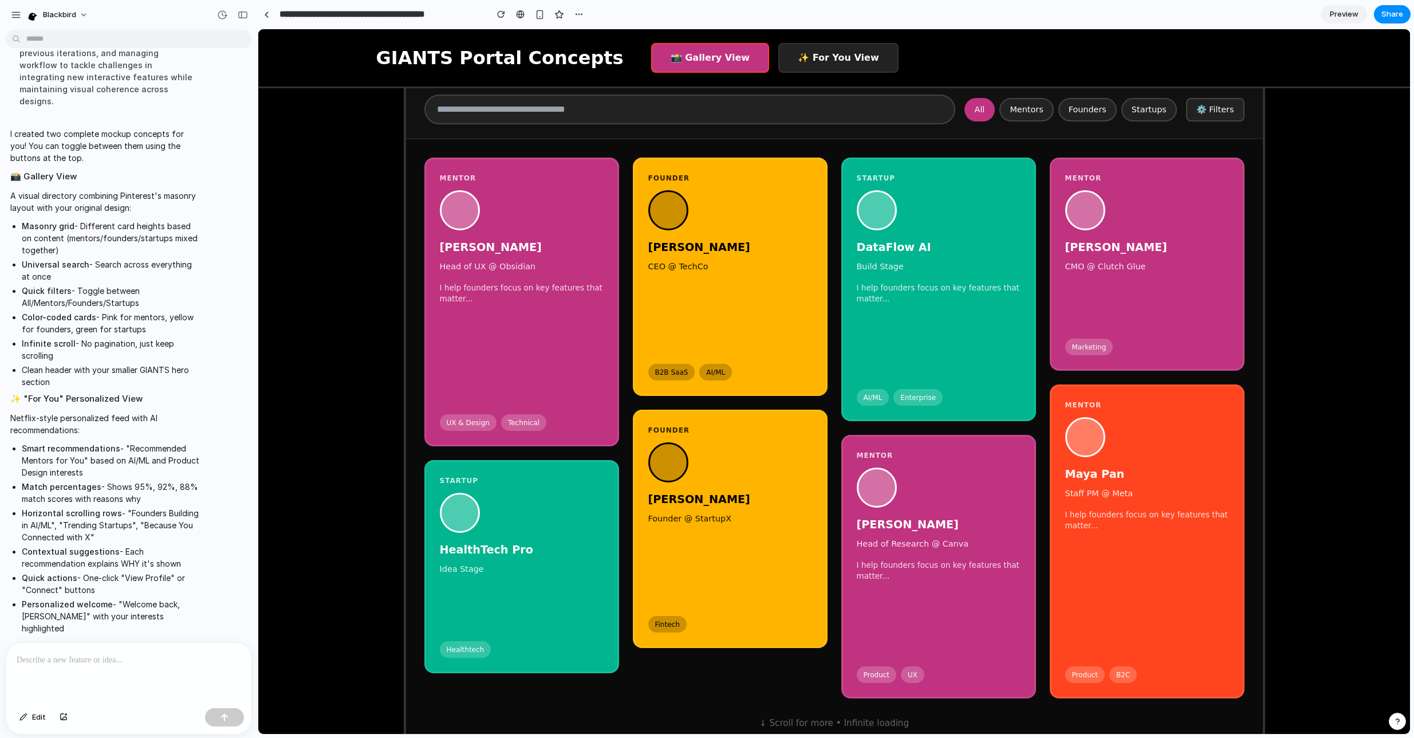
scroll to position [2378, 0]
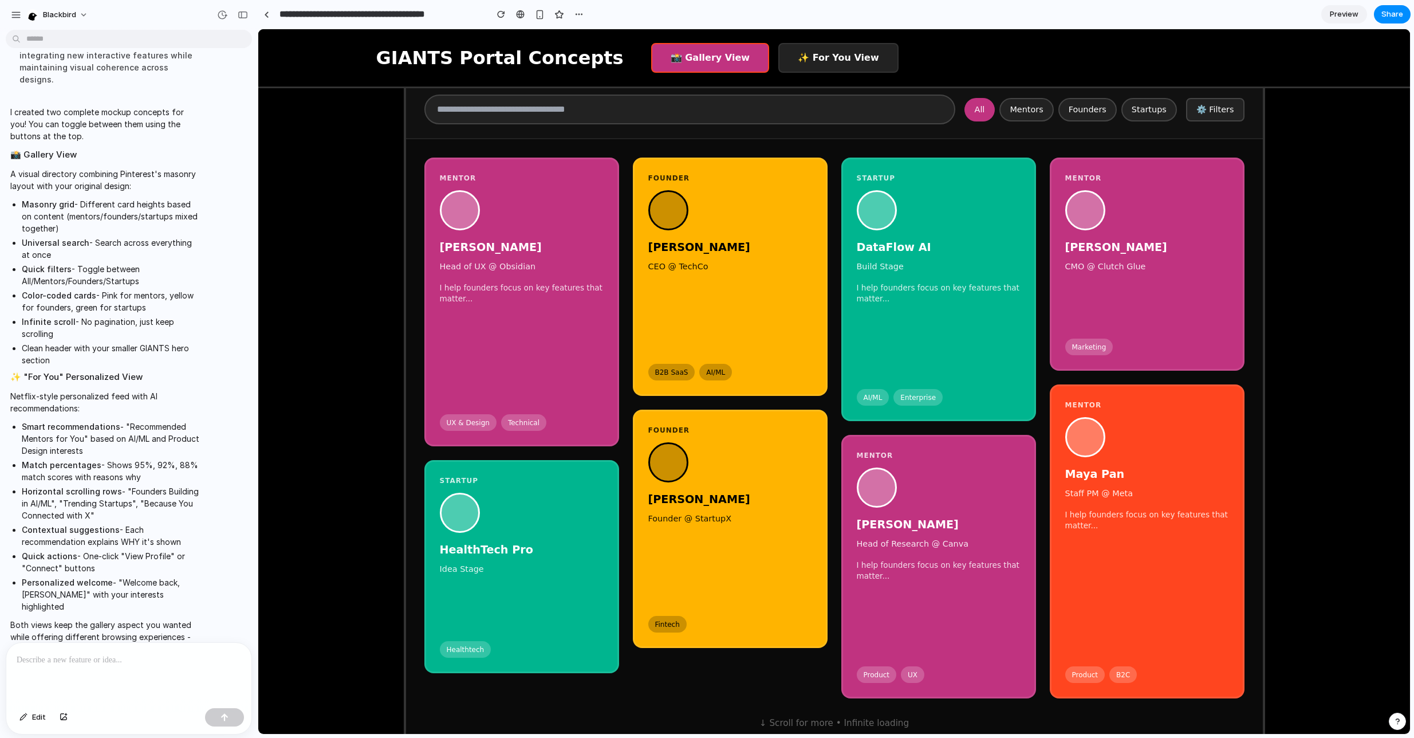
click at [74, 659] on p at bounding box center [129, 660] width 225 height 14
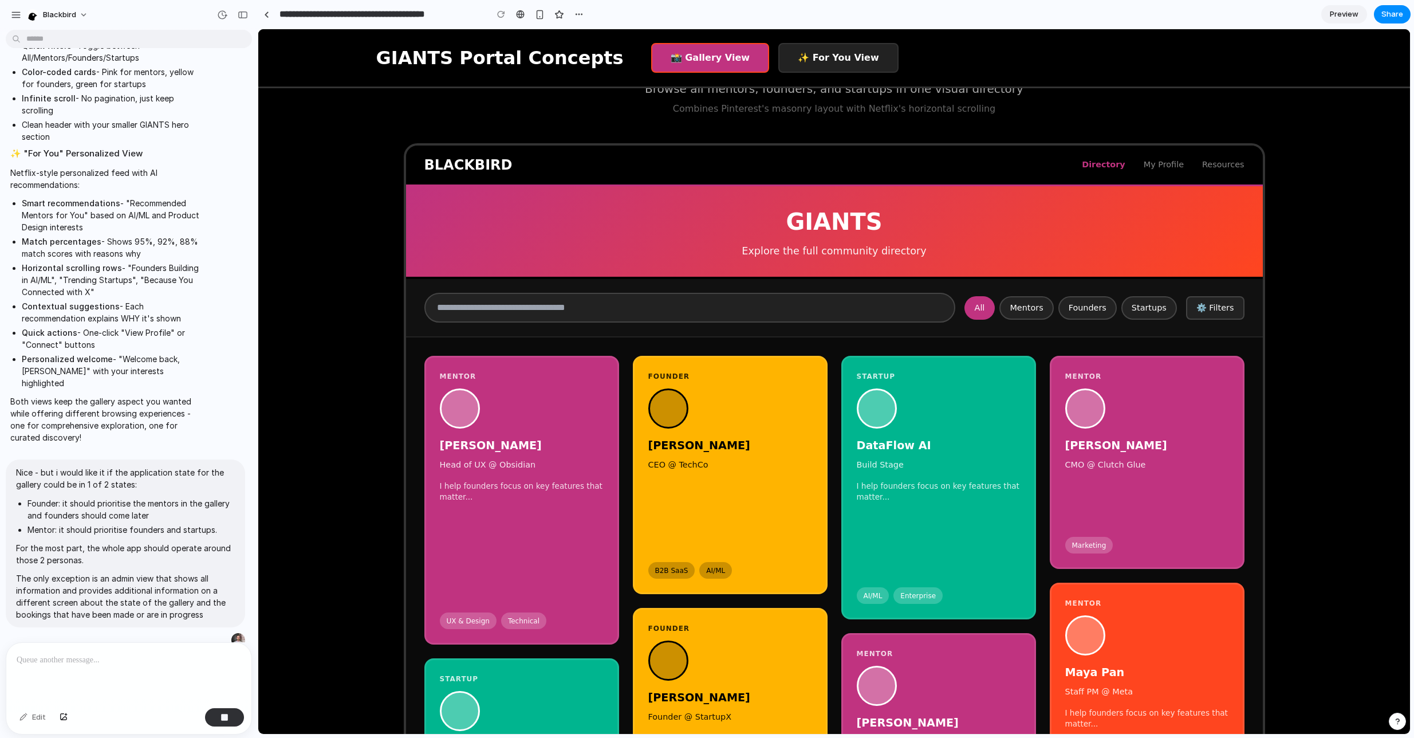
scroll to position [0, 0]
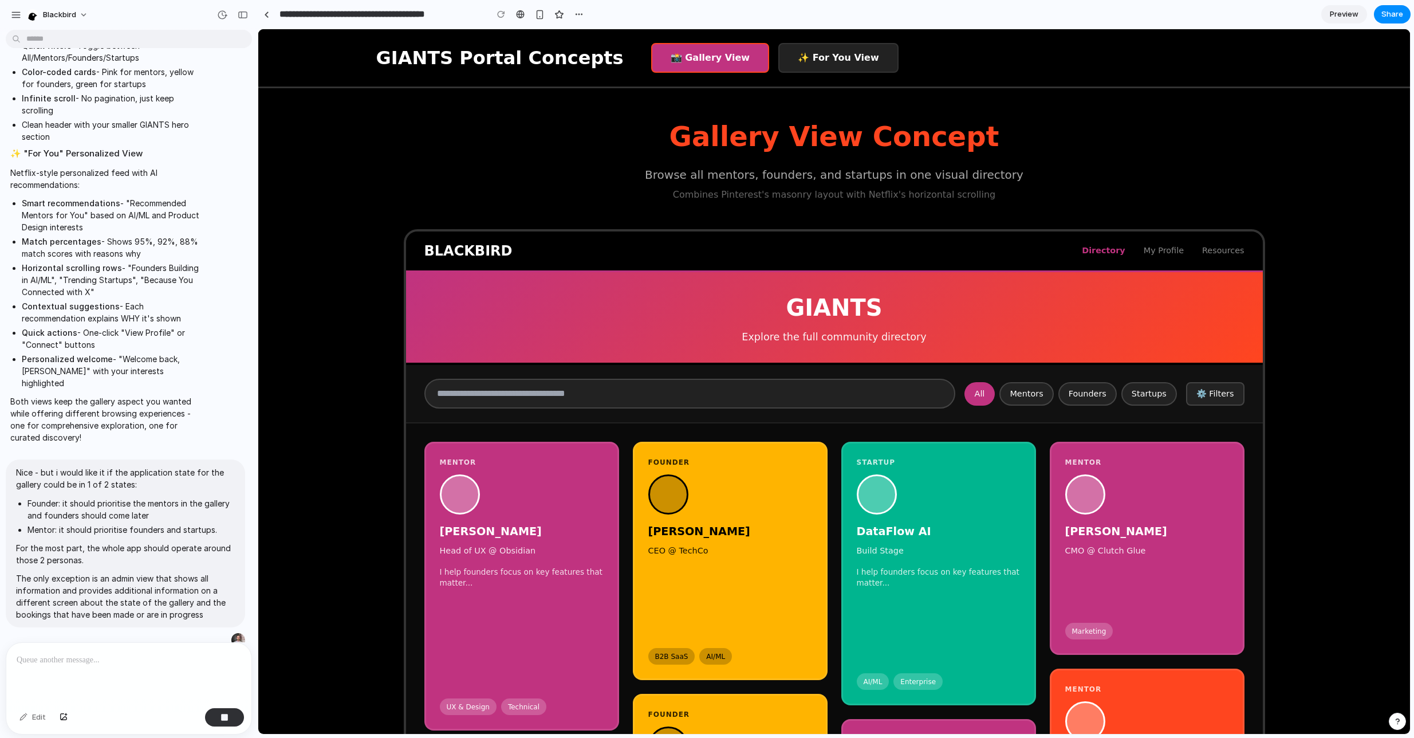
click at [1230, 202] on div "Gallery View Concept Browse all mentors, founders, and startups in one visual d…" at bounding box center [834, 665] width 916 height 1154
drag, startPoint x: 828, startPoint y: 190, endPoint x: 1033, endPoint y: 191, distance: 204.5
click at [975, 191] on p "Combines Pinterest's masonry layout with Netflix's horizontal scrolling" at bounding box center [835, 195] width 862 height 14
click at [1104, 190] on p "Combines Pinterest's masonry layout with Netflix's horizontal scrolling" at bounding box center [835, 195] width 862 height 14
click at [814, 60] on button "✨ For You View" at bounding box center [838, 58] width 120 height 30
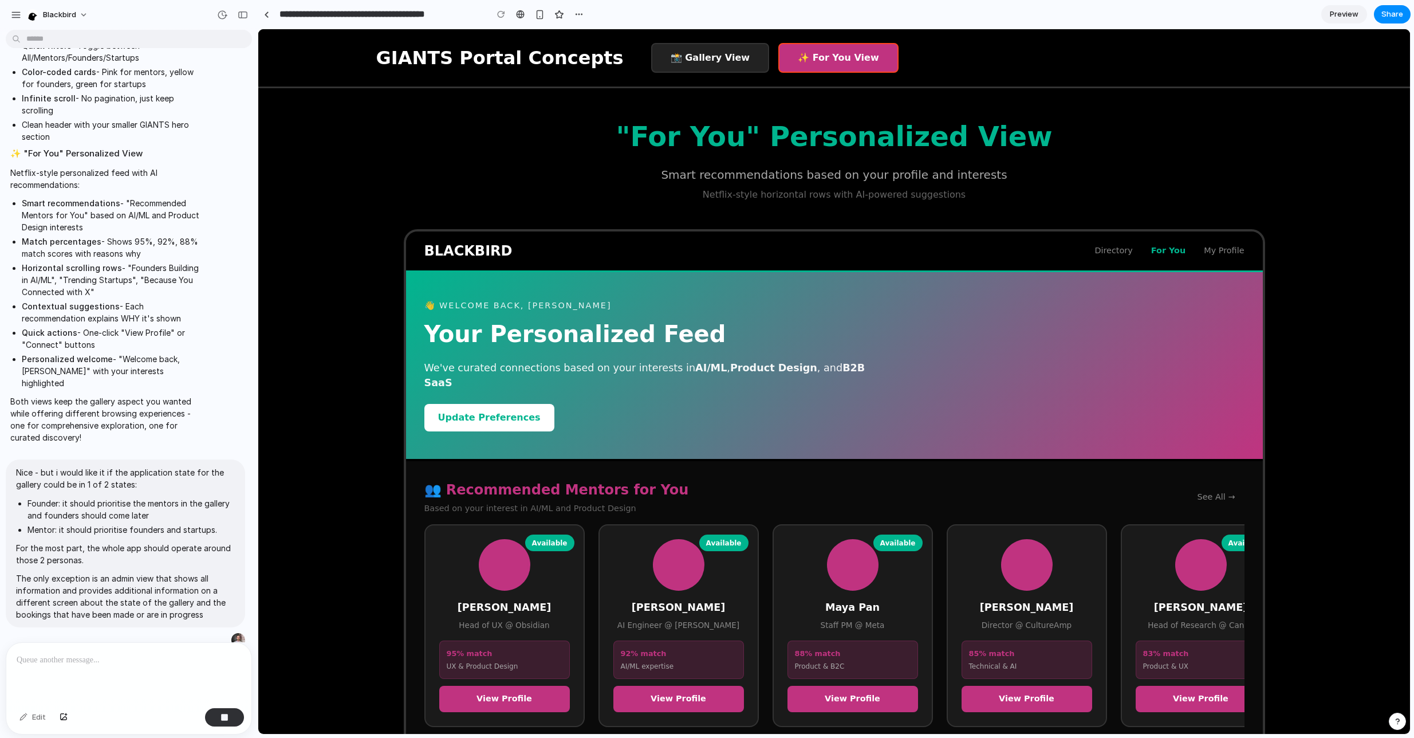
click at [1124, 245] on span "Directory" at bounding box center [1114, 251] width 38 height 13
click at [676, 66] on button "📸 Gallery View" at bounding box center [710, 58] width 118 height 30
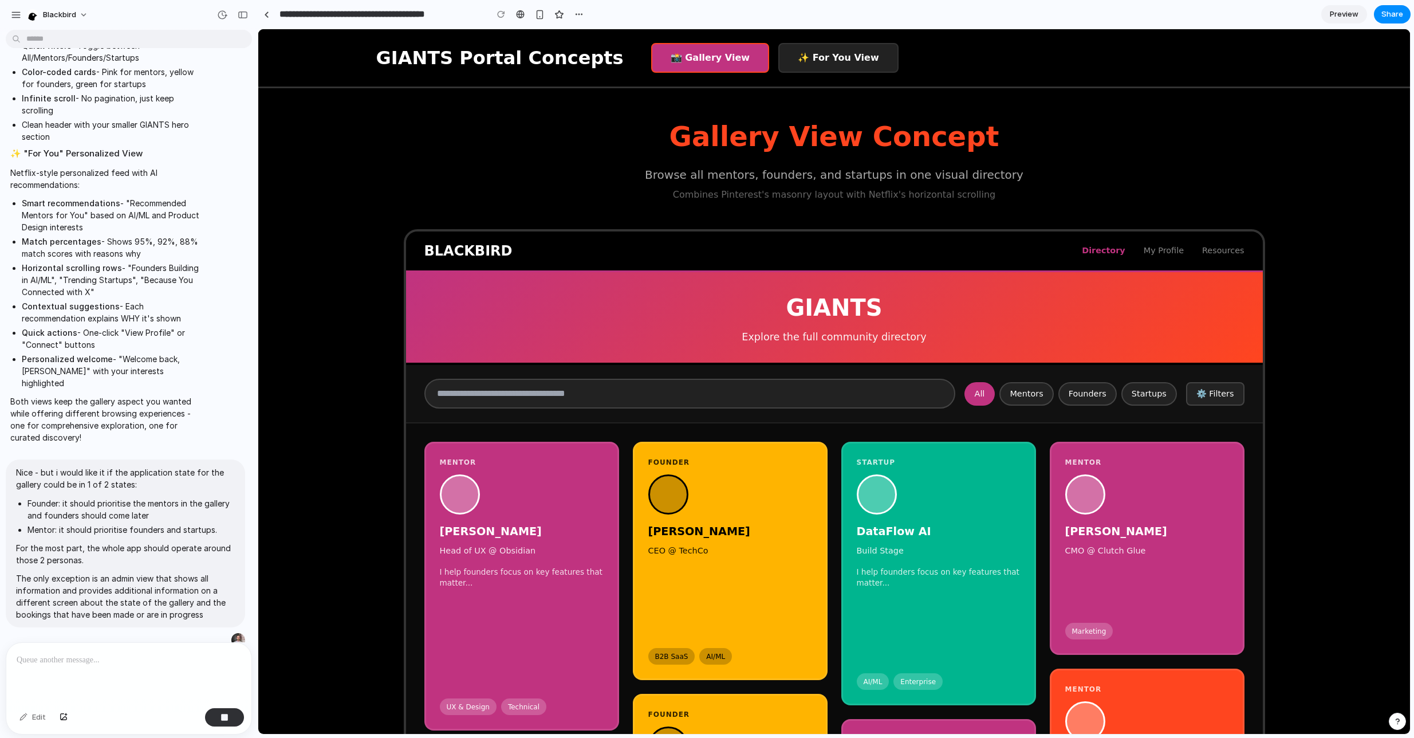
click at [778, 62] on button "✨ For You View" at bounding box center [838, 58] width 120 height 30
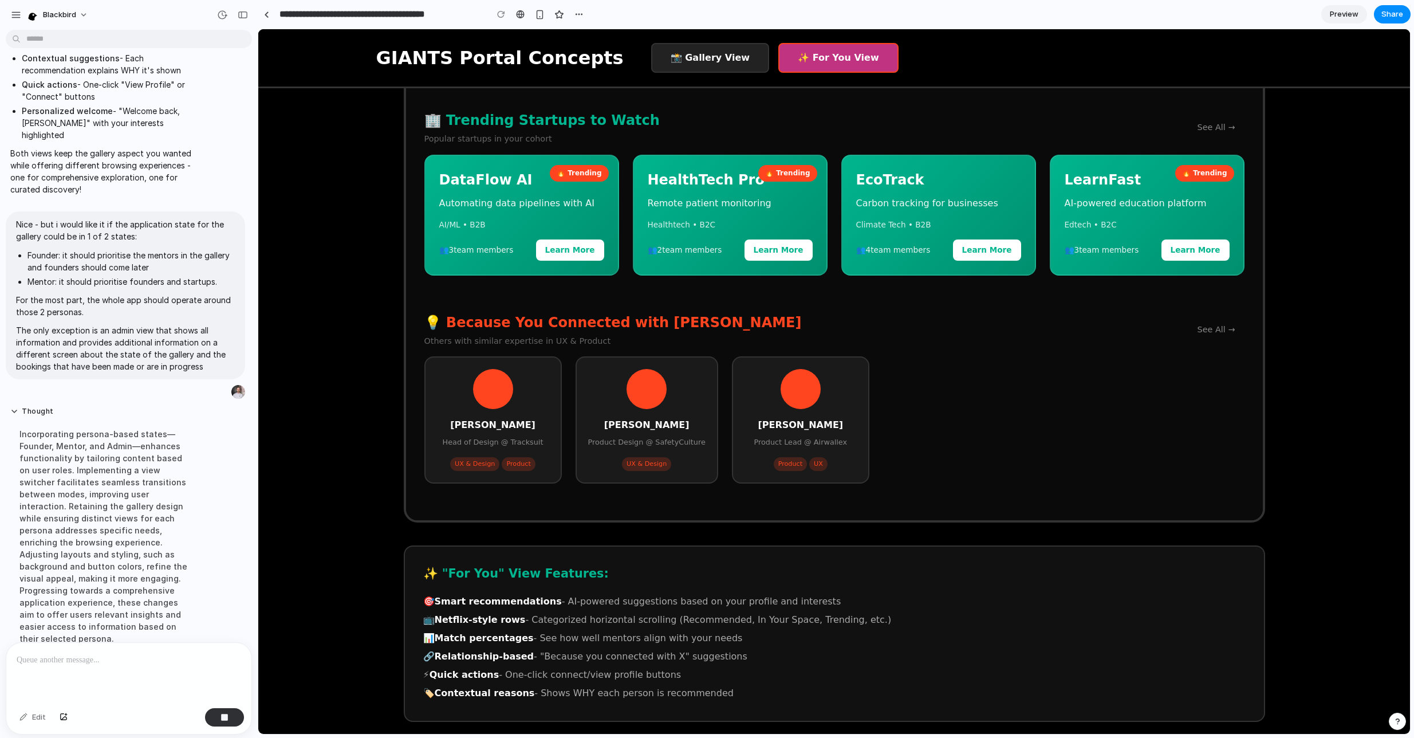
scroll to position [2637, 0]
